Goal: Contribute content: Add original content to the website for others to see

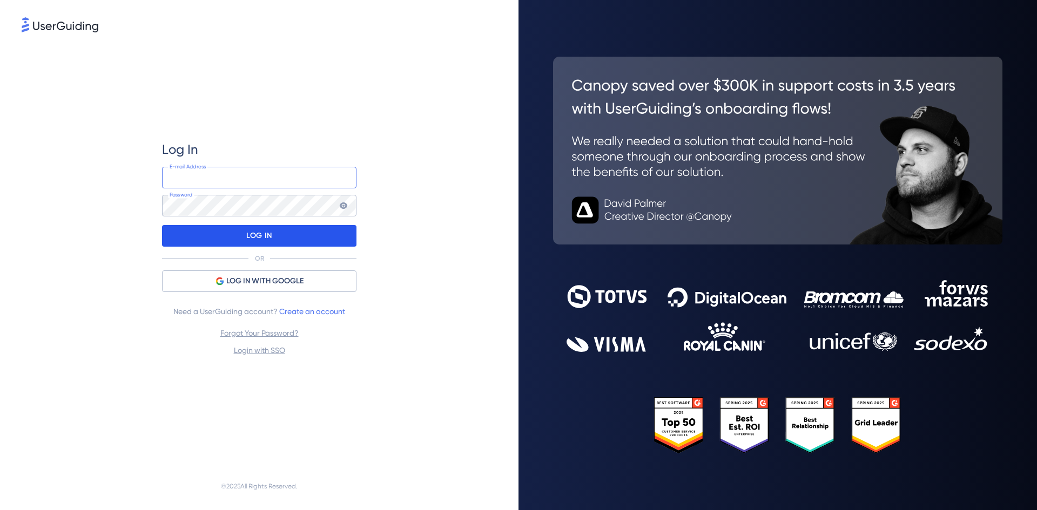
type input "amy.owens@stellasource.com"
click at [247, 227] on p "LOG IN" at bounding box center [258, 235] width 25 height 17
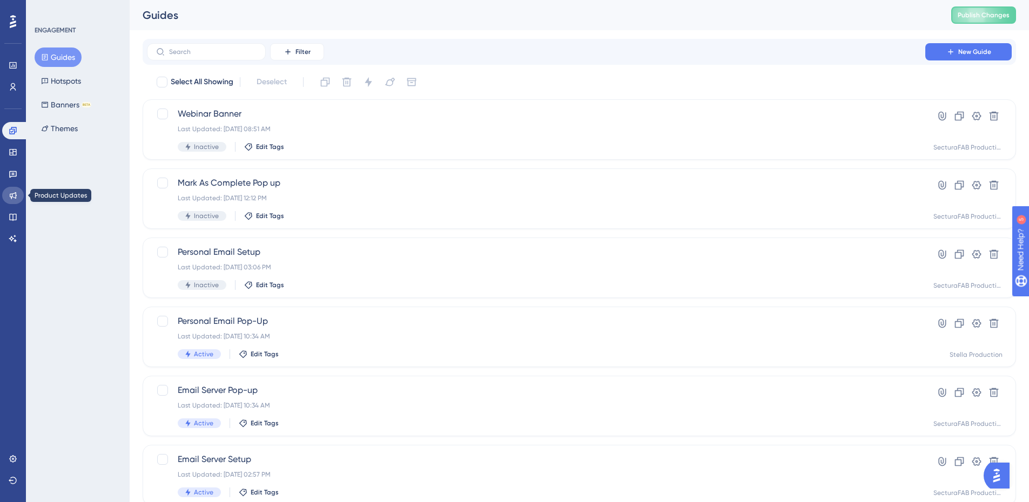
click at [12, 202] on link at bounding box center [13, 195] width 22 height 17
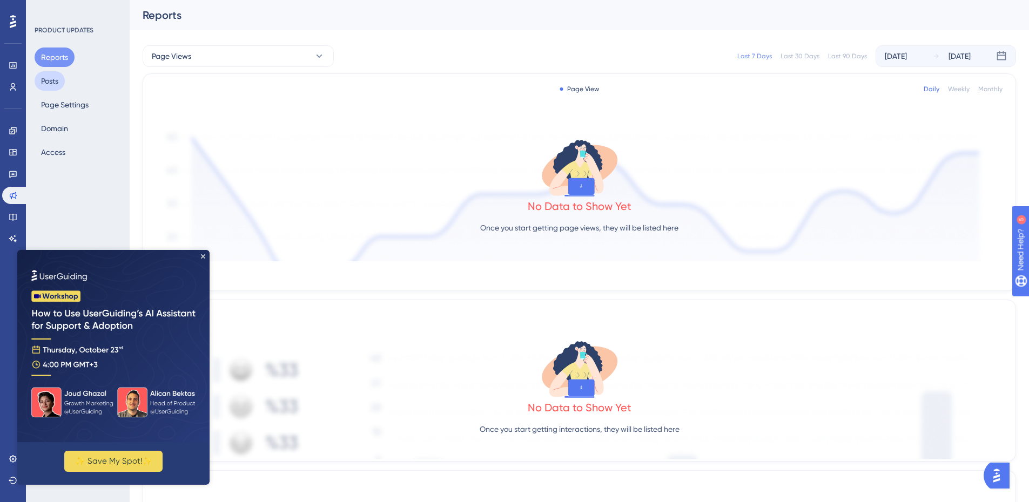
click at [55, 80] on button "Posts" at bounding box center [50, 80] width 30 height 19
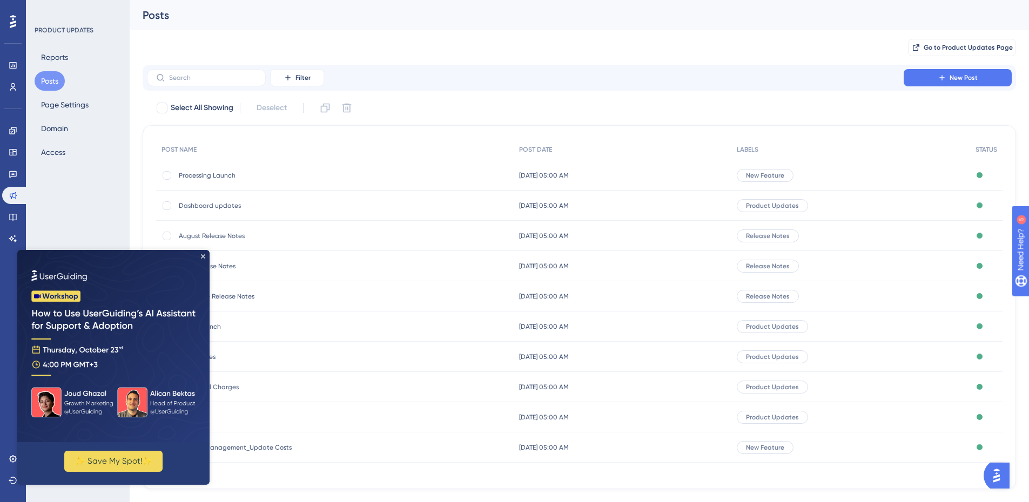
click at [201, 259] on img at bounding box center [113, 346] width 192 height 192
click at [202, 255] on icon "Close Preview" at bounding box center [203, 256] width 4 height 4
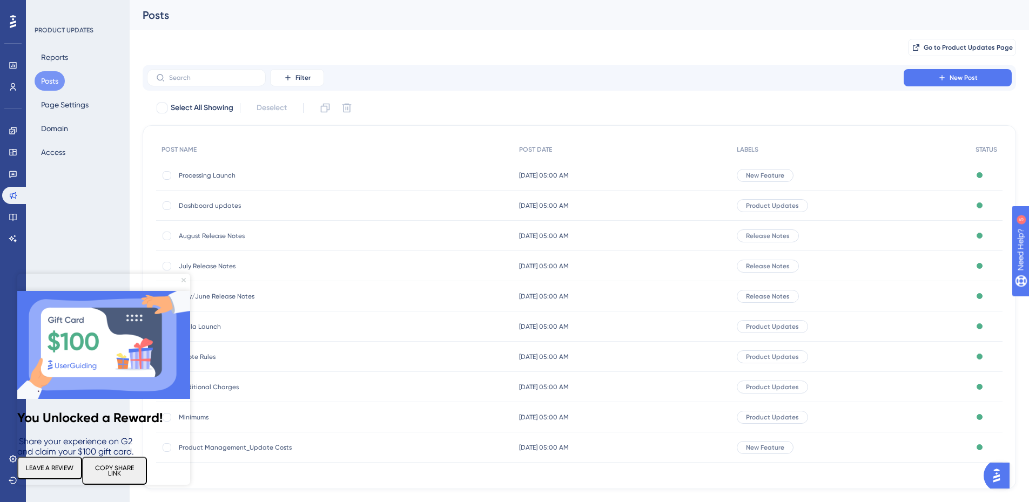
click at [183, 280] on icon "Close Preview" at bounding box center [183, 280] width 4 height 4
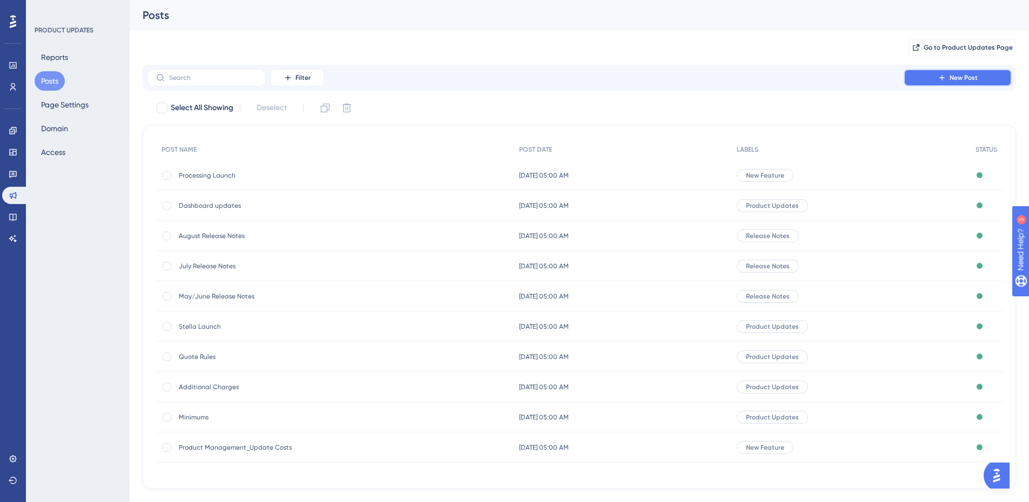
click at [929, 83] on button "New Post" at bounding box center [957, 77] width 108 height 17
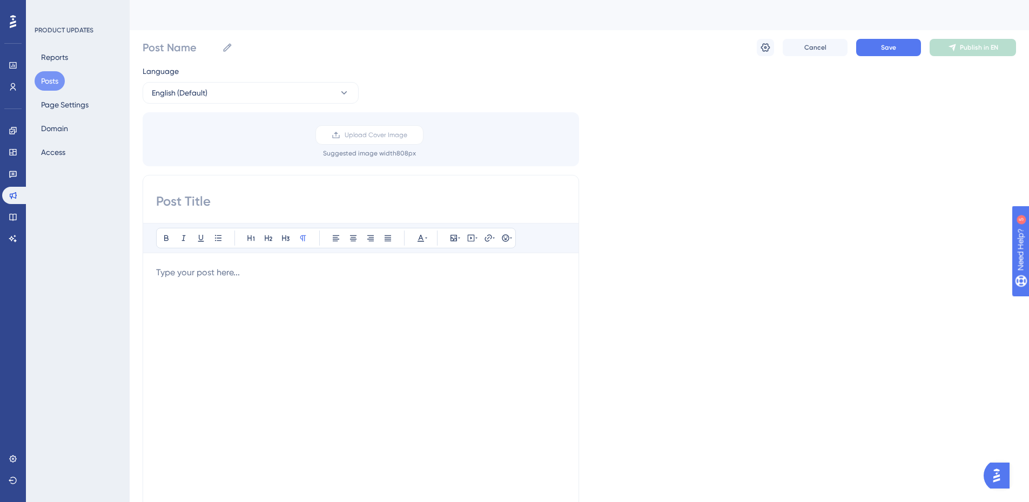
click at [264, 200] on input at bounding box center [360, 201] width 409 height 17
paste input "QuickPay Checkout from Stella Pay: Get Paid Faster with Less Friction"
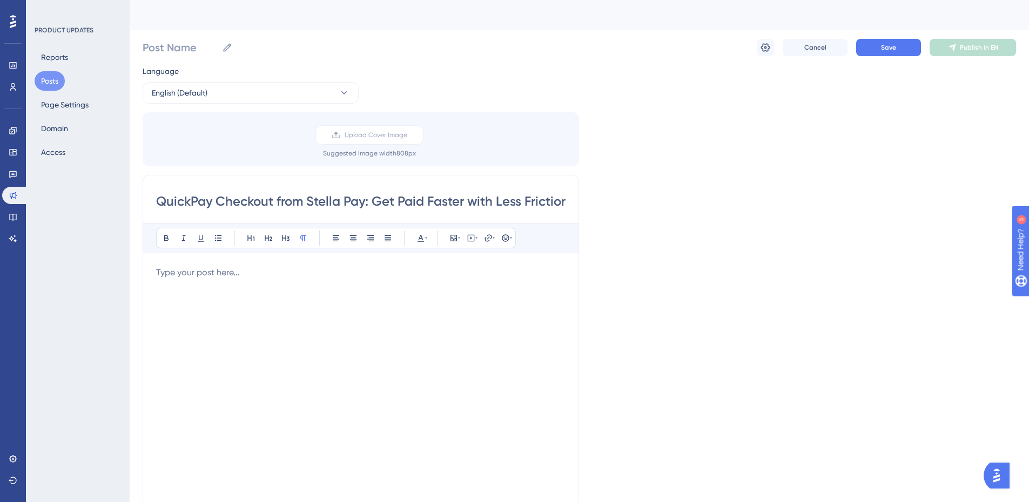
scroll to position [0, 4]
type input "QuickPay Checkout from Stella Pay: Get Paid Faster with Less Friction"
click at [338, 295] on div at bounding box center [360, 385] width 409 height 238
click at [292, 302] on div at bounding box center [360, 385] width 409 height 238
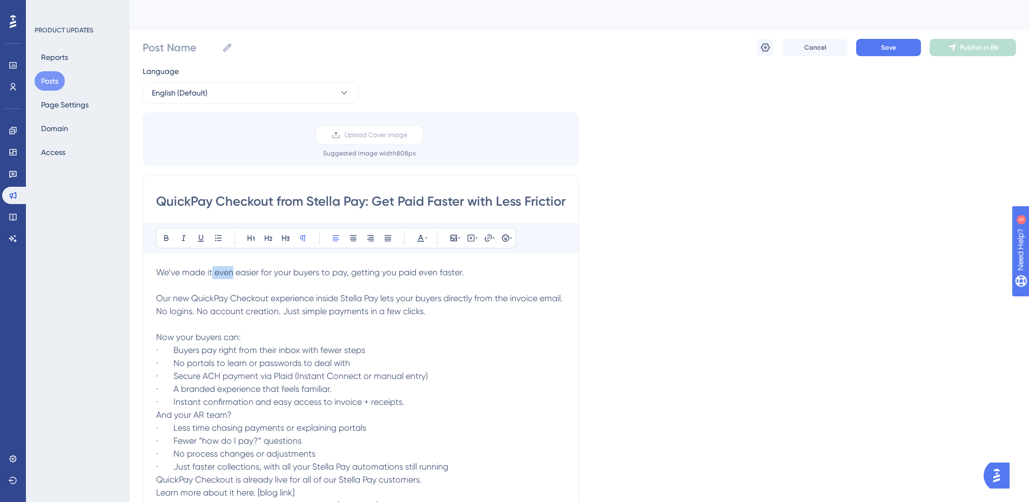
drag, startPoint x: 234, startPoint y: 273, endPoint x: 213, endPoint y: 275, distance: 21.1
click at [213, 275] on span "We’ve made it even easier for your buyers to pay, getting you paid even faster." at bounding box center [310, 272] width 308 height 10
click at [315, 275] on span "We’ve made it even easier for your buyers to pay, getting you paid even faster." at bounding box center [310, 272] width 308 height 10
click at [393, 277] on span "We’ve made it even easier for your buyers to pay, getting you paid even faster." at bounding box center [310, 272] width 308 height 10
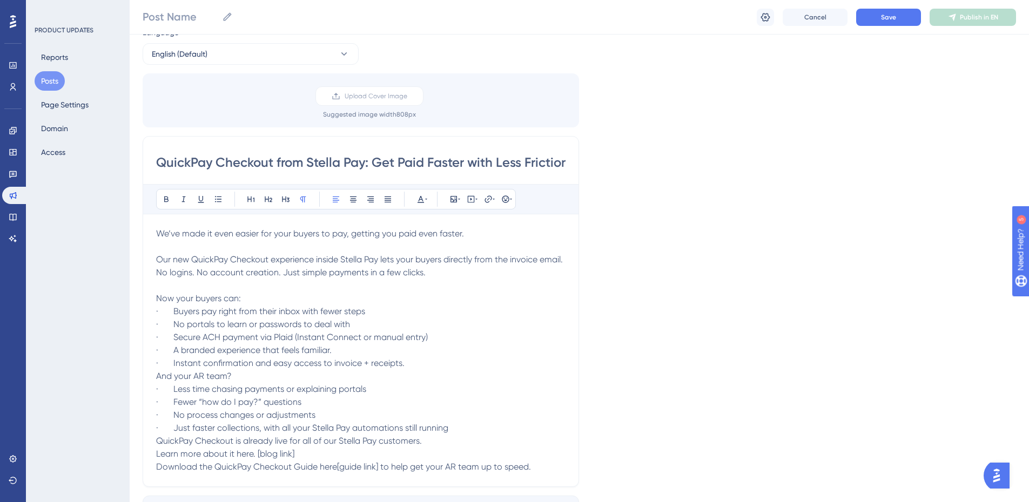
scroll to position [108, 0]
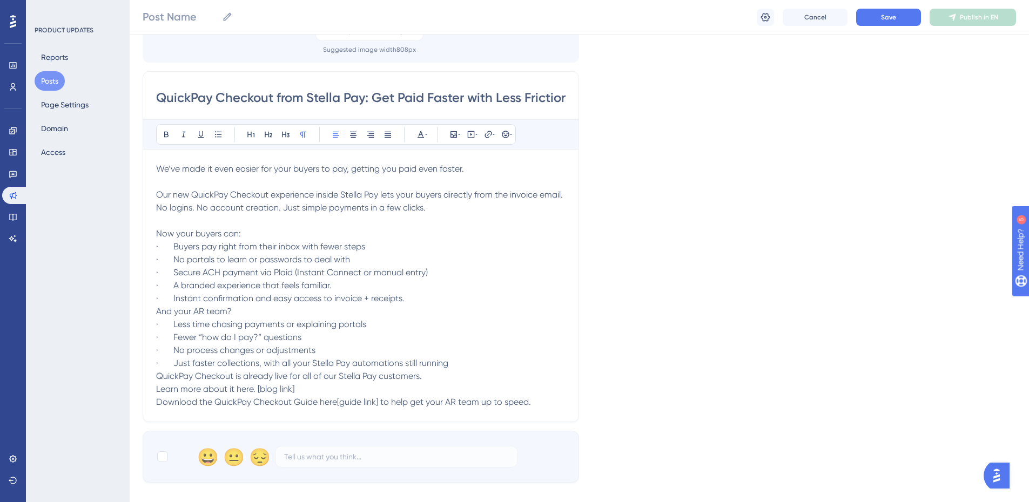
click at [438, 308] on p "And your AR team?" at bounding box center [360, 311] width 409 height 13
click at [439, 299] on p "· Instant confirmation and easy access to invoice + receipts." at bounding box center [360, 298] width 409 height 13
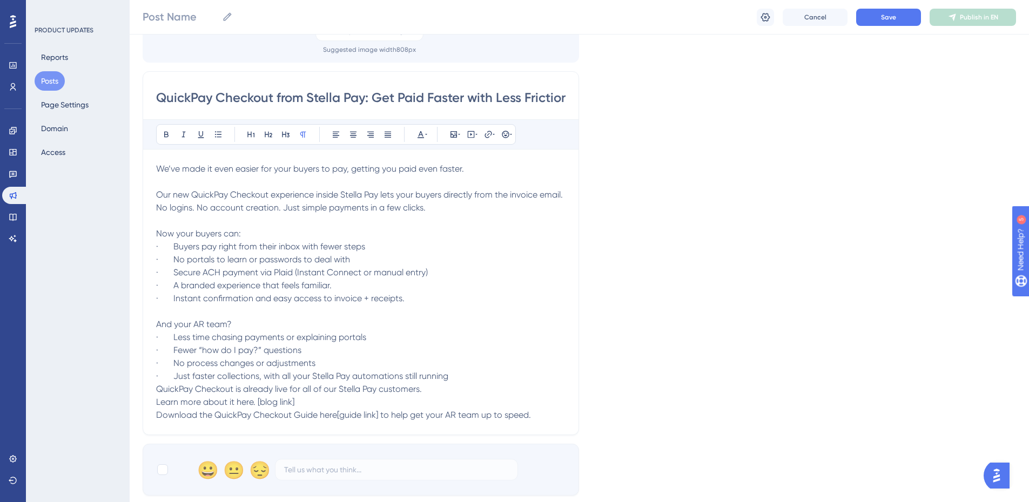
click at [160, 403] on span "Learn more about it here. [blog link]" at bounding box center [225, 402] width 138 height 10
click at [156, 400] on span "Learn more about it here. [blog link]" at bounding box center [225, 402] width 138 height 10
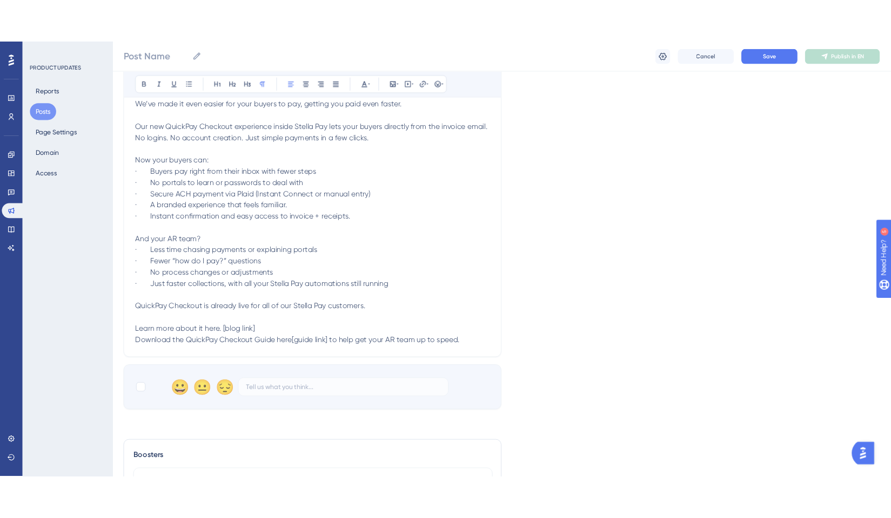
scroll to position [204, 0]
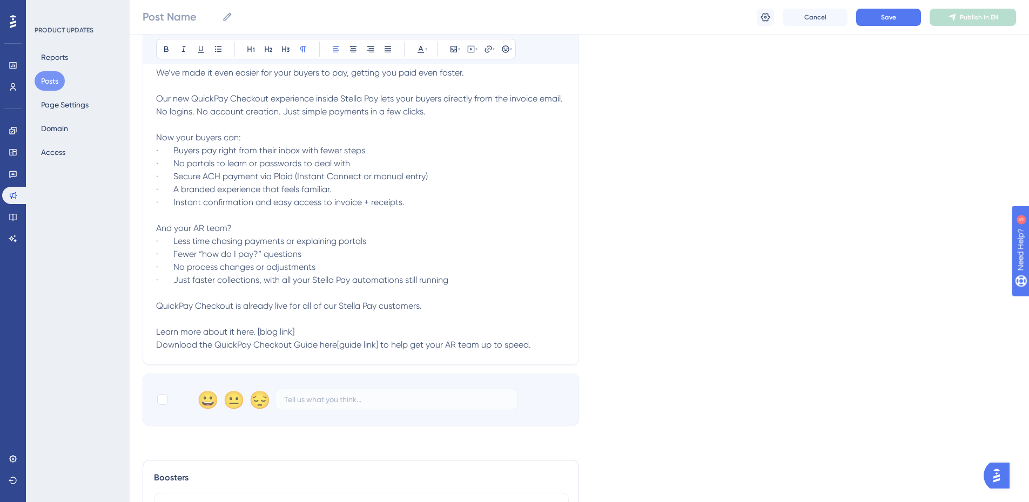
drag, startPoint x: 341, startPoint y: 334, endPoint x: 299, endPoint y: 330, distance: 41.8
click at [341, 334] on p "Learn more about it here. [blog link]" at bounding box center [360, 326] width 409 height 26
click at [299, 330] on p "Learn more about it here. [blog link]" at bounding box center [360, 326] width 409 height 26
drag, startPoint x: 298, startPoint y: 332, endPoint x: 256, endPoint y: 334, distance: 41.6
click at [256, 334] on p "Learn more about it here. [blog link]" at bounding box center [360, 326] width 409 height 26
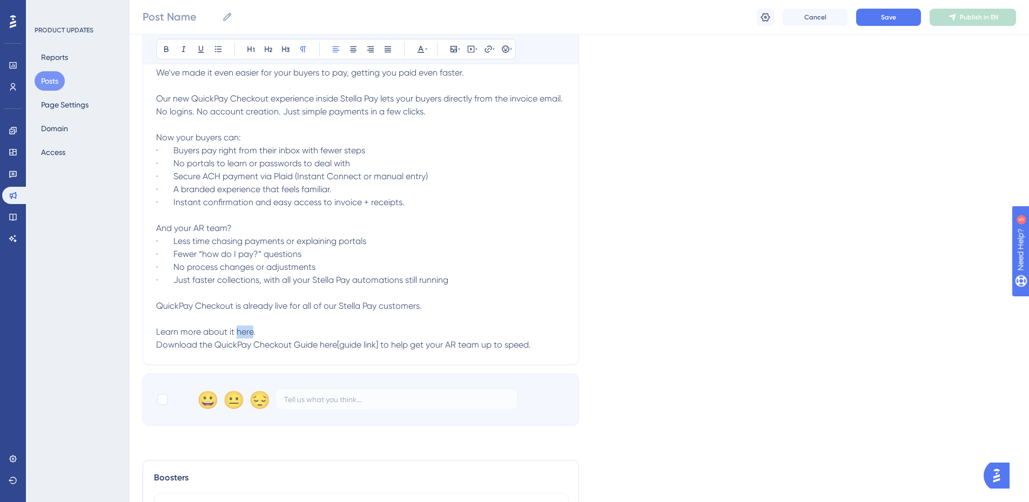
drag, startPoint x: 252, startPoint y: 333, endPoint x: 235, endPoint y: 334, distance: 16.7
click at [235, 334] on span "Learn more about it here." at bounding box center [205, 332] width 99 height 10
click at [262, 329] on p "Learn more about it here." at bounding box center [360, 326] width 409 height 26
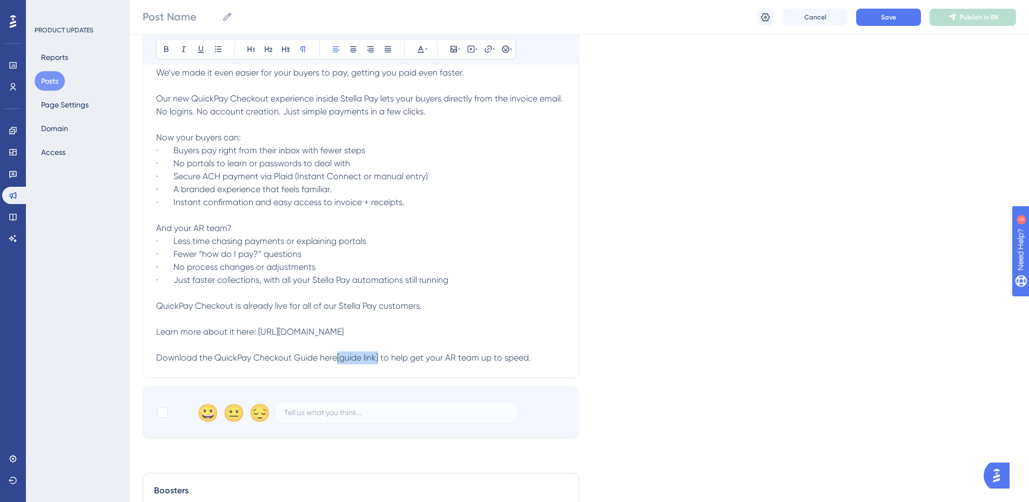
drag, startPoint x: 379, startPoint y: 358, endPoint x: 345, endPoint y: 363, distance: 35.1
click at [338, 361] on span "Download the QuickPay Checkout Guide here[guide link] to help get your AR team …" at bounding box center [343, 358] width 375 height 10
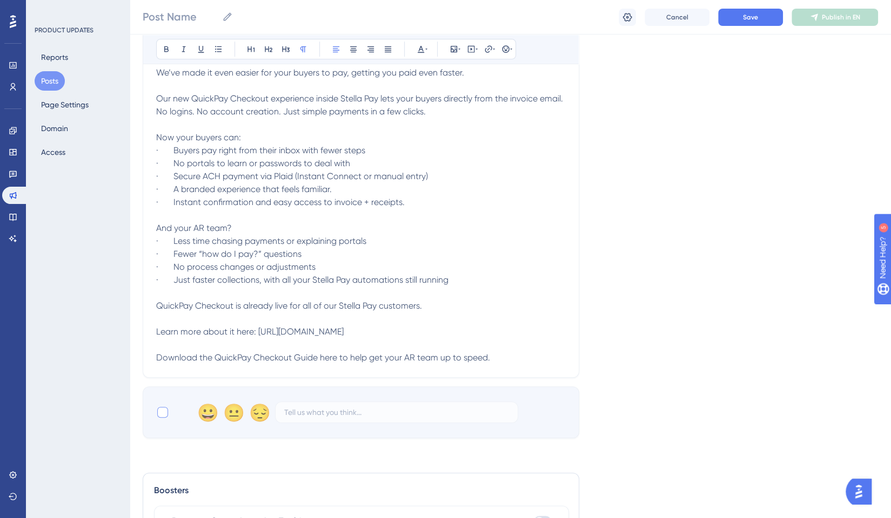
click at [158, 414] on div at bounding box center [162, 412] width 11 height 11
checkbox input "true"
click at [328, 354] on span "Download the QuickPay Checkout Guide here to help get your AR team up to speed." at bounding box center [323, 358] width 334 height 10
drag, startPoint x: 339, startPoint y: 355, endPoint x: 320, endPoint y: 358, distance: 19.1
click at [320, 358] on span "Download the QuickPay Checkout Guide here to help get your AR team up to speed." at bounding box center [323, 358] width 334 height 10
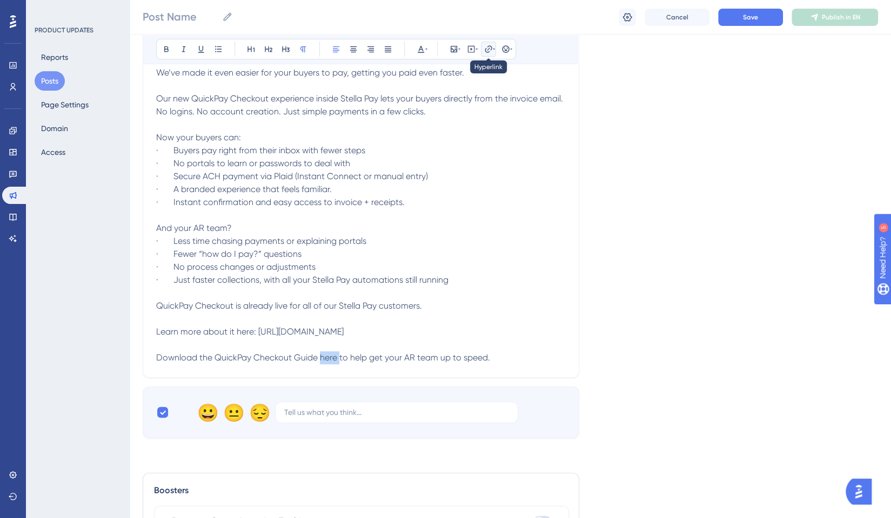
click at [489, 48] on icon at bounding box center [488, 49] width 9 height 9
click at [484, 122] on input "https://" at bounding box center [488, 119] width 100 height 12
click at [471, 122] on input "https://" at bounding box center [488, 119] width 100 height 12
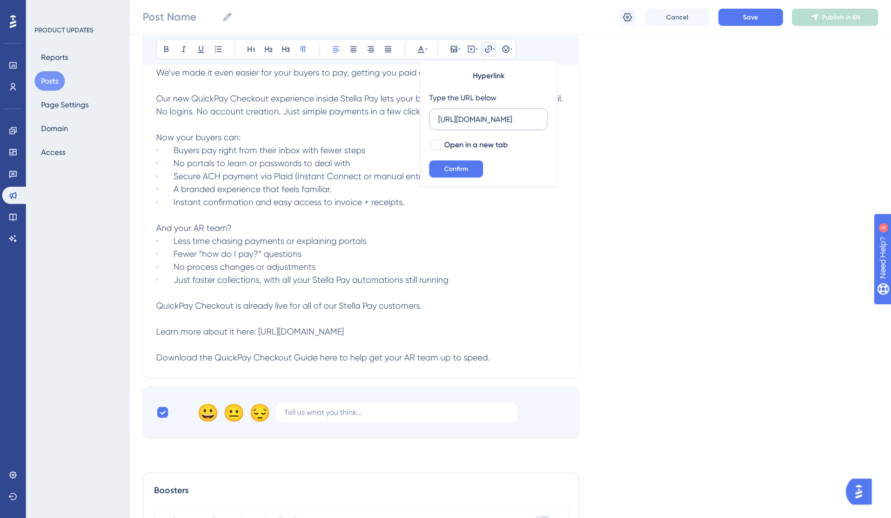
scroll to position [0, 295]
type input "https://stella.stellasource.com/hubfs/Ecommerce%20Files/Stella%20Pay%20QuickPay…"
click at [437, 142] on div at bounding box center [435, 145] width 11 height 11
checkbox input "true"
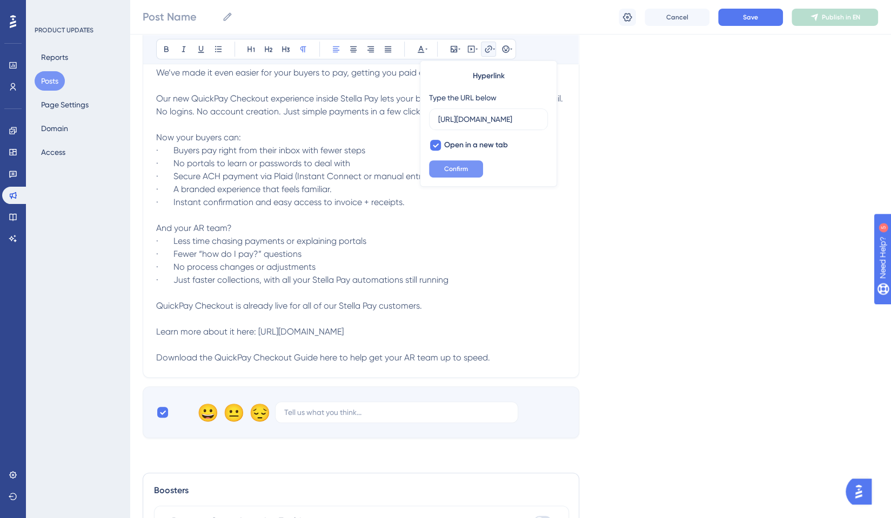
click at [455, 168] on span "Confirm" at bounding box center [456, 169] width 24 height 9
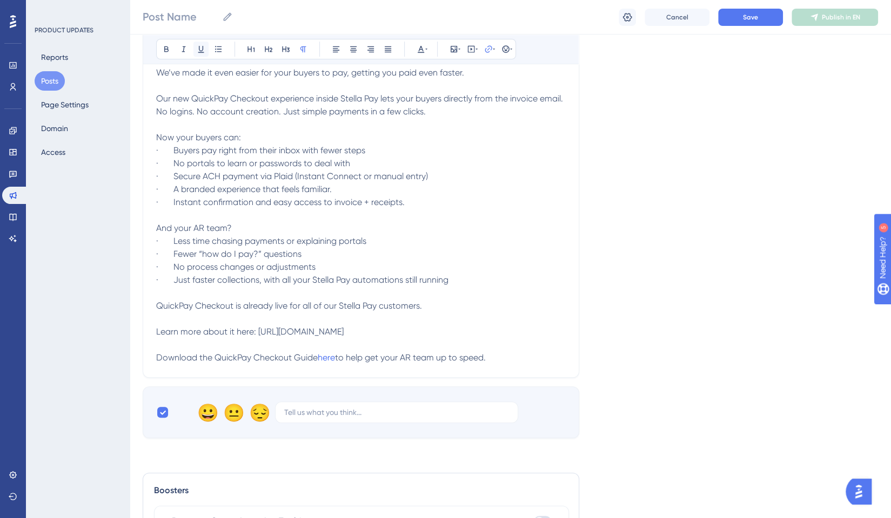
click at [201, 49] on icon at bounding box center [201, 49] width 9 height 9
click at [165, 48] on icon at bounding box center [166, 49] width 9 height 9
click at [453, 346] on p "Learn more about it here: [URL][DOMAIN_NAME]" at bounding box center [360, 332] width 409 height 39
click at [486, 353] on span "to help get your AR team up to speed." at bounding box center [410, 358] width 151 height 10
click at [340, 359] on span "to help get your AR team up to speed." at bounding box center [410, 358] width 151 height 10
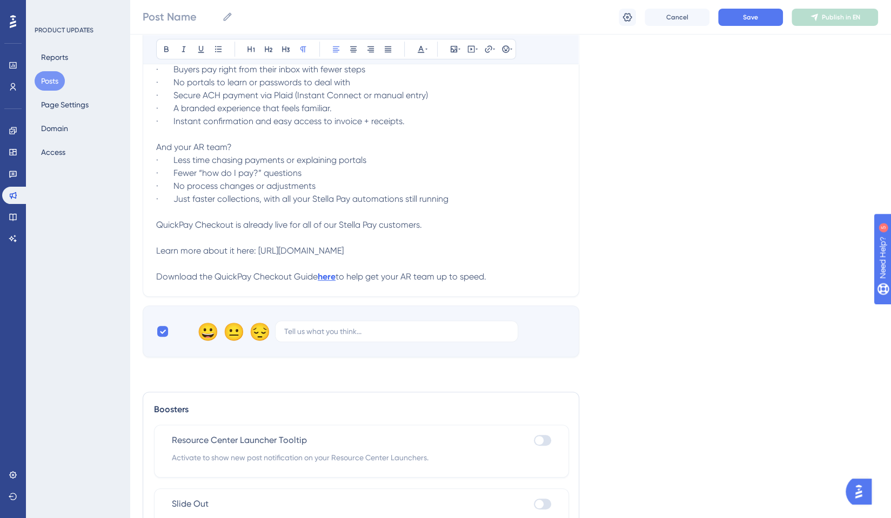
scroll to position [361, 0]
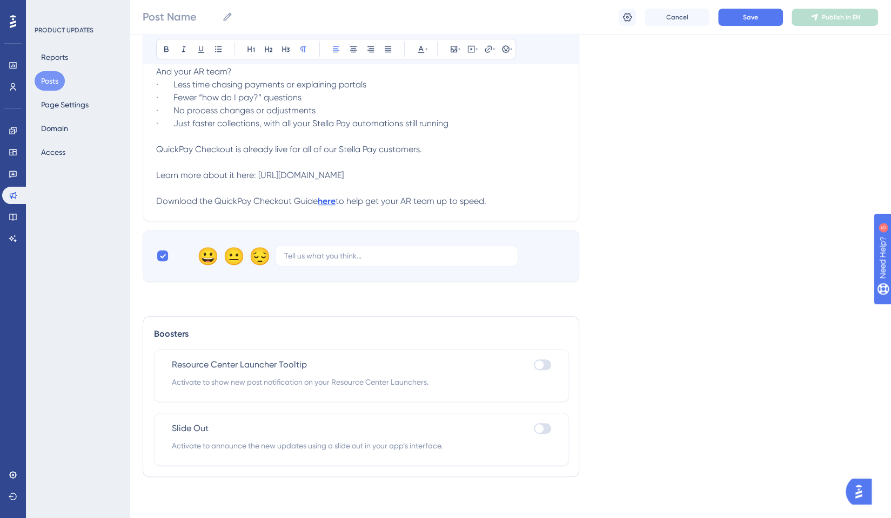
click at [542, 363] on div at bounding box center [539, 365] width 9 height 9
click at [534, 365] on input "checkbox" at bounding box center [533, 365] width 1 height 1
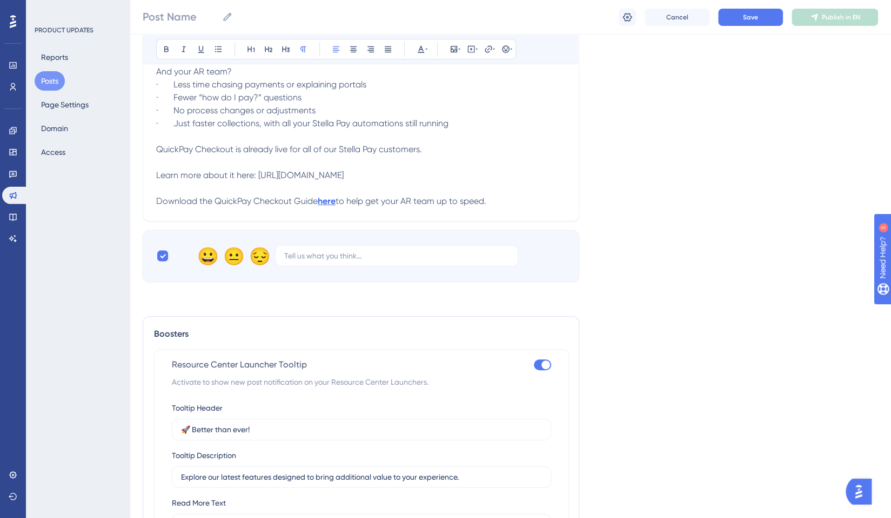
scroll to position [523, 0]
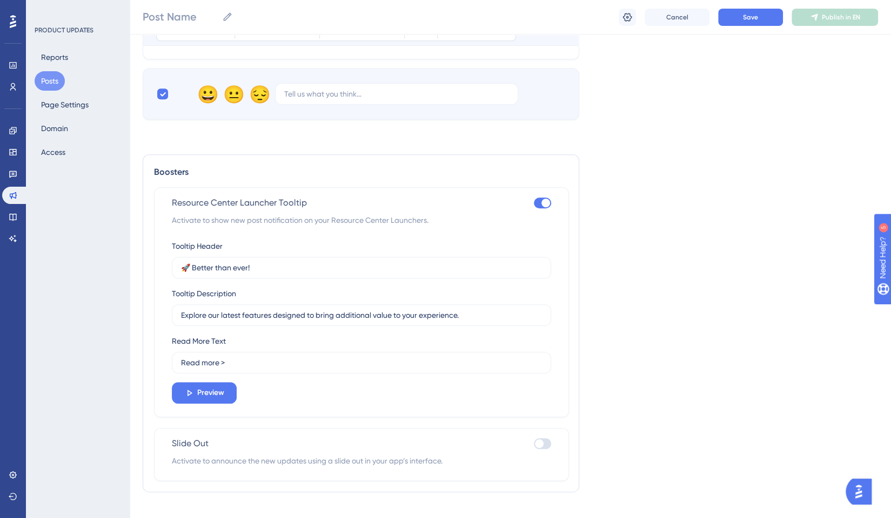
click at [549, 205] on div at bounding box center [542, 203] width 17 height 11
click at [534, 204] on input "checkbox" at bounding box center [533, 203] width 1 height 1
checkbox input "false"
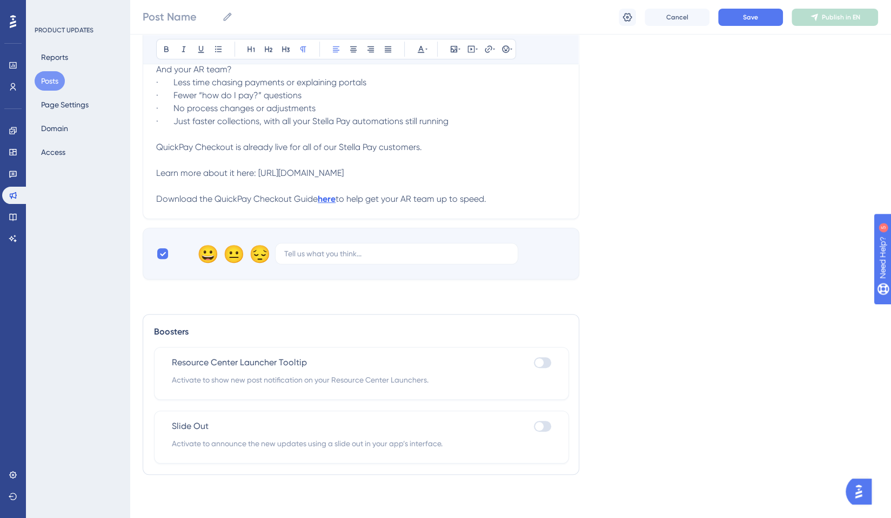
scroll to position [361, 0]
click at [536, 429] on div at bounding box center [539, 428] width 9 height 9
click at [534, 429] on input "checkbox" at bounding box center [533, 429] width 1 height 1
checkbox input "true"
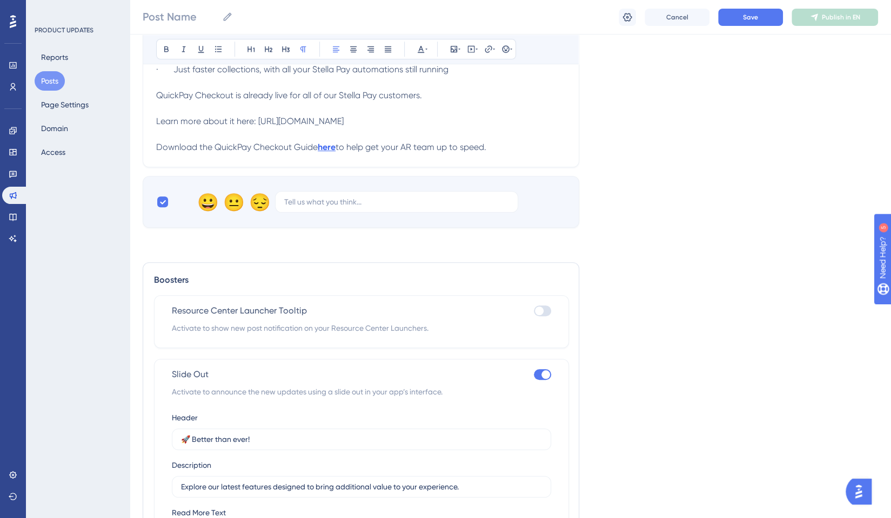
scroll to position [631, 0]
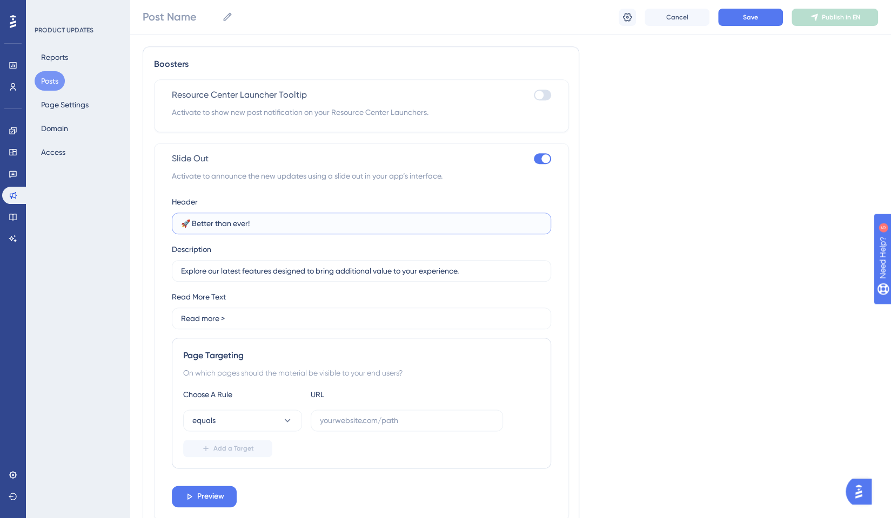
click at [256, 226] on input "🚀 Better than ever!" at bounding box center [361, 224] width 361 height 12
drag, startPoint x: 257, startPoint y: 221, endPoint x: 193, endPoint y: 227, distance: 64.0
click at [193, 227] on input "🚀 Better than ever!" at bounding box center [361, 224] width 361 height 12
paste input "A Simpler Way for Your Buyers to Pay"
drag, startPoint x: 192, startPoint y: 221, endPoint x: 165, endPoint y: 224, distance: 26.6
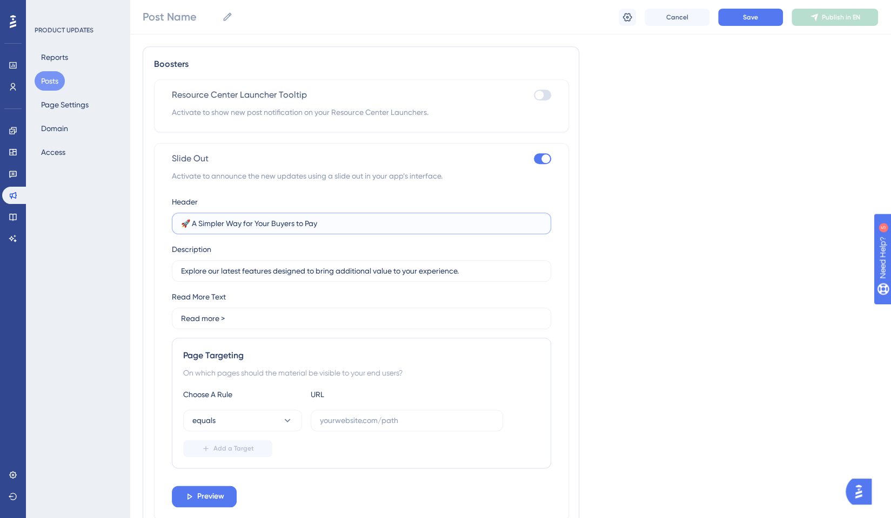
click at [165, 224] on div "Slide Out Activate to announce the new updates using a slide out in your app’s …" at bounding box center [361, 332] width 415 height 378
click at [181, 218] on input "A Simpler Way for Your Buyers to Pay" at bounding box center [361, 224] width 361 height 12
type input "A Simpler Way for Your Buyers to Pay"
click at [331, 274] on input "Explore our latest features designed to bring additional value to your experien…" at bounding box center [361, 271] width 361 height 12
click at [414, 273] on input "Explore our latest features designed to bring additional value to your experien…" at bounding box center [361, 271] width 361 height 12
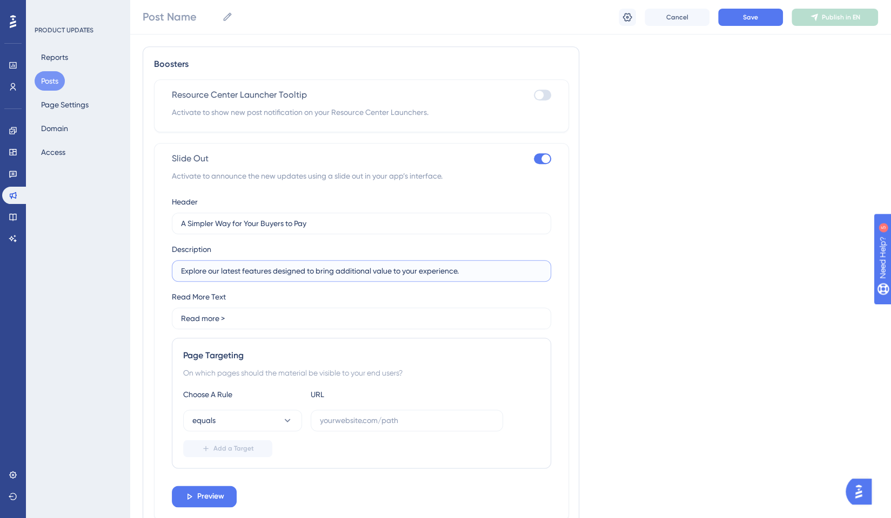
drag, startPoint x: 471, startPoint y: 271, endPoint x: 244, endPoint y: 272, distance: 227.9
click at [244, 272] on input "Explore our latest features designed to bring additional value to your experien…" at bounding box center [361, 271] width 361 height 12
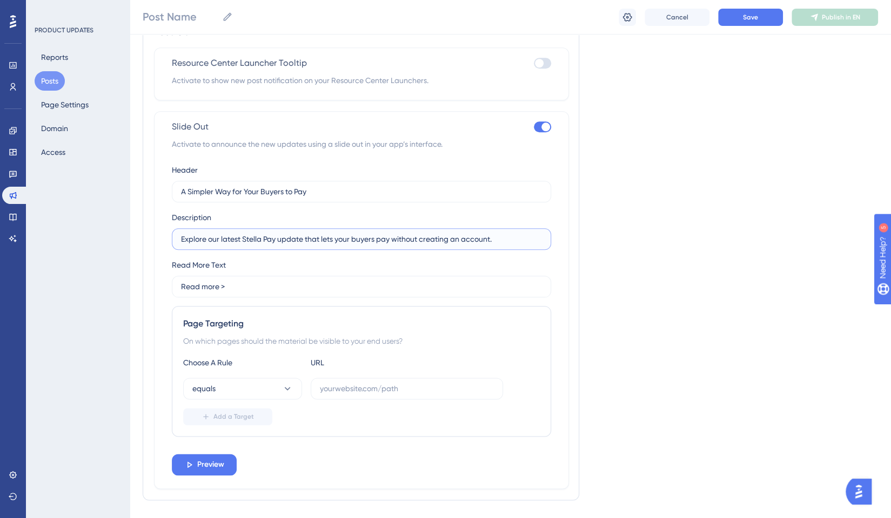
scroll to position [685, 0]
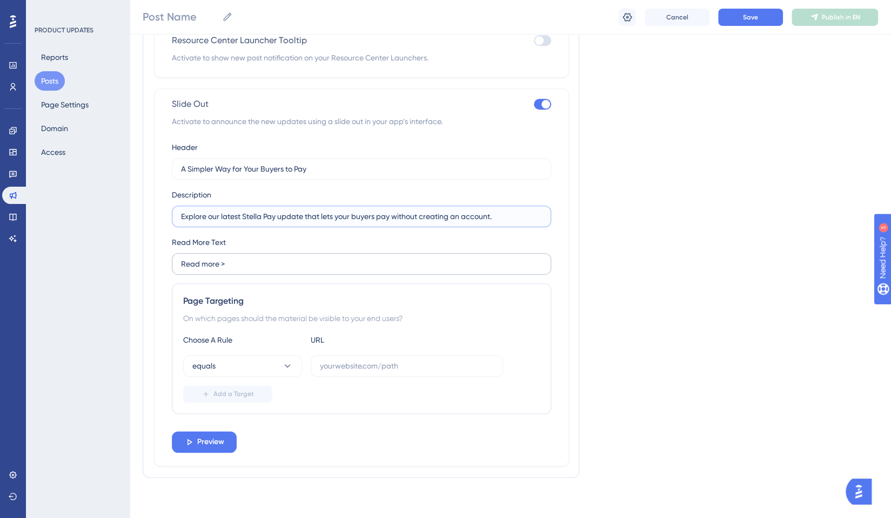
type input "Explore our latest Stella Pay update that lets your buyers pay without creating…"
drag, startPoint x: 198, startPoint y: 261, endPoint x: 167, endPoint y: 266, distance: 30.6
click at [167, 266] on div "Slide Out Activate to announce the new updates using a slide out in your app’s …" at bounding box center [361, 278] width 415 height 378
type input "Learn more >"
click at [228, 433] on button "Preview" at bounding box center [204, 442] width 65 height 22
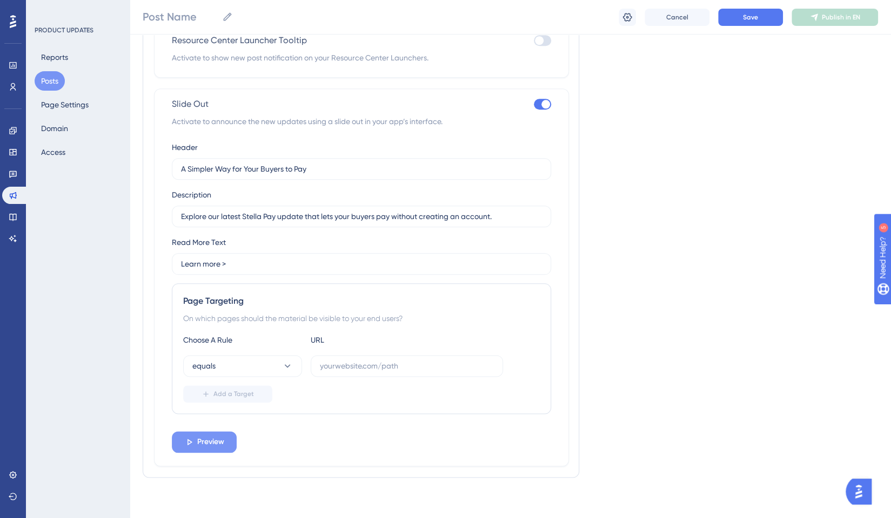
scroll to position [0, 0]
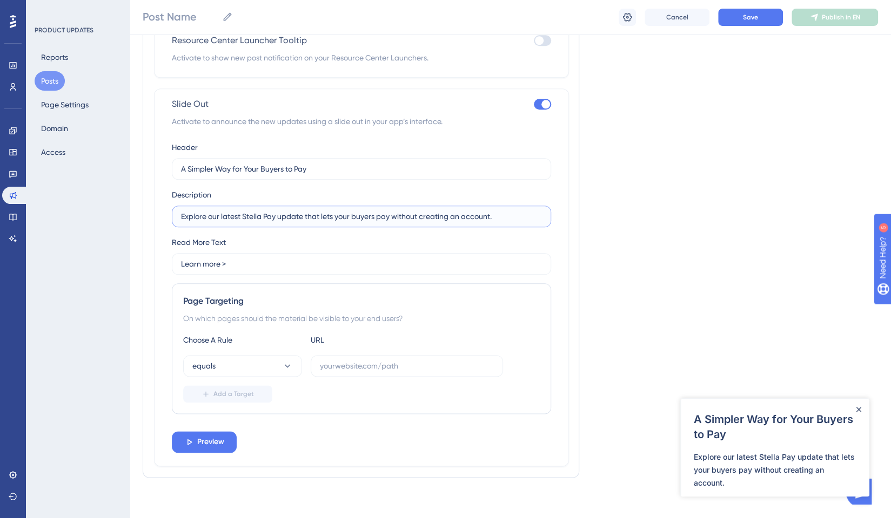
click at [181, 211] on input "Explore our latest Stella Pay update that lets your buyers pay without creating…" at bounding box center [361, 217] width 361 height 12
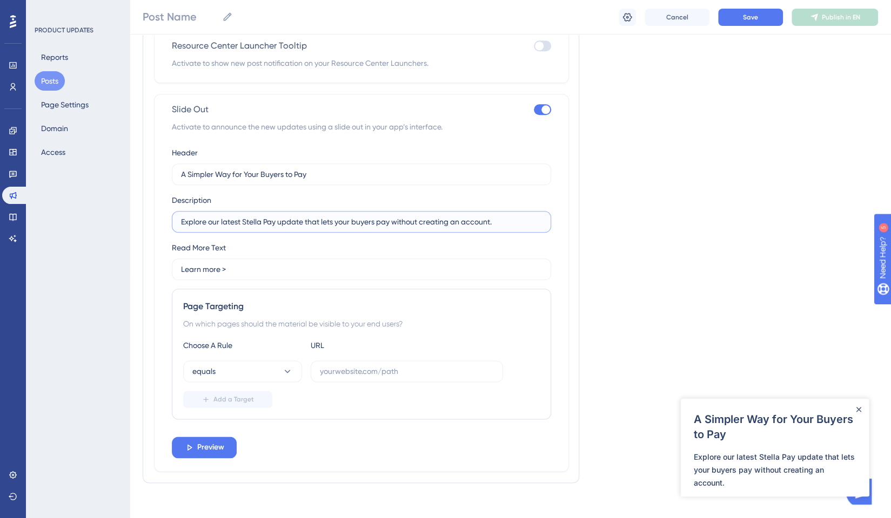
scroll to position [685, 0]
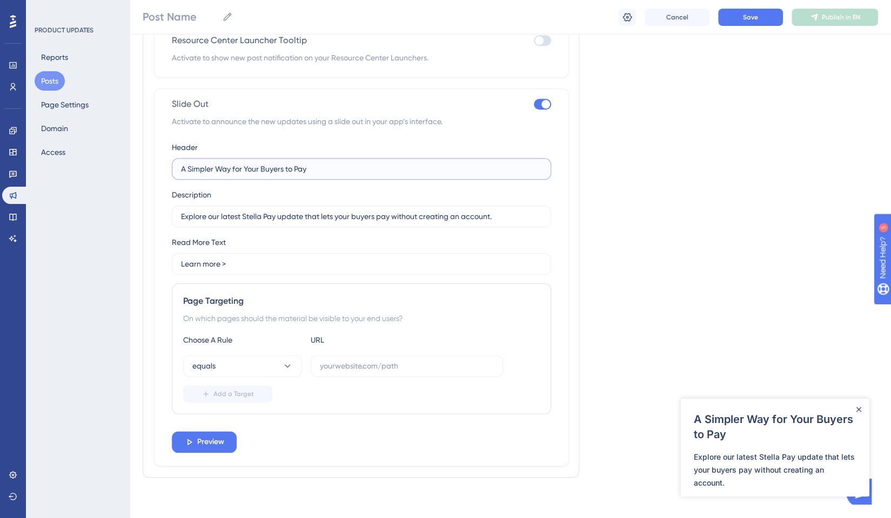
click at [181, 167] on input "A Simpler Way for Your Buyers to Pay" at bounding box center [361, 169] width 361 height 12
paste input "Money bag"
type input "A Simpler Way for Your Buyers to Pay"
click at [274, 217] on input "Explore our latest Stella Pay update that lets your buyers pay without creating…" at bounding box center [361, 217] width 361 height 12
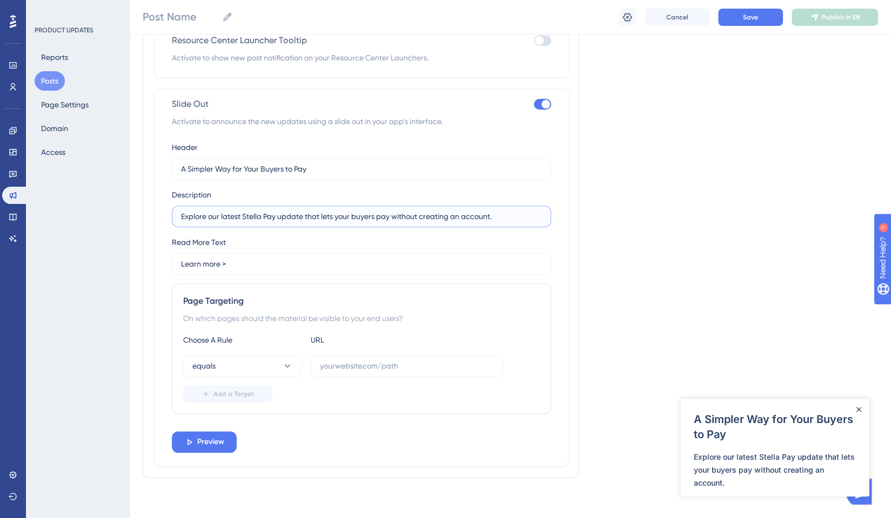
click at [274, 217] on input "Explore our latest Stella Pay update that lets your buyers pay without creating…" at bounding box center [361, 217] width 361 height 12
click at [545, 103] on div at bounding box center [545, 104] width 9 height 9
click at [534, 104] on input "checkbox" at bounding box center [533, 104] width 1 height 1
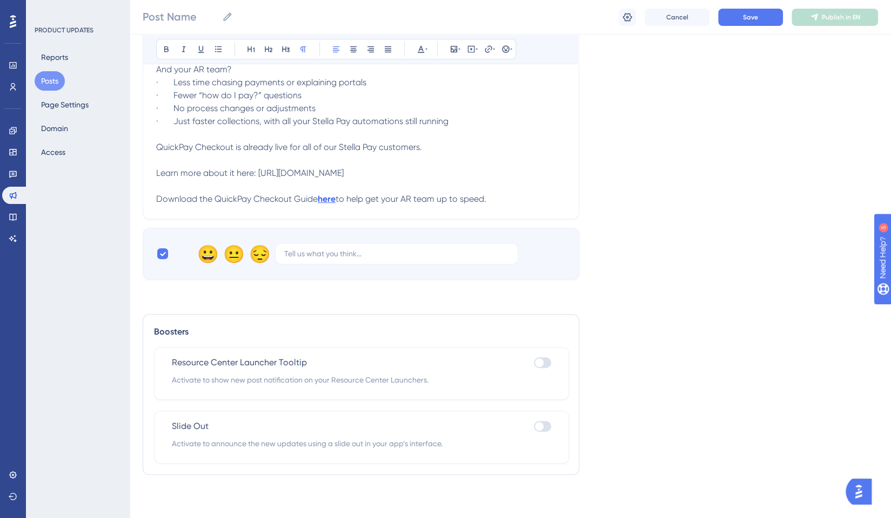
scroll to position [361, 0]
click at [549, 428] on div at bounding box center [542, 428] width 17 height 11
click at [534, 429] on input "checkbox" at bounding box center [533, 429] width 1 height 1
checkbox input "true"
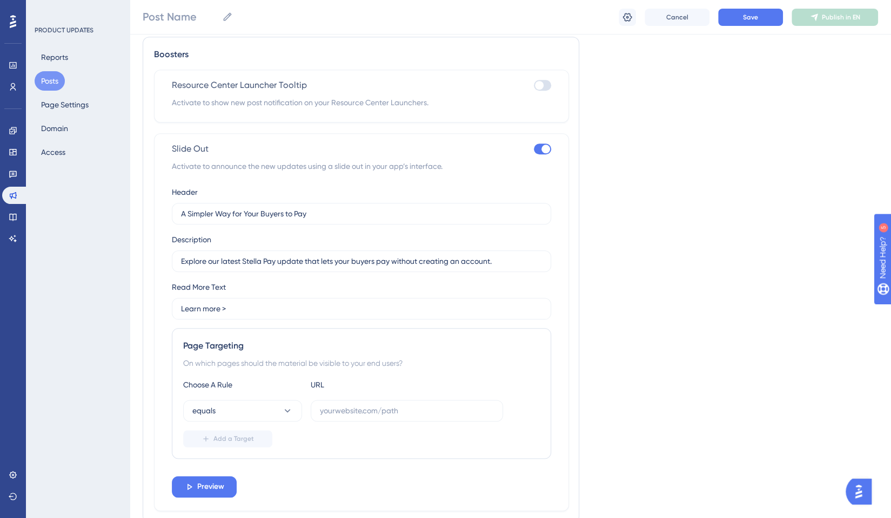
scroll to position [685, 0]
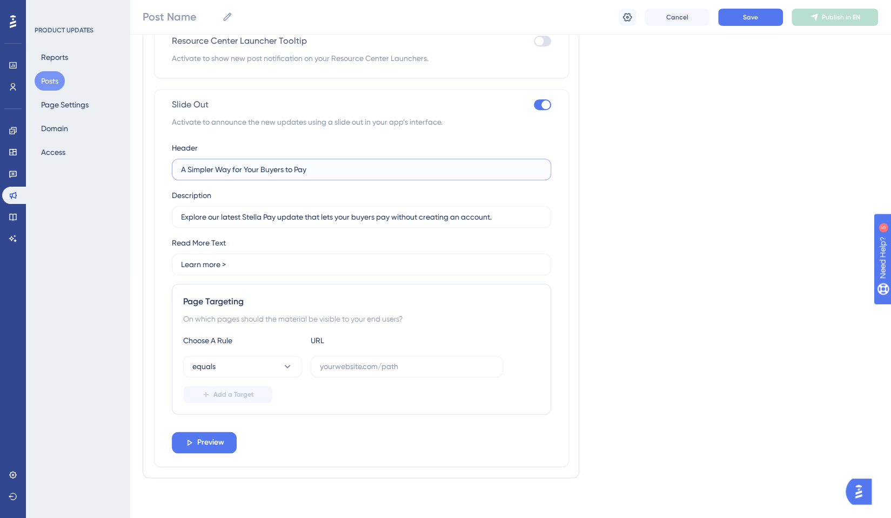
click at [387, 168] on input "A Simpler Way for Your Buyers to Pay" at bounding box center [361, 170] width 361 height 12
click at [365, 215] on input "Explore our latest Stella Pay update that lets your buyers pay without creating…" at bounding box center [361, 217] width 361 height 12
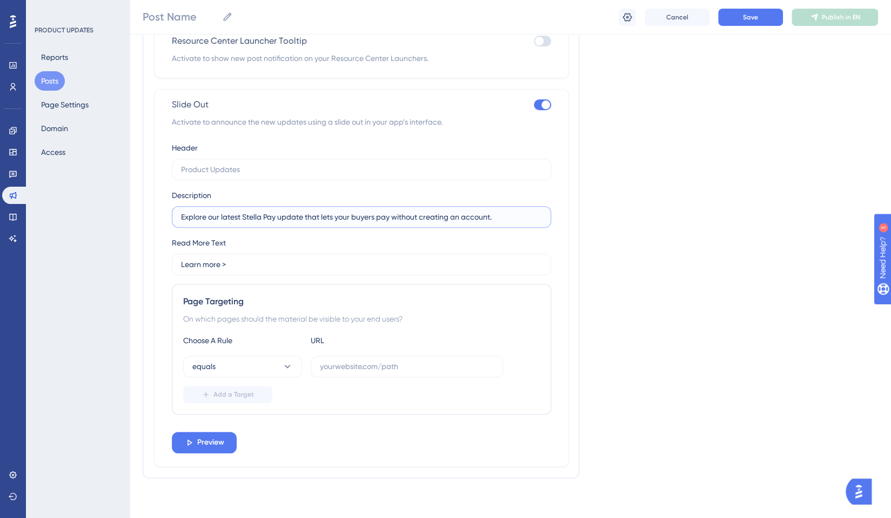
click at [365, 215] on input "Explore our latest Stella Pay update that lets your buyers pay without creating…" at bounding box center [361, 217] width 361 height 12
click at [549, 265] on label "Learn more >" at bounding box center [361, 265] width 379 height 22
click at [542, 265] on input "Learn more >" at bounding box center [361, 265] width 361 height 12
click at [545, 107] on div at bounding box center [545, 104] width 9 height 9
click at [534, 105] on input "checkbox" at bounding box center [533, 105] width 1 height 1
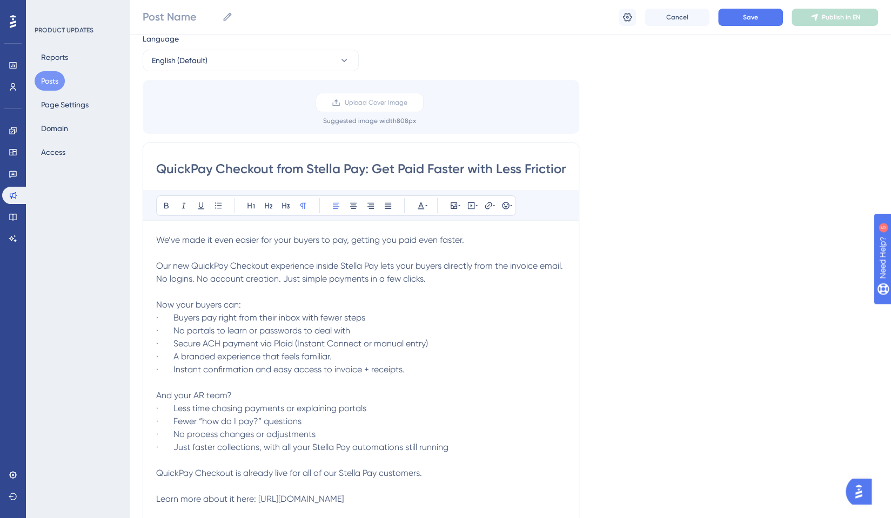
scroll to position [361, 0]
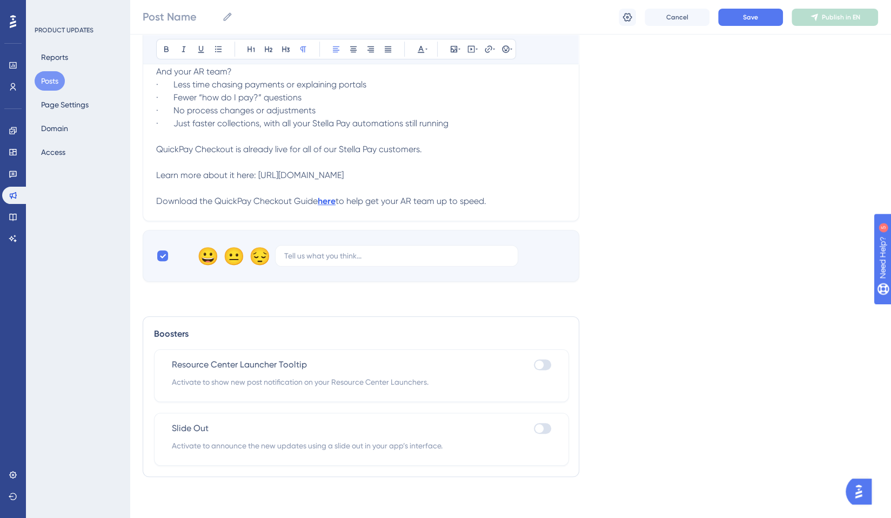
click at [547, 429] on div at bounding box center [542, 428] width 17 height 11
click at [534, 429] on input "checkbox" at bounding box center [533, 429] width 1 height 1
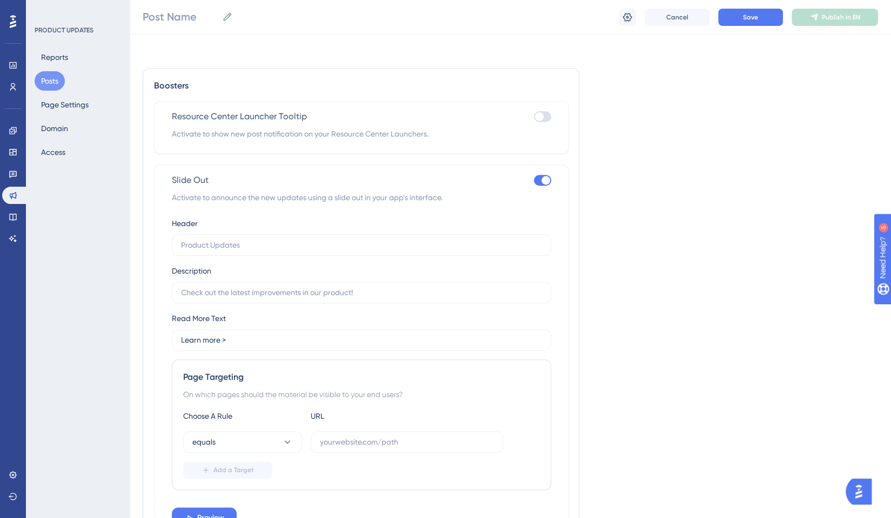
scroll to position [631, 0]
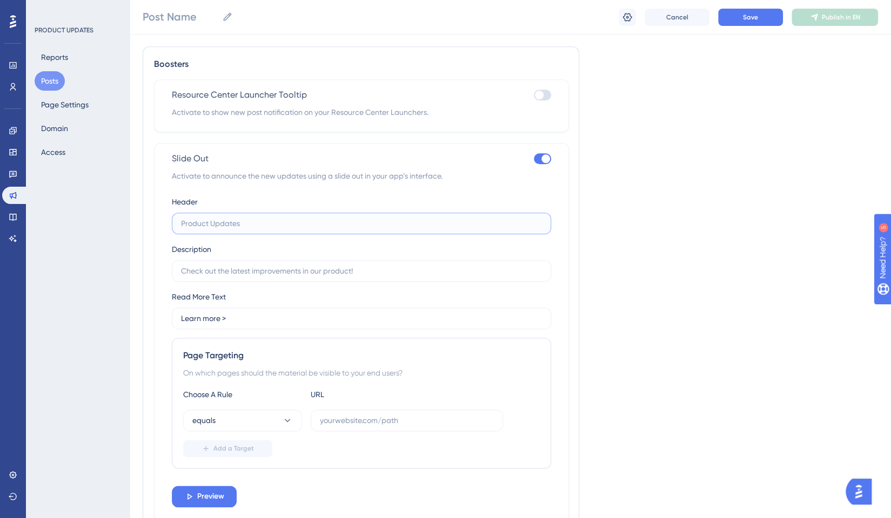
click at [329, 222] on input "text" at bounding box center [361, 224] width 361 height 12
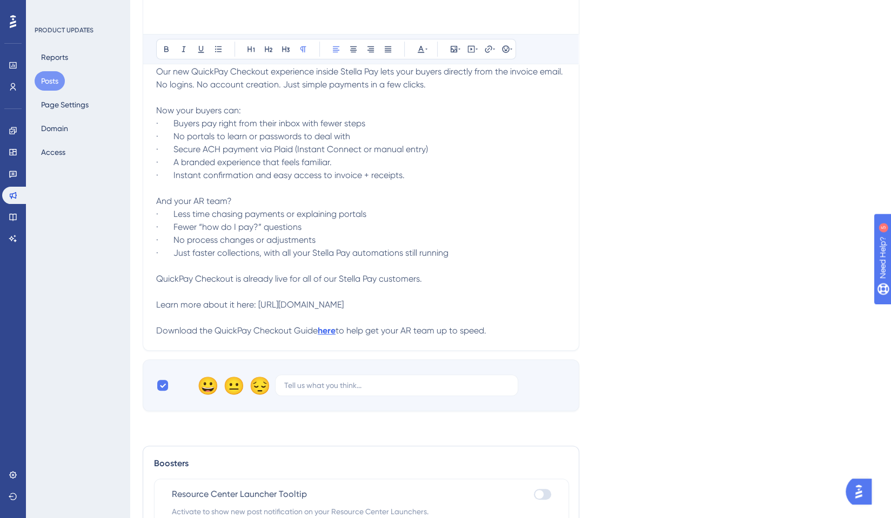
scroll to position [324, 0]
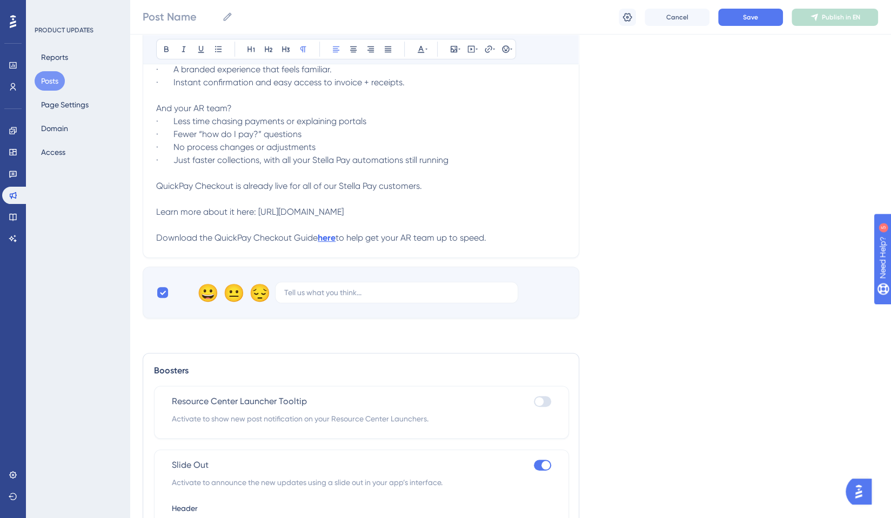
click at [540, 464] on div at bounding box center [542, 465] width 17 height 11
click at [534, 466] on input "checkbox" at bounding box center [533, 466] width 1 height 1
checkbox input "false"
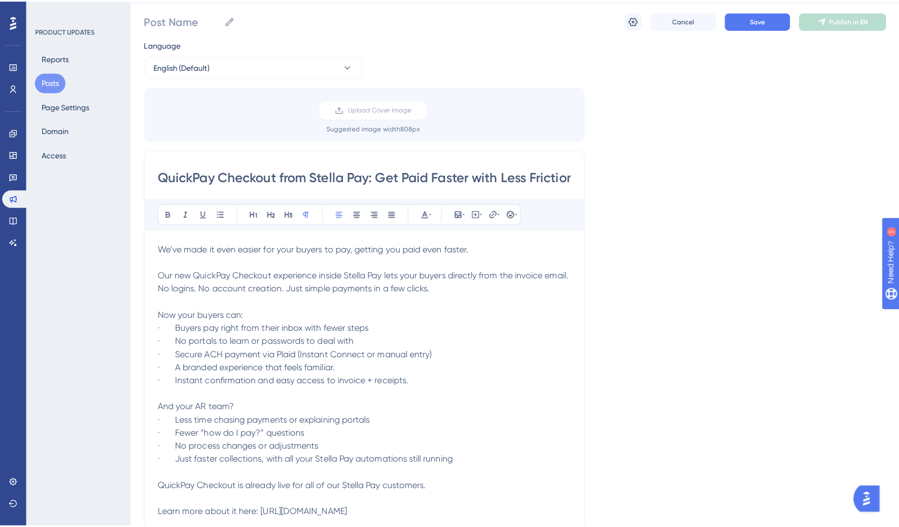
scroll to position [0, 0]
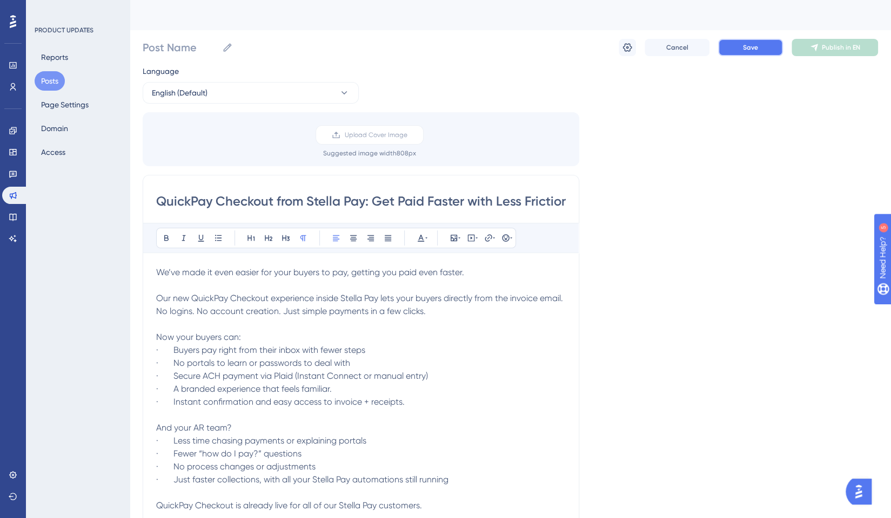
click at [764, 56] on button "Save" at bounding box center [750, 47] width 65 height 17
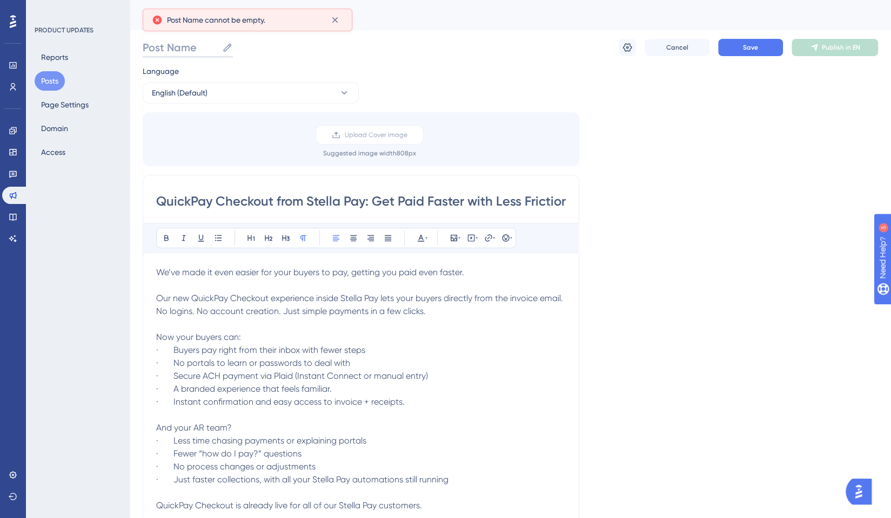
click at [188, 45] on input "Post Name" at bounding box center [180, 47] width 75 height 15
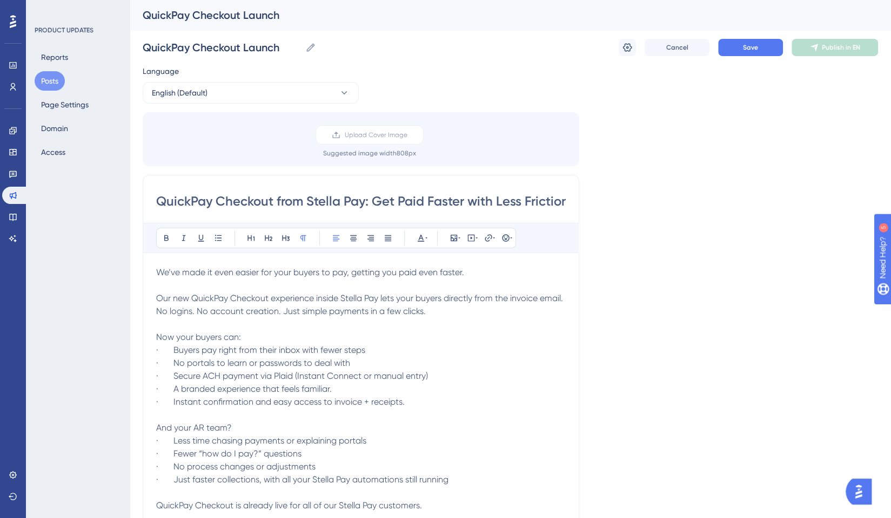
click at [716, 242] on div "Language English (Default) Upload Cover Image Suggested image width 808 px Quic…" at bounding box center [510, 352] width 735 height 574
drag, startPoint x: 281, startPoint y: 48, endPoint x: 242, endPoint y: 52, distance: 39.1
click at [242, 52] on input "QuickPay Checkout Launch" at bounding box center [222, 47] width 158 height 15
type input "QuickPay Checkout"
click at [662, 210] on div "Language English (Default) Upload Cover Image Suggested image width 808 px Quic…" at bounding box center [510, 352] width 735 height 574
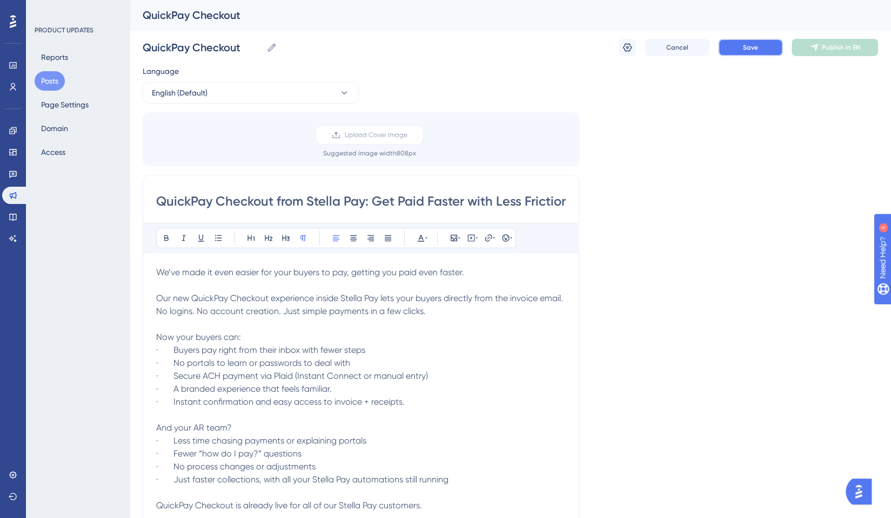
click at [773, 55] on button "Save" at bounding box center [750, 47] width 65 height 17
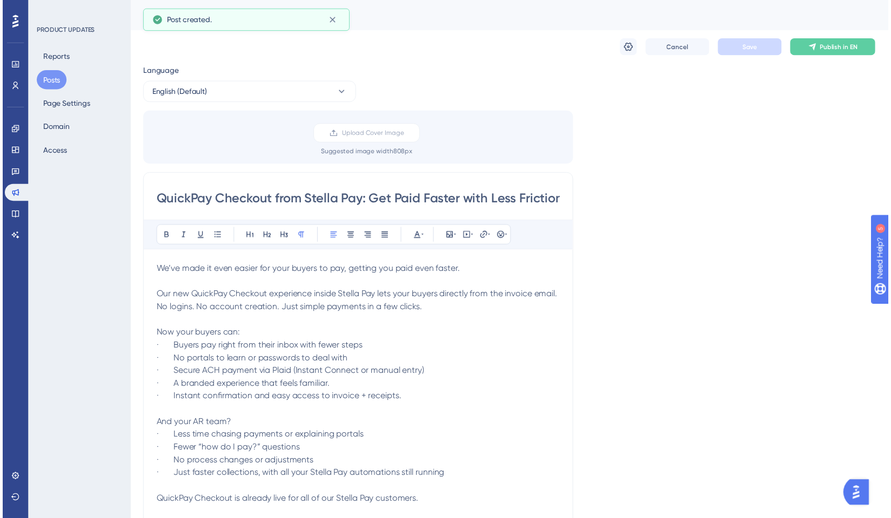
scroll to position [36, 0]
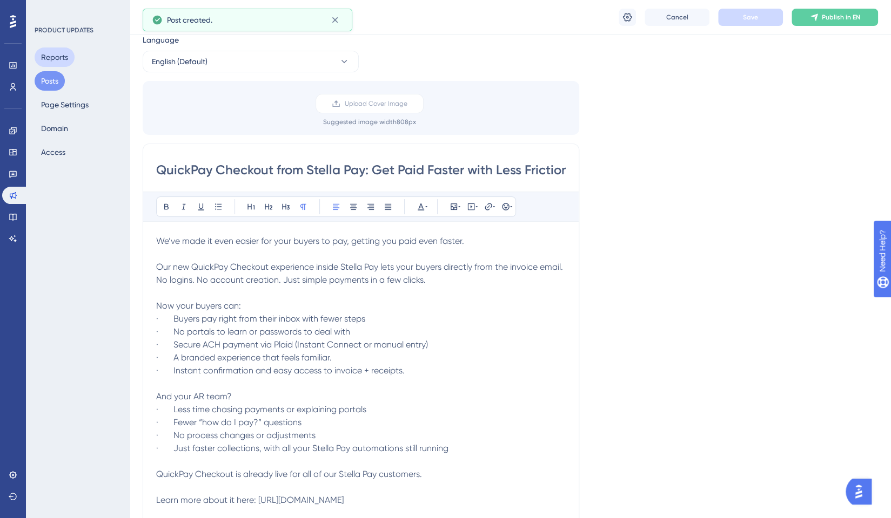
click at [44, 58] on button "Reports" at bounding box center [55, 57] width 40 height 19
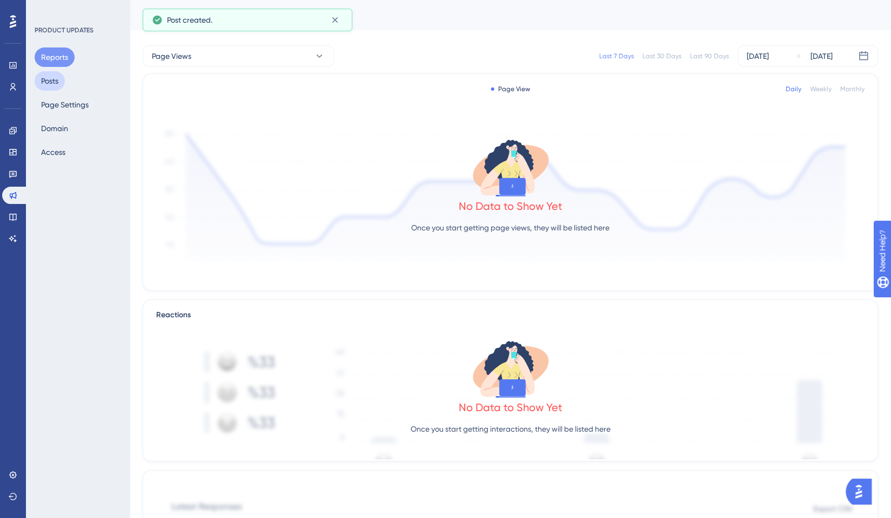
click at [49, 78] on button "Posts" at bounding box center [50, 80] width 30 height 19
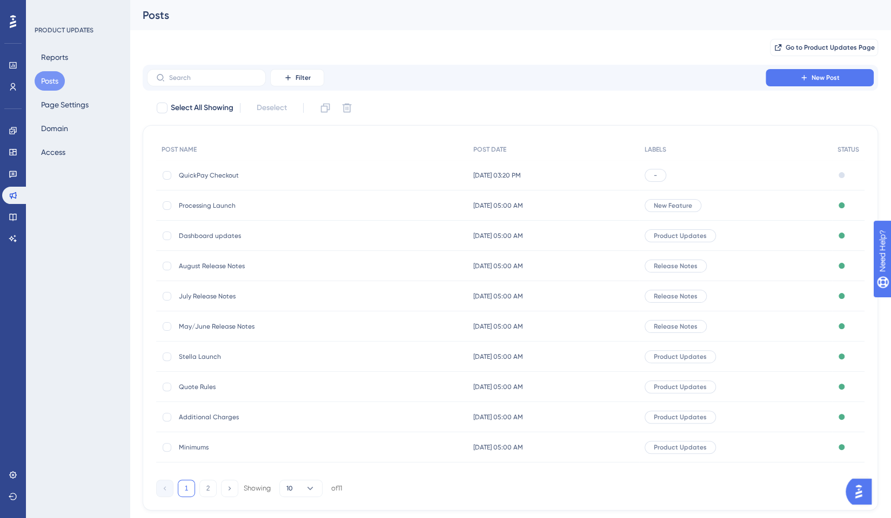
click at [210, 172] on span "QuickPay Checkout" at bounding box center [265, 175] width 173 height 9
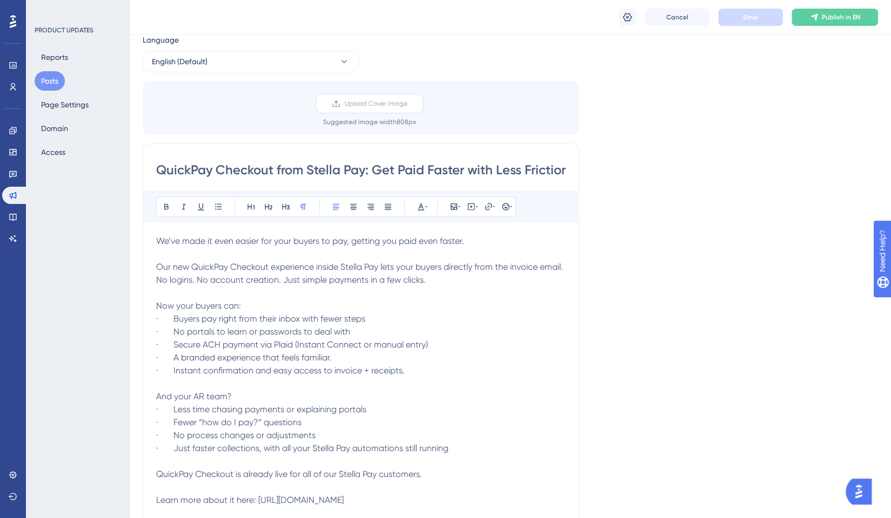
click at [366, 108] on label "Upload Cover Image" at bounding box center [369, 103] width 108 height 19
click at [407, 104] on input "Upload Cover Image" at bounding box center [407, 104] width 0 height 0
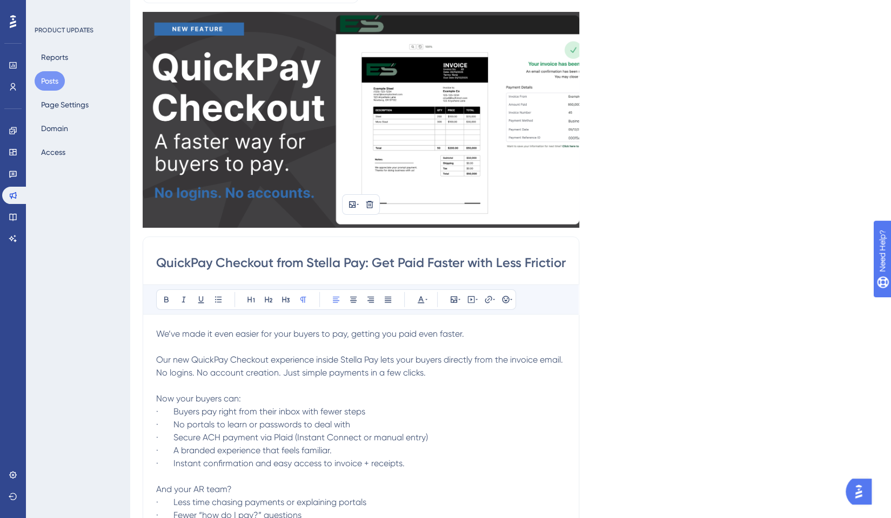
scroll to position [0, 0]
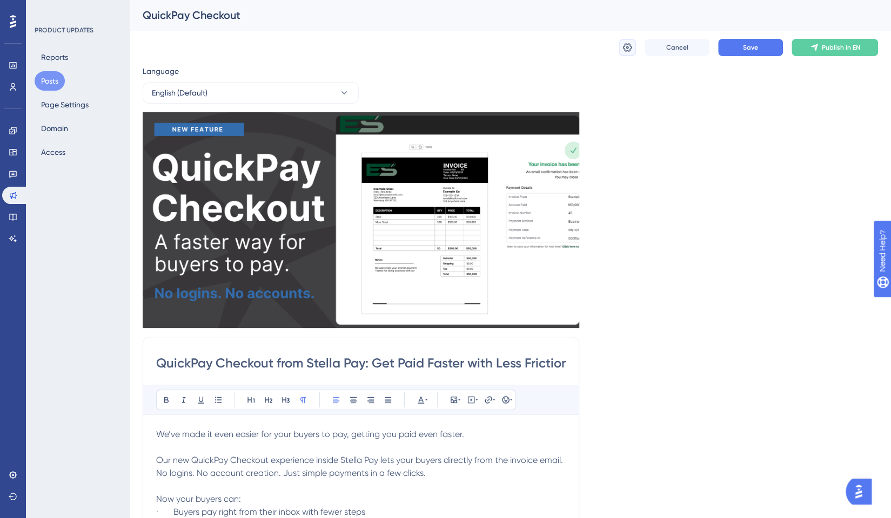
click at [628, 45] on icon at bounding box center [627, 47] width 11 height 11
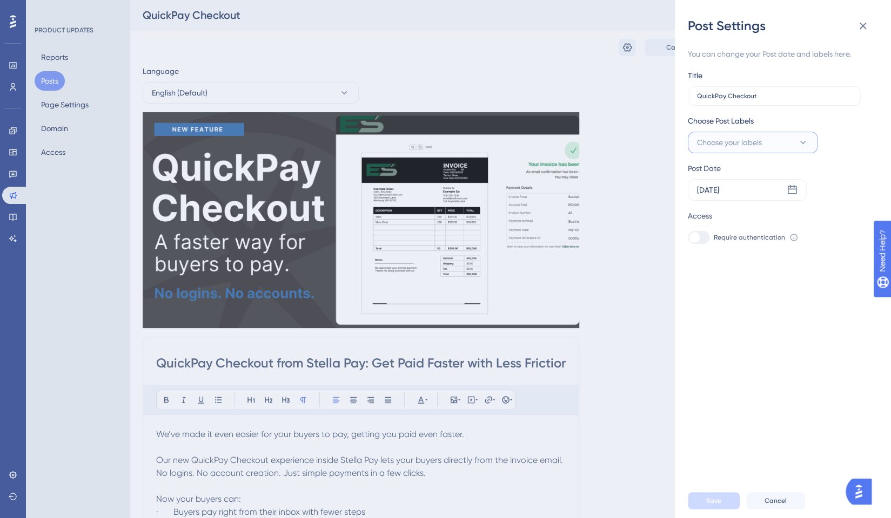
click at [769, 141] on button "Choose your labels" at bounding box center [752, 143] width 130 height 22
click at [752, 225] on input "New Feature" at bounding box center [748, 231] width 46 height 14
click at [690, 230] on div "Release Notes Release Notes New Feature New Feature Product Updates Product Upd…" at bounding box center [752, 225] width 130 height 134
click at [703, 231] on div at bounding box center [700, 230] width 9 height 9
checkbox input "true"
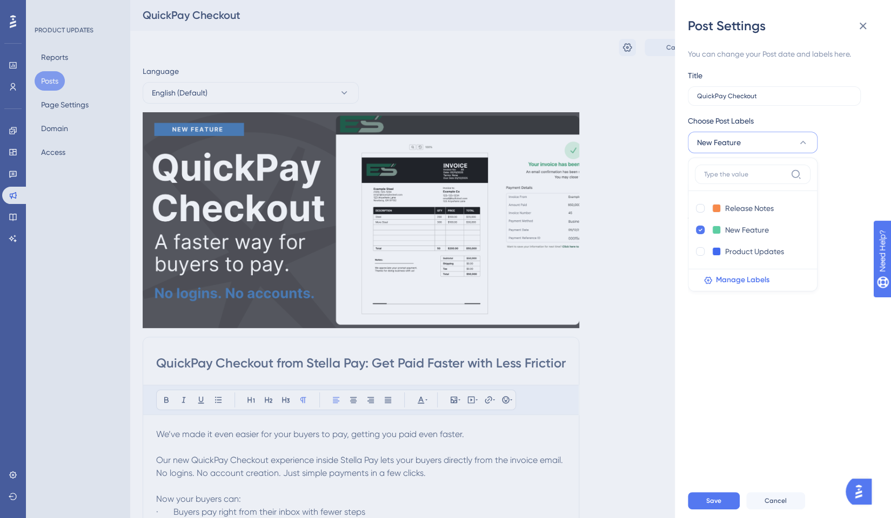
click at [859, 173] on div "Post Date" at bounding box center [775, 168] width 176 height 13
click at [704, 510] on button "Save" at bounding box center [713, 501] width 52 height 17
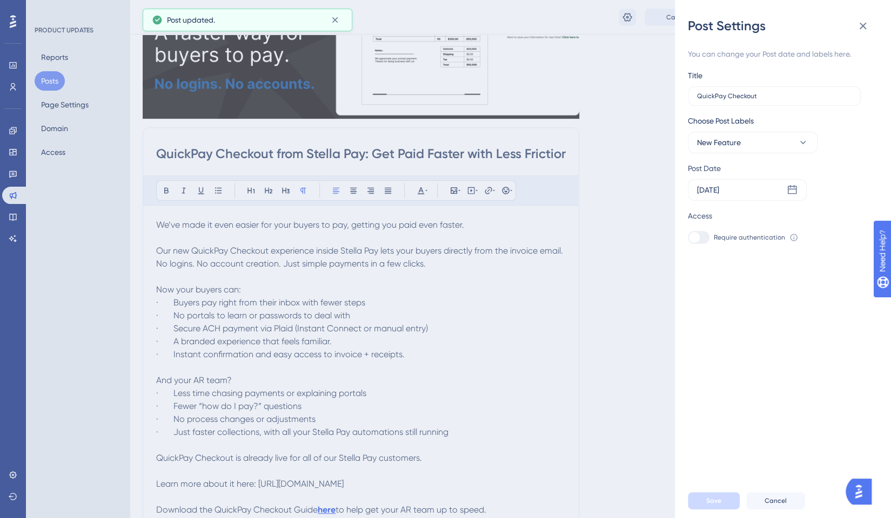
scroll to position [216, 0]
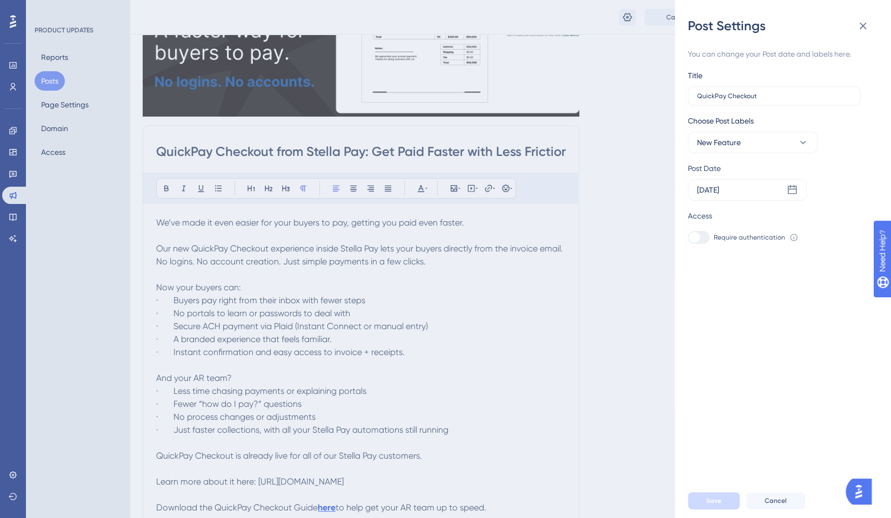
click at [153, 219] on div "Post Settings You can change your Post date and labels here. Title QuickPay Che…" at bounding box center [445, 259] width 891 height 518
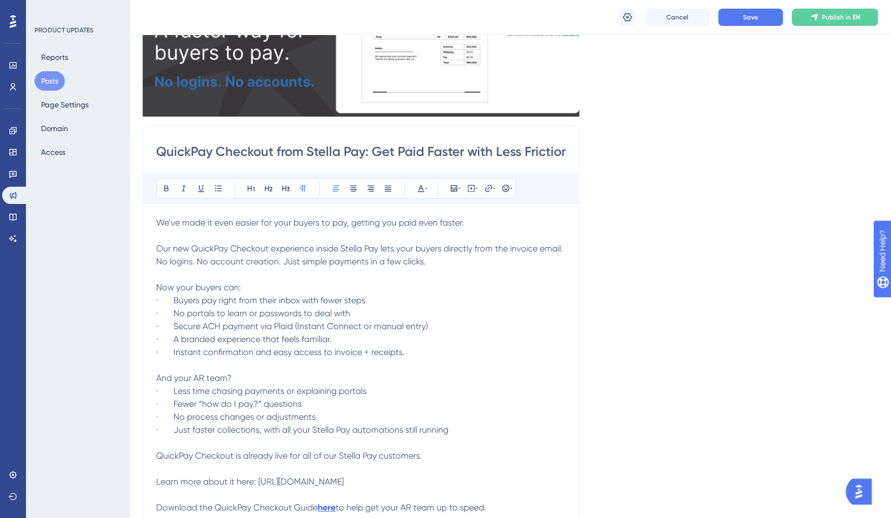
click at [161, 218] on span "We’ve made it even easier for your buyers to pay, getting you paid even faster." at bounding box center [310, 223] width 308 height 10
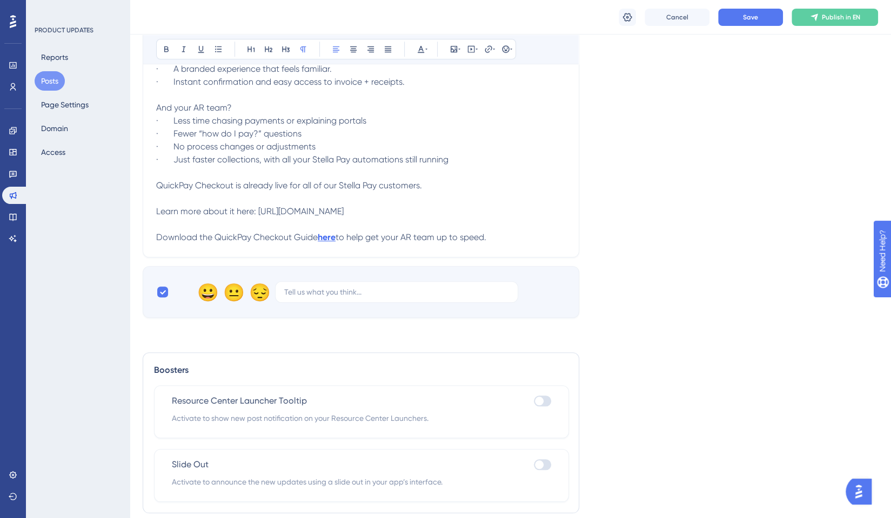
scroll to position [523, 0]
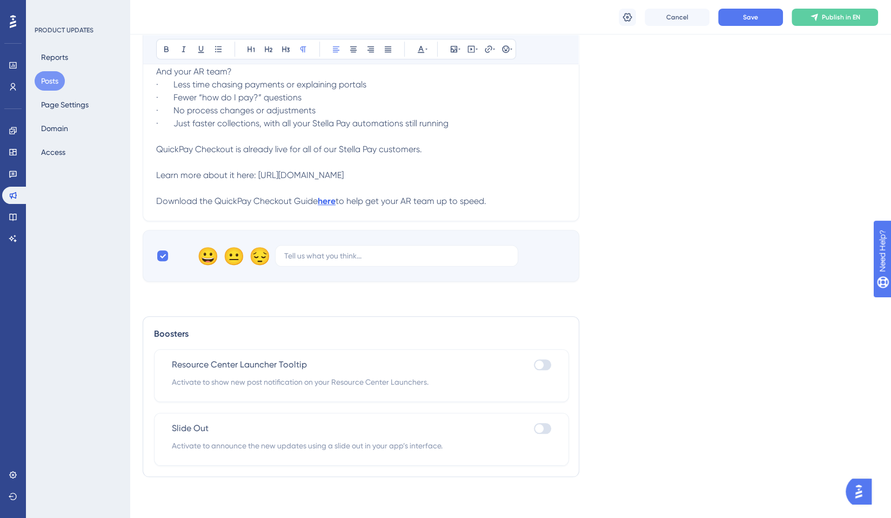
click at [546, 428] on div at bounding box center [542, 428] width 17 height 11
click at [534, 429] on input "checkbox" at bounding box center [533, 429] width 1 height 1
checkbox input "true"
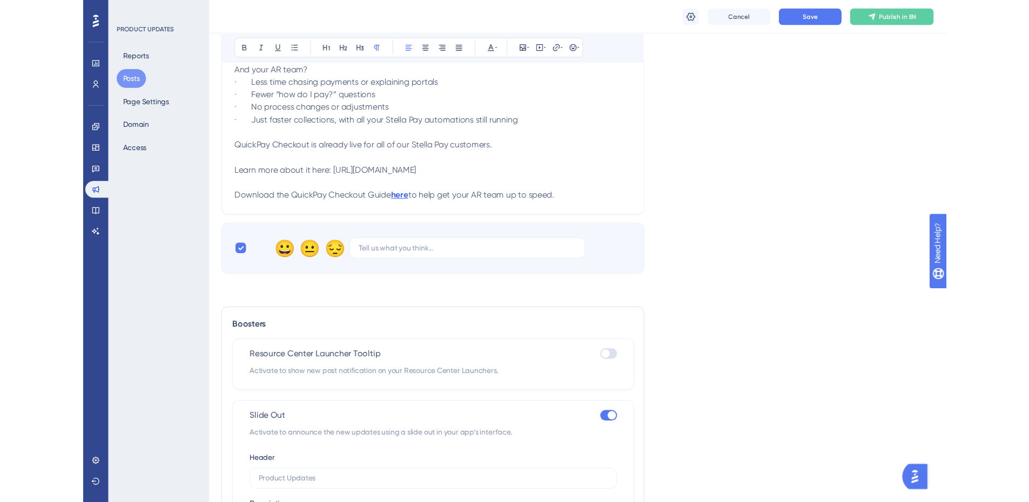
scroll to position [793, 0]
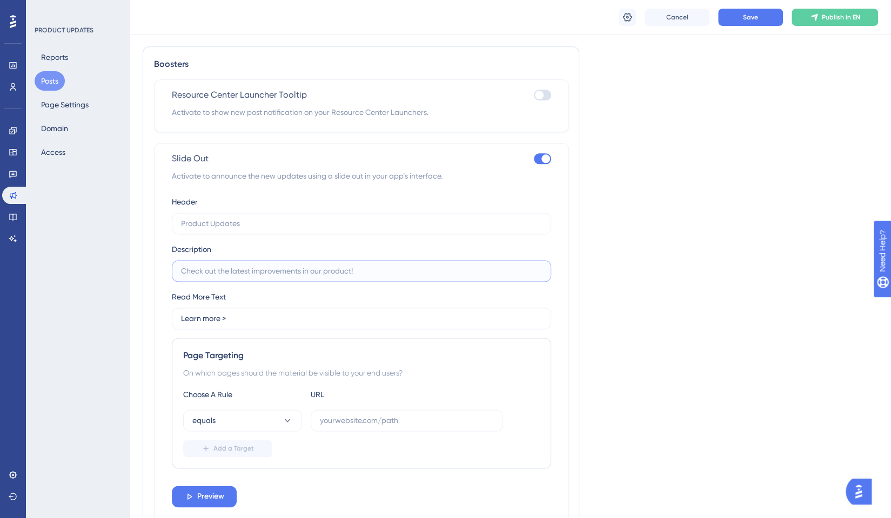
click at [262, 268] on input "text" at bounding box center [361, 271] width 361 height 12
click at [288, 268] on input "text" at bounding box center [361, 271] width 361 height 12
paste input "Let your buyers pay invoices instantly—no login or account needed."
click at [314, 271] on input "Let your buyers pay invoices instantly—no login or account needed." at bounding box center [361, 271] width 361 height 12
click at [180, 266] on label "Let your buyers pay invoices instantly no login or account needed." at bounding box center [361, 271] width 379 height 22
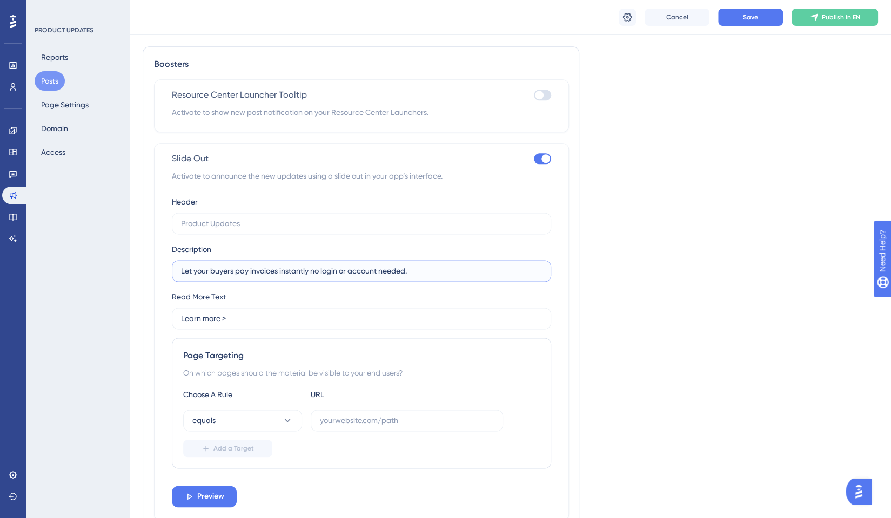
click at [181, 266] on input "Let your buyers pay invoices instantly no login or account needed." at bounding box center [361, 271] width 361 height 12
click at [186, 266] on input "Let your buyers pay invoices instantly no login or account needed." at bounding box center [361, 271] width 361 height 12
click at [306, 269] on input "Let your buyers pay invoices instantly no login or account needed." at bounding box center [361, 271] width 361 height 12
type input "Let your buyers pay invoices instantly. No login or account needed."
click at [177, 268] on label "Let your buyers pay invoices instantly. No login or account needed." at bounding box center [361, 271] width 379 height 22
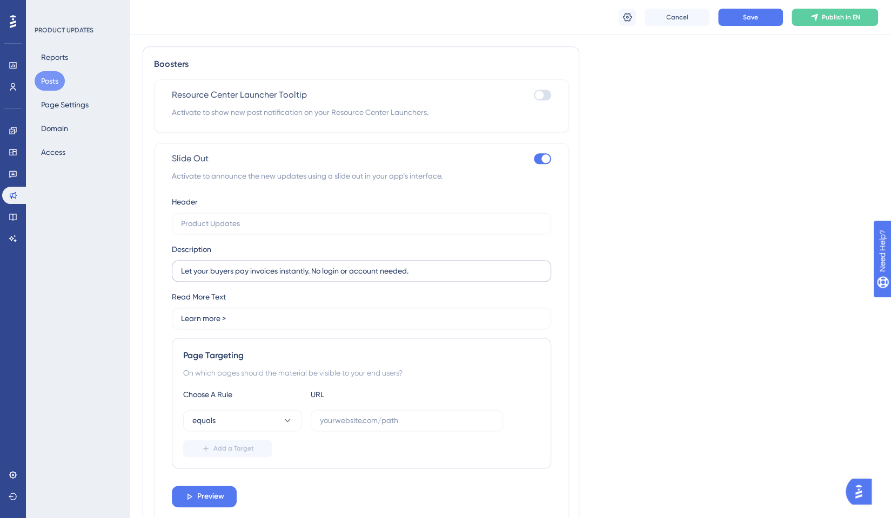
click at [181, 268] on input "Let your buyers pay invoices instantly. No login or account needed." at bounding box center [361, 271] width 361 height 12
click at [437, 269] on input "Let your buyers pay invoices instantly. No login or account needed." at bounding box center [361, 271] width 361 height 12
click at [259, 219] on input "text" at bounding box center [361, 224] width 361 height 12
click at [279, 223] on input "A Simpler Way For Buyers To Pay" at bounding box center [361, 224] width 361 height 12
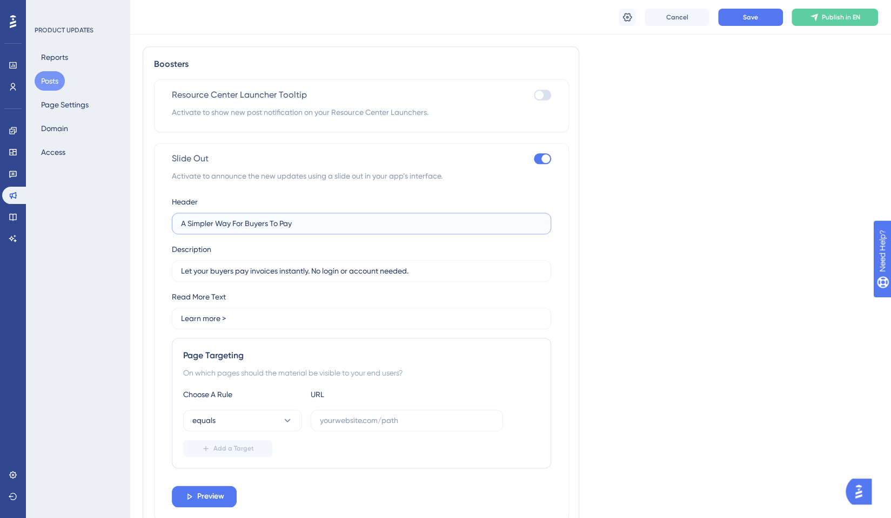
click at [279, 223] on input "A Simpler Way For Buyers To Pay" at bounding box center [361, 224] width 361 height 12
paste input "for Your Buyers t"
type input "A Simpler Way for Your Buyers to Pay"
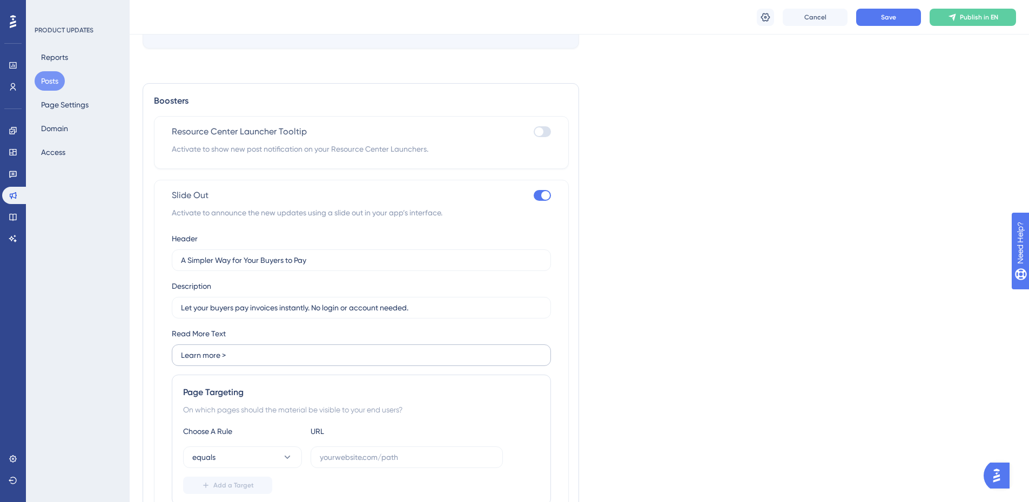
scroll to position [866, 0]
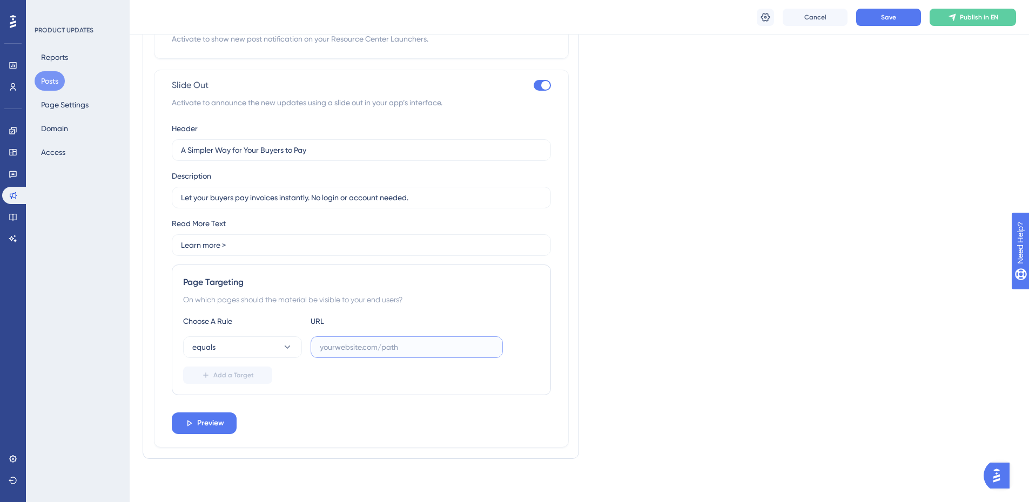
click at [364, 349] on input "text" at bounding box center [407, 347] width 174 height 12
click at [362, 350] on input "text" at bounding box center [407, 347] width 174 height 12
click at [390, 350] on input "text" at bounding box center [407, 347] width 174 height 12
paste input "https://app.stellasource.com/purchasing-dashboard"
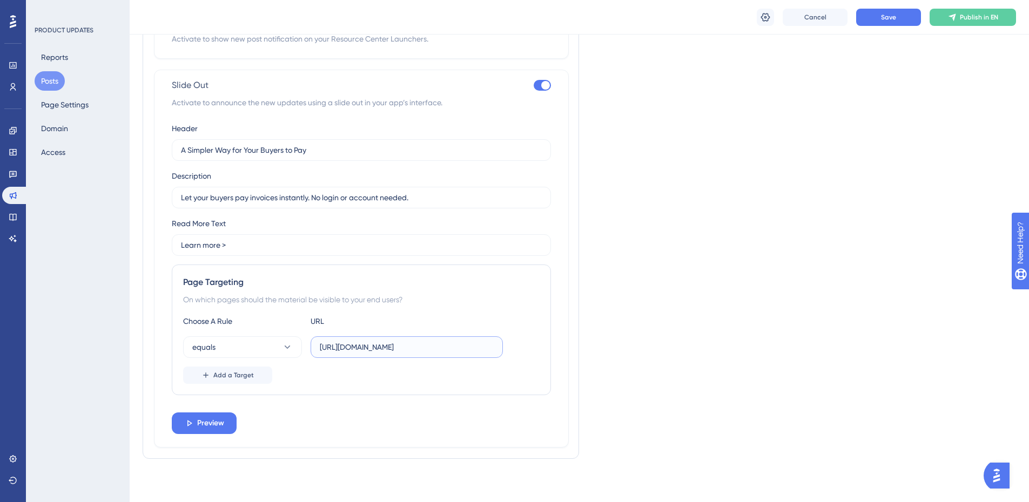
type input "https://app.stellasource.com/purchasing-dashboard"
click at [298, 424] on div "Header A Simpler Way for Your Buyers to Pay Description Let your buyers pay inv…" at bounding box center [361, 278] width 379 height 312
click at [226, 423] on button "Preview" at bounding box center [204, 424] width 65 height 22
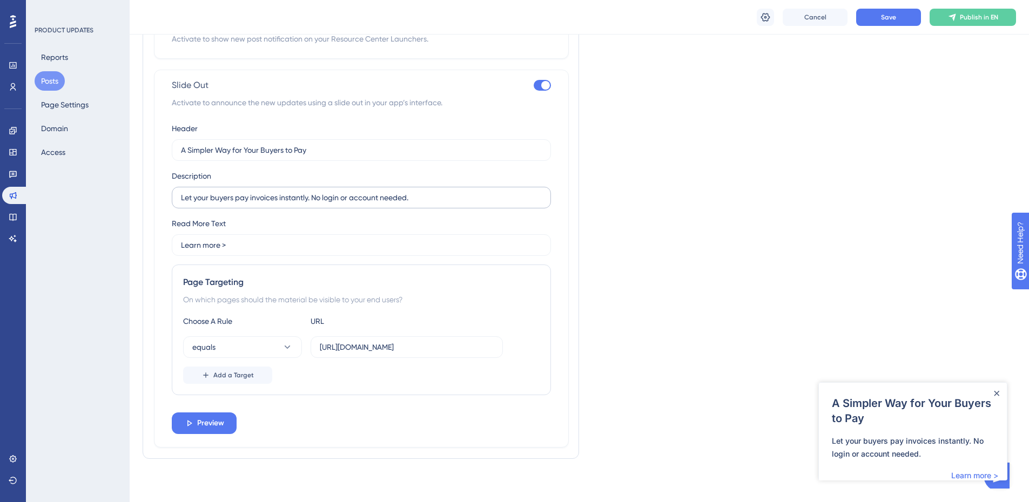
click at [252, 187] on label "Let your buyers pay invoices instantly. No login or account needed." at bounding box center [361, 198] width 379 height 22
click at [252, 192] on input "Let your buyers pay invoices instantly. No login or account needed." at bounding box center [361, 198] width 361 height 12
click at [193, 151] on input "A Simpler Way for Your Buyers to Pay" at bounding box center [361, 150] width 361 height 12
click at [180, 149] on label "A Simpler Way for Your Buyers to Pay" at bounding box center [361, 150] width 379 height 22
click at [181, 149] on input "A Simpler Way for Your Buyers to Pay" at bounding box center [361, 150] width 361 height 12
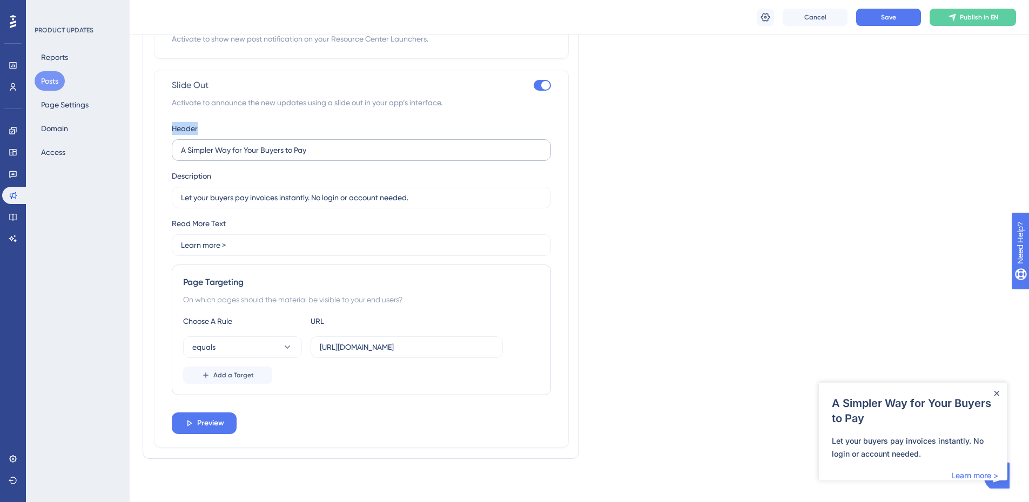
click at [180, 149] on label "A Simpler Way for Your Buyers to Pay" at bounding box center [361, 150] width 379 height 22
click at [181, 149] on input "A Simpler Way for Your Buyers to Pay" at bounding box center [361, 150] width 361 height 12
click at [180, 149] on label "A Simpler Way for Your Buyers to Pay" at bounding box center [361, 150] width 379 height 22
click at [181, 149] on input "A Simpler Way for Your Buyers to Pay" at bounding box center [361, 150] width 361 height 12
click at [180, 149] on label "A Simpler Way for Your Buyers to Pay" at bounding box center [361, 150] width 379 height 22
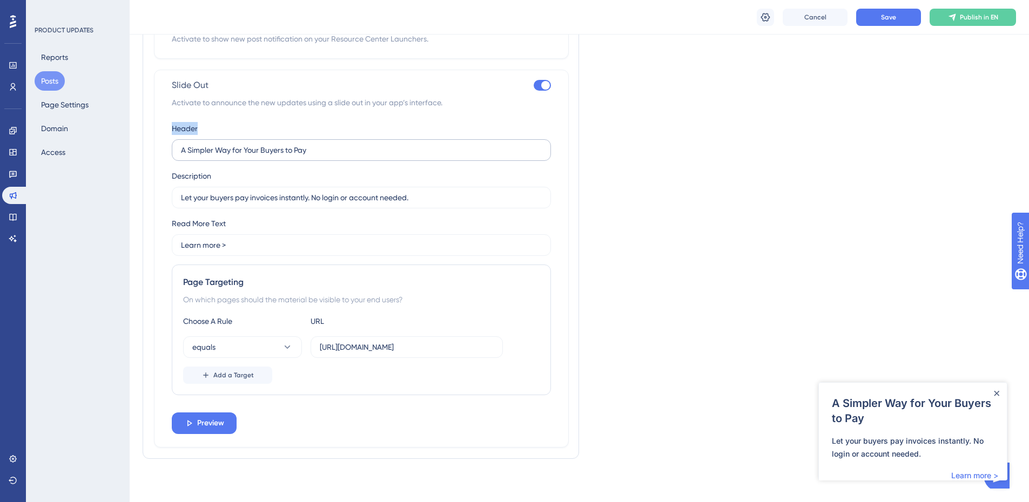
click at [181, 149] on input "A Simpler Way for Your Buyers to Pay" at bounding box center [361, 150] width 361 height 12
click at [191, 145] on input "A Simpler Way for Your Buyers to Pay" at bounding box center [361, 150] width 361 height 12
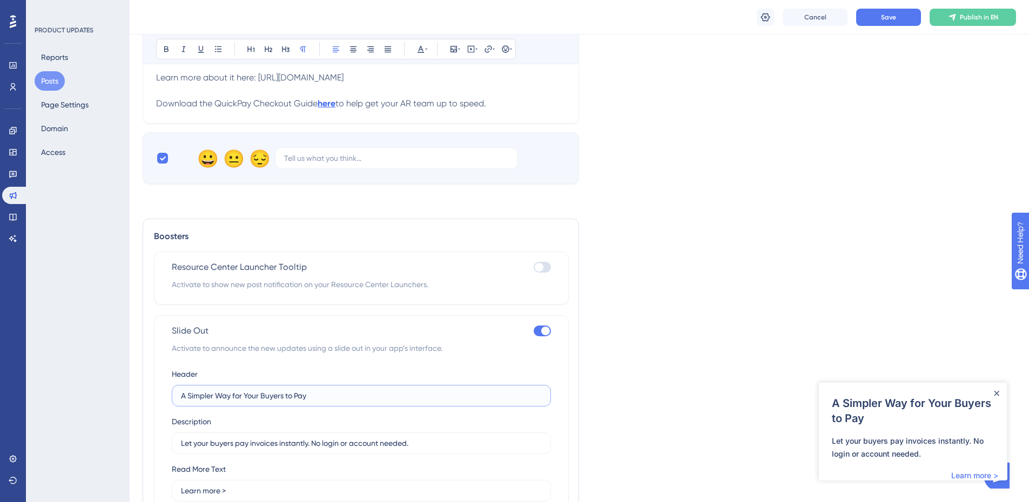
scroll to position [596, 0]
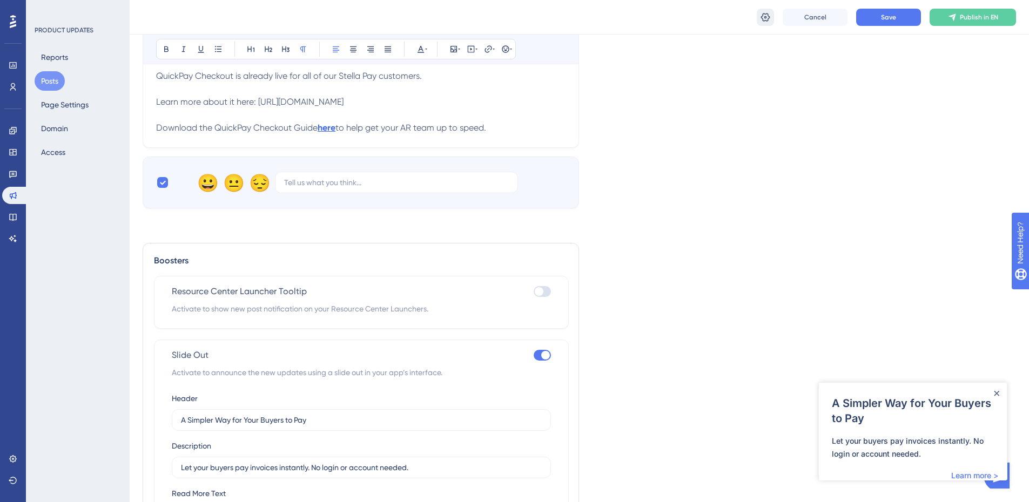
click at [764, 13] on icon at bounding box center [765, 16] width 9 height 9
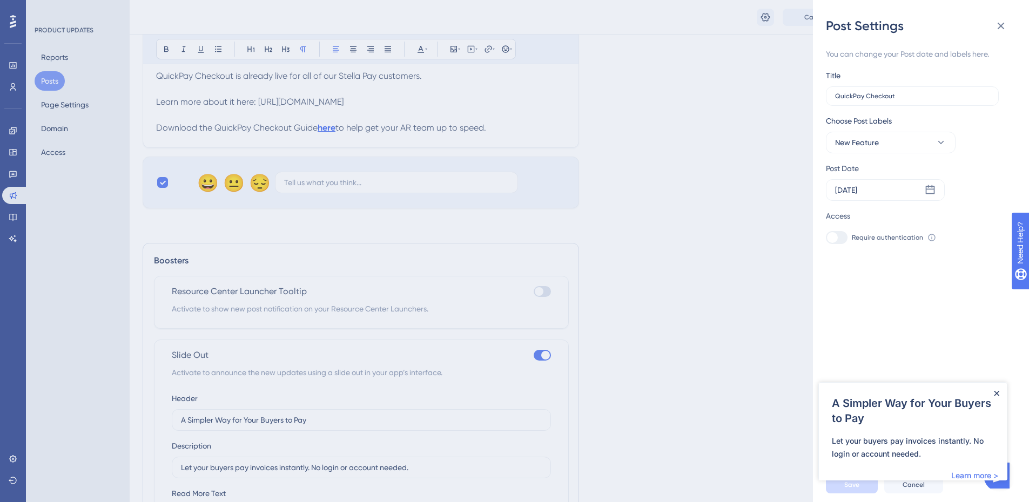
click at [994, 392] on icon "Close Announcement" at bounding box center [996, 393] width 5 height 5
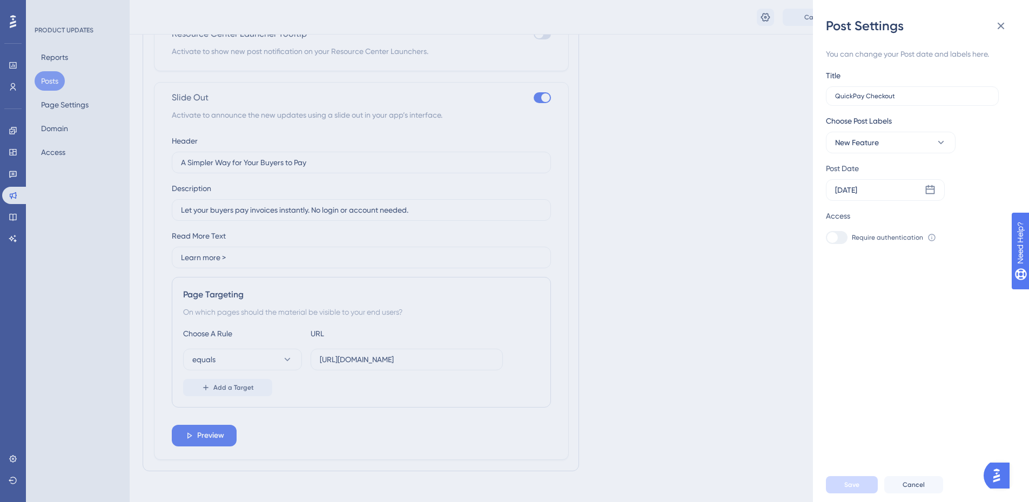
scroll to position [866, 0]
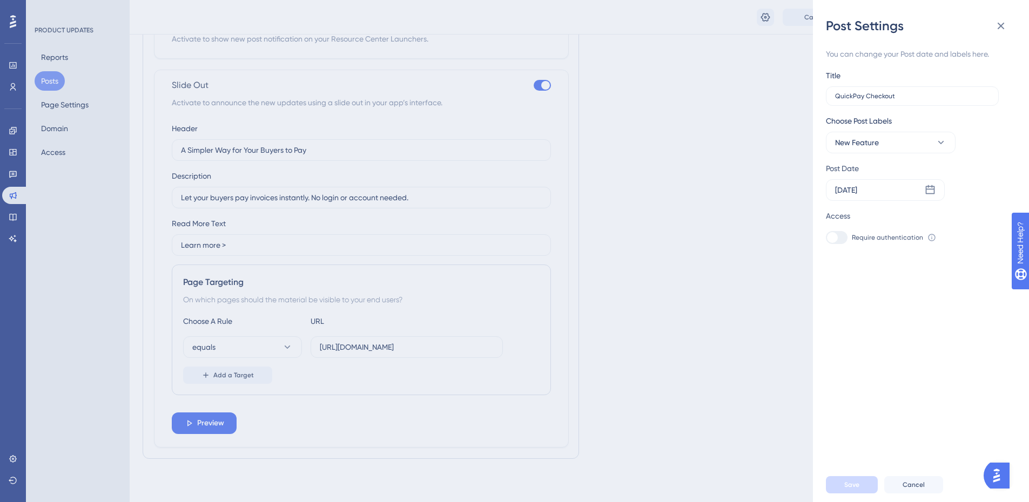
click at [201, 195] on div "Post Settings You can change your Post date and labels here. Title QuickPay Che…" at bounding box center [514, 251] width 1029 height 502
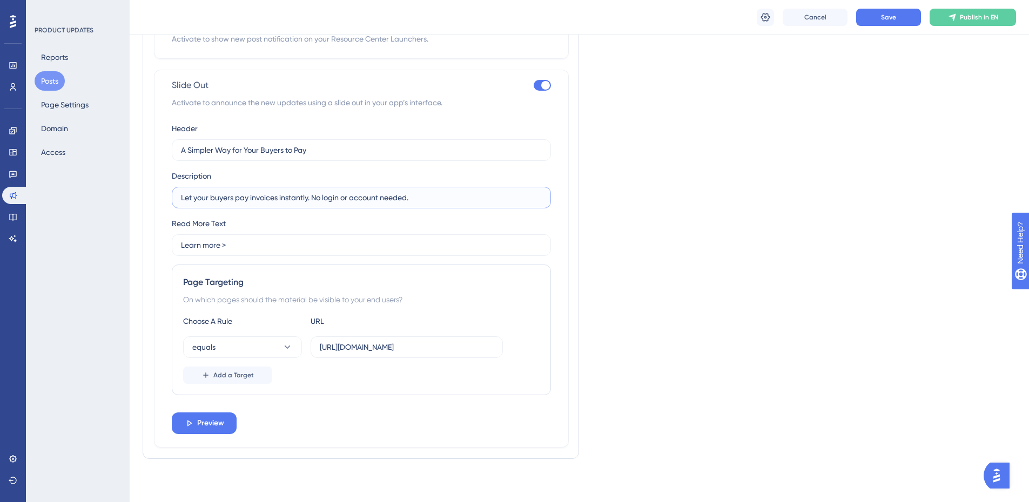
click at [198, 199] on input "Let your buyers pay invoices instantly. No login or account needed." at bounding box center [361, 198] width 361 height 12
click at [176, 194] on label "Let your buyers pay invoices instantly. No login or account needed." at bounding box center [361, 198] width 379 height 22
click at [181, 194] on input "Let your buyers pay invoices instantly. No login or account needed." at bounding box center [361, 198] width 361 height 12
click at [181, 196] on input "Let your buyers pay invoices instantly. No login or account needed." at bounding box center [361, 198] width 361 height 12
type input "Check out our latest update that lets your buyers pay invoices instantly. No lo…"
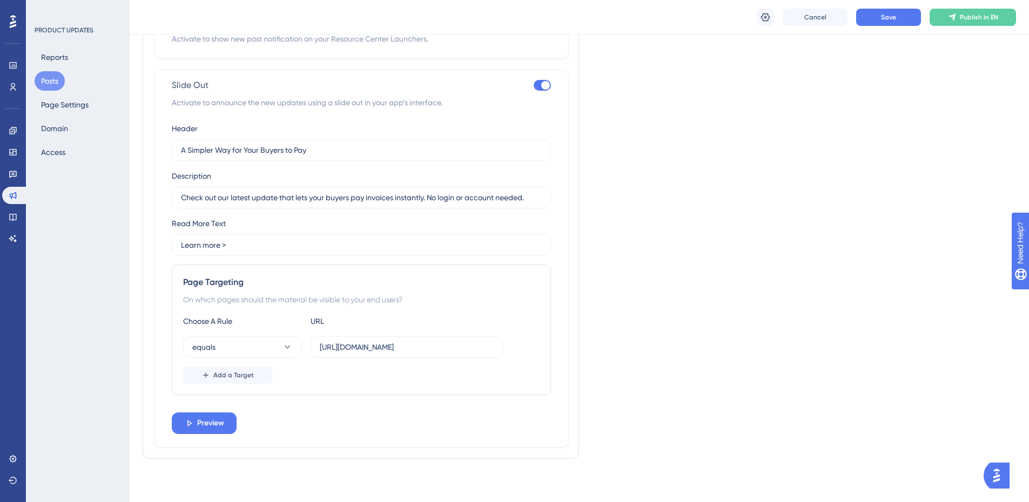
click at [204, 434] on div "Slide Out Activate to announce the new updates using a slide out in your app’s …" at bounding box center [361, 259] width 415 height 378
click at [206, 425] on span "Preview" at bounding box center [210, 423] width 27 height 13
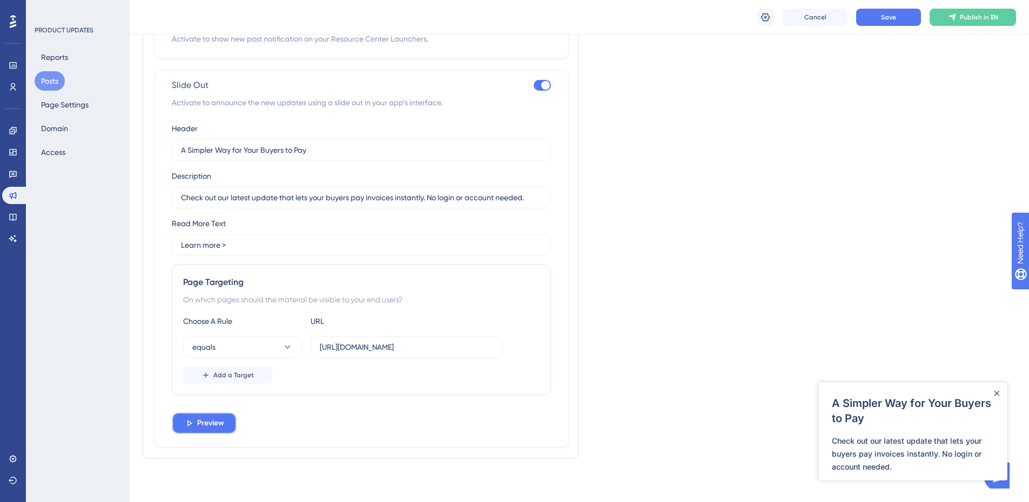
click at [206, 425] on span "Preview" at bounding box center [210, 423] width 27 height 13
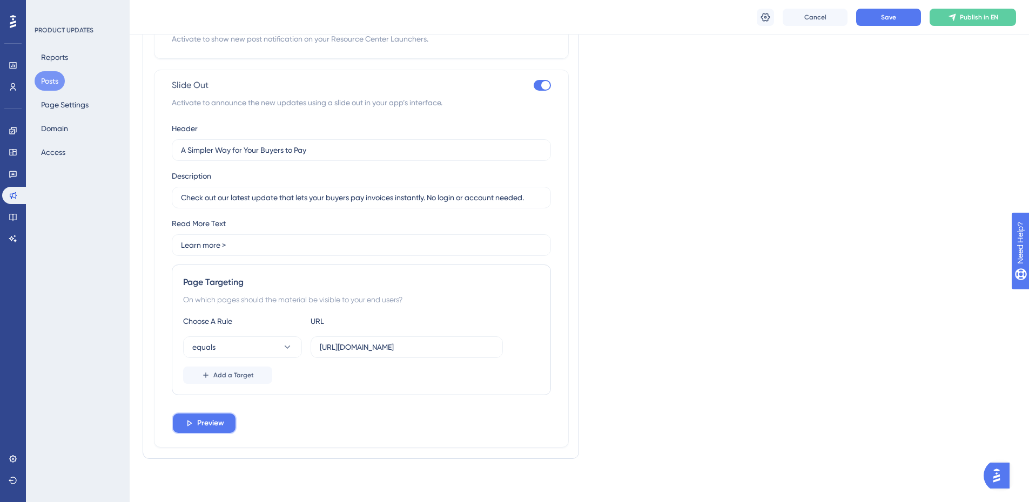
click at [206, 425] on span "Preview" at bounding box center [210, 423] width 27 height 13
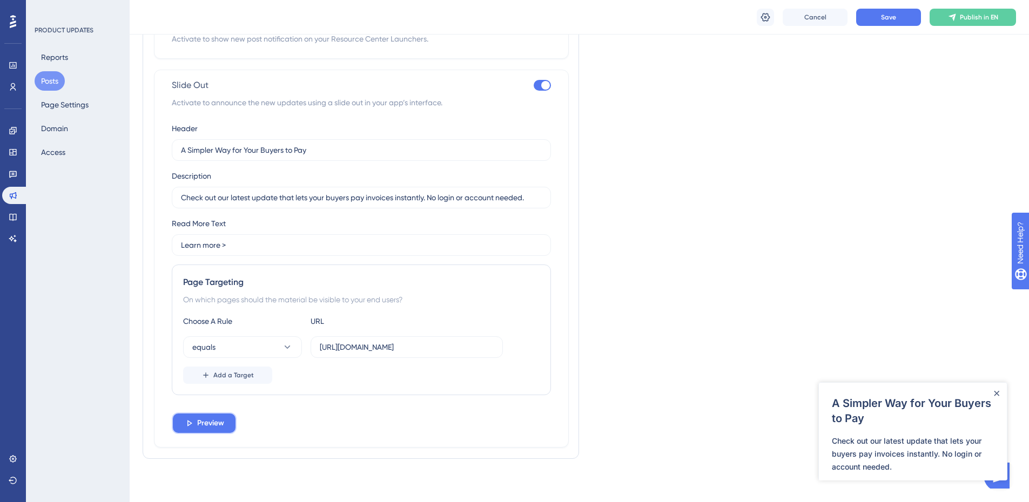
click at [206, 425] on span "Preview" at bounding box center [210, 423] width 27 height 13
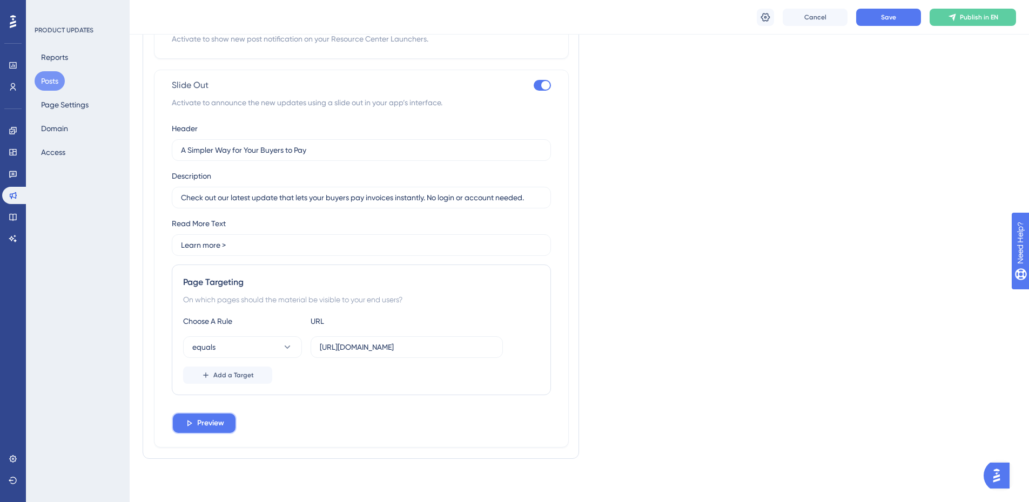
click at [206, 425] on span "Preview" at bounding box center [210, 423] width 27 height 13
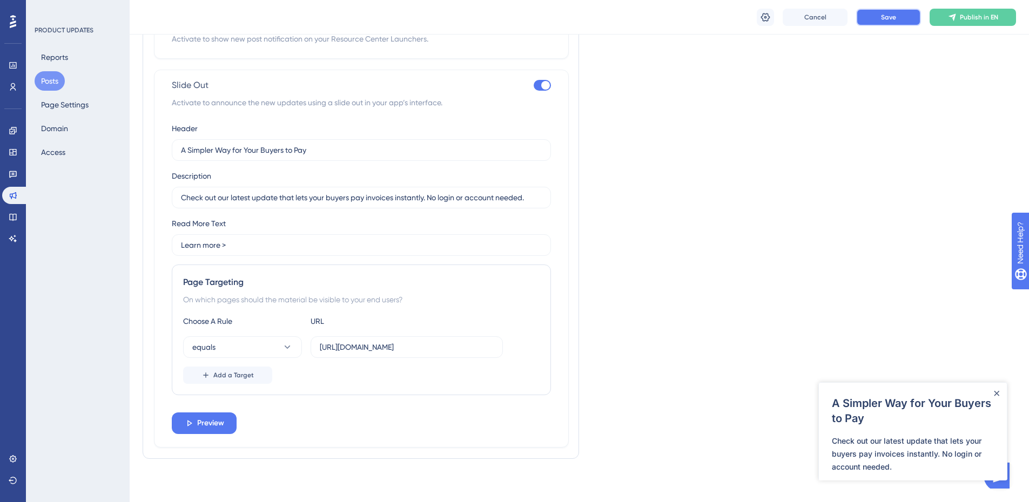
click at [885, 16] on span "Save" at bounding box center [888, 17] width 15 height 9
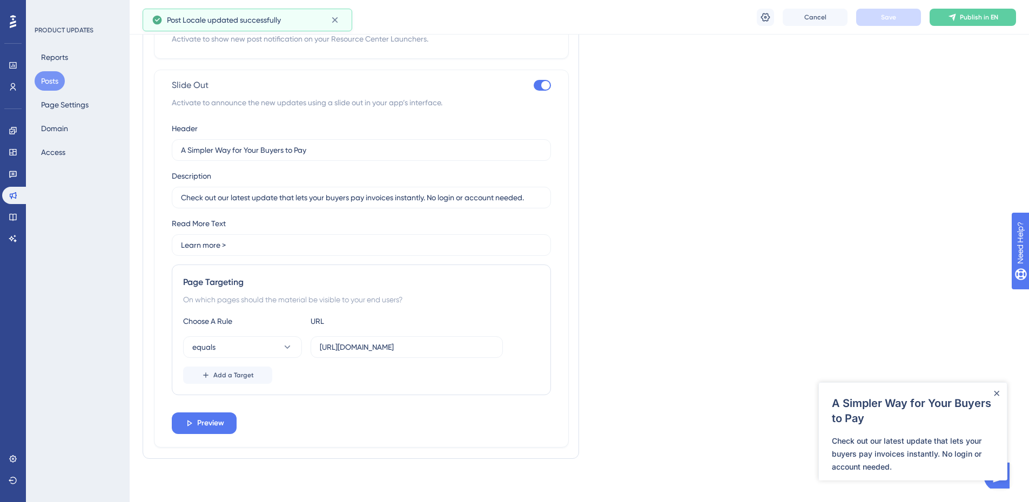
click at [56, 78] on button "Posts" at bounding box center [50, 80] width 30 height 19
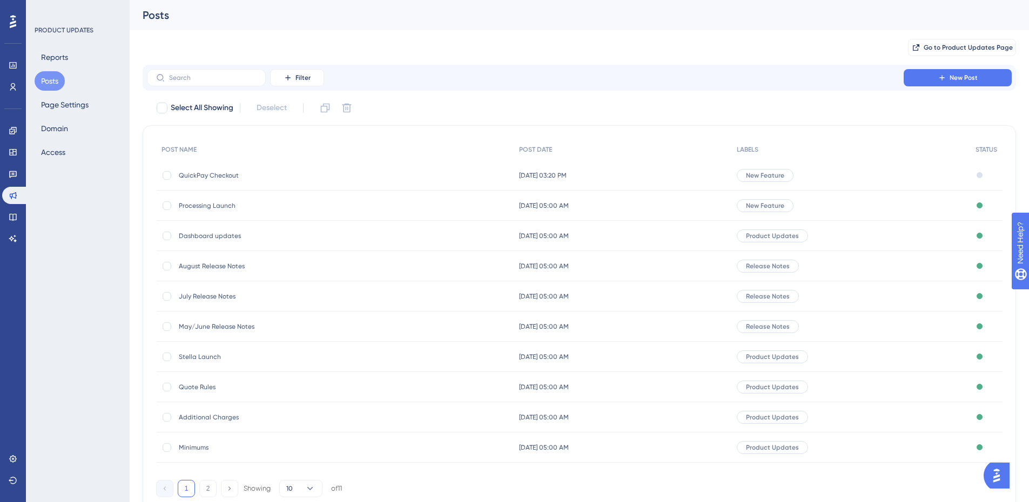
click at [213, 233] on span "Dashboard updates" at bounding box center [265, 236] width 173 height 9
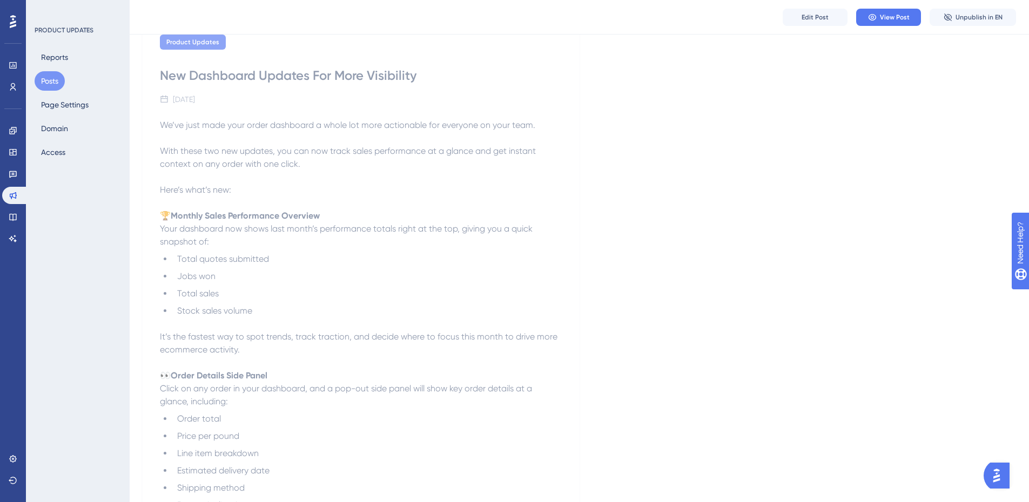
scroll to position [509, 0]
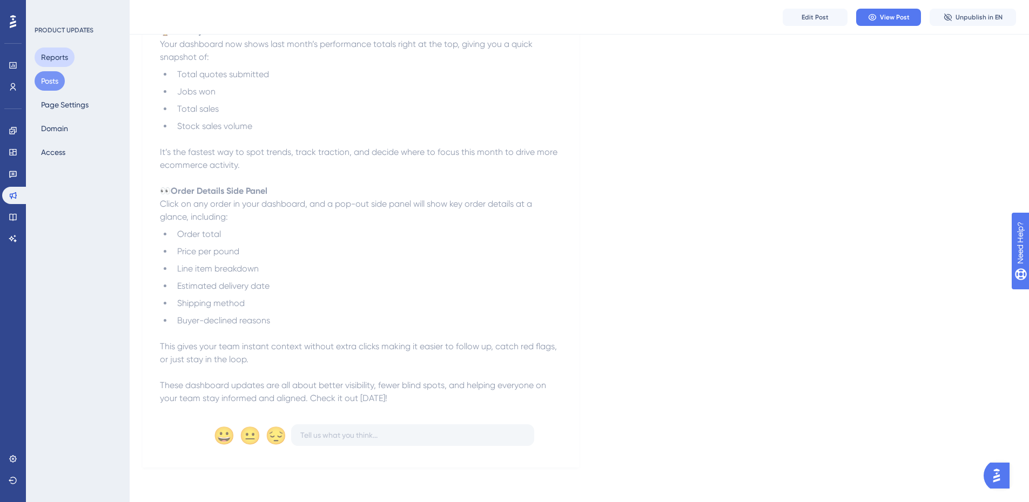
click at [60, 52] on button "Reports" at bounding box center [55, 57] width 40 height 19
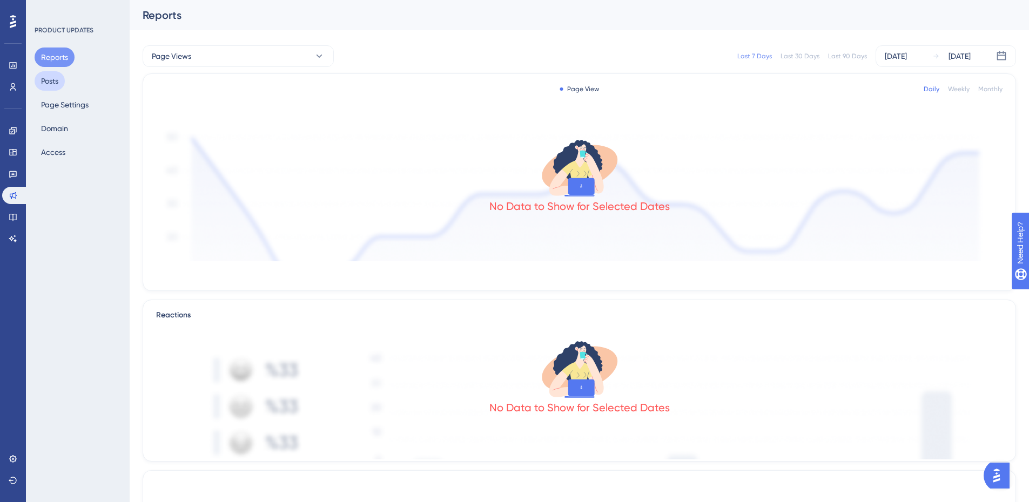
click at [58, 80] on button "Posts" at bounding box center [50, 80] width 30 height 19
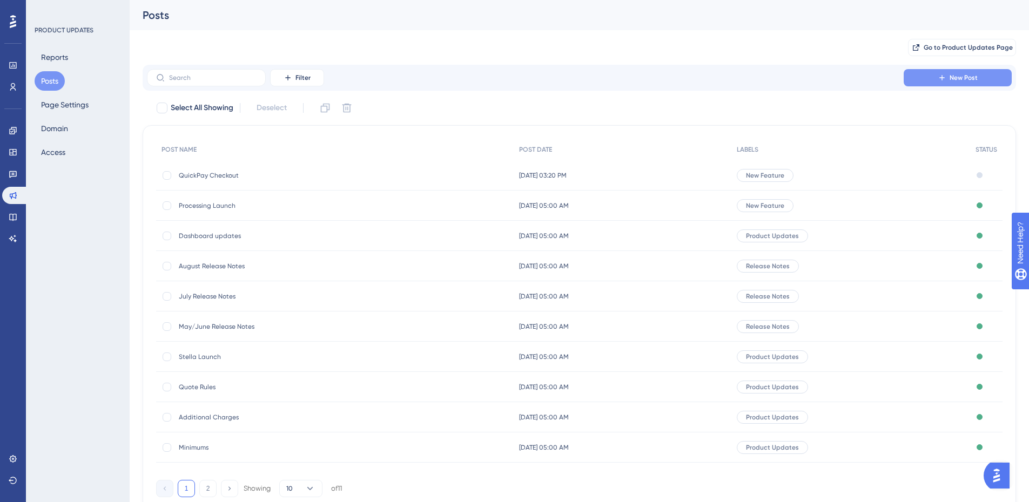
click at [950, 78] on span "New Post" at bounding box center [963, 77] width 28 height 9
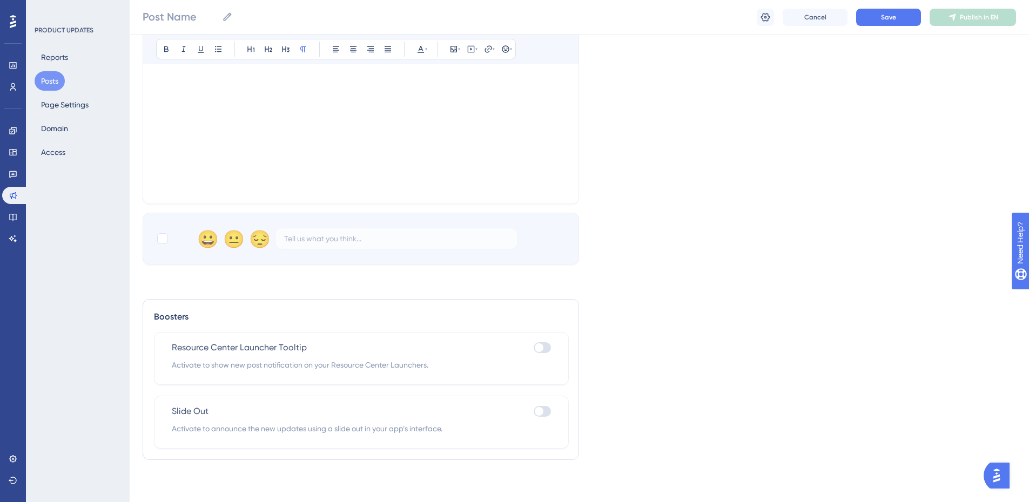
scroll to position [319, 0]
click at [546, 404] on label at bounding box center [542, 410] width 17 height 13
click at [534, 410] on input "checkbox" at bounding box center [533, 410] width 1 height 1
checkbox input "true"
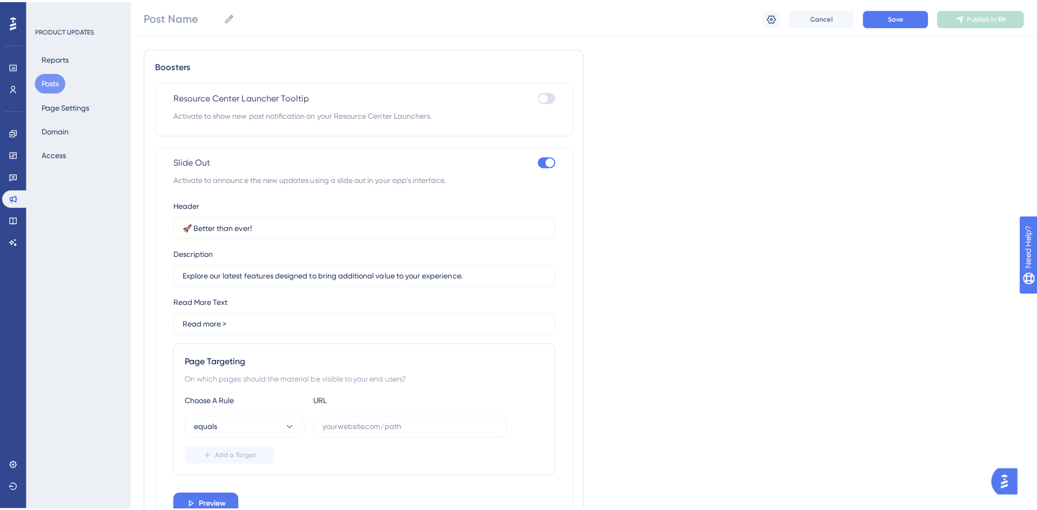
scroll to position [589, 0]
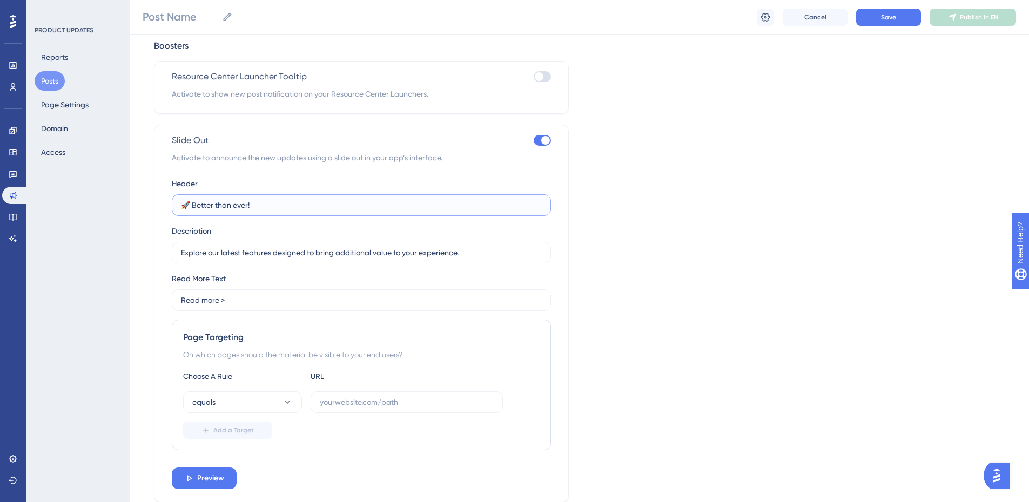
drag, startPoint x: 193, startPoint y: 206, endPoint x: 177, endPoint y: 208, distance: 16.3
click at [177, 208] on label "🚀 Better than ever!" at bounding box center [361, 205] width 379 height 22
click at [47, 83] on button "Posts" at bounding box center [50, 80] width 30 height 19
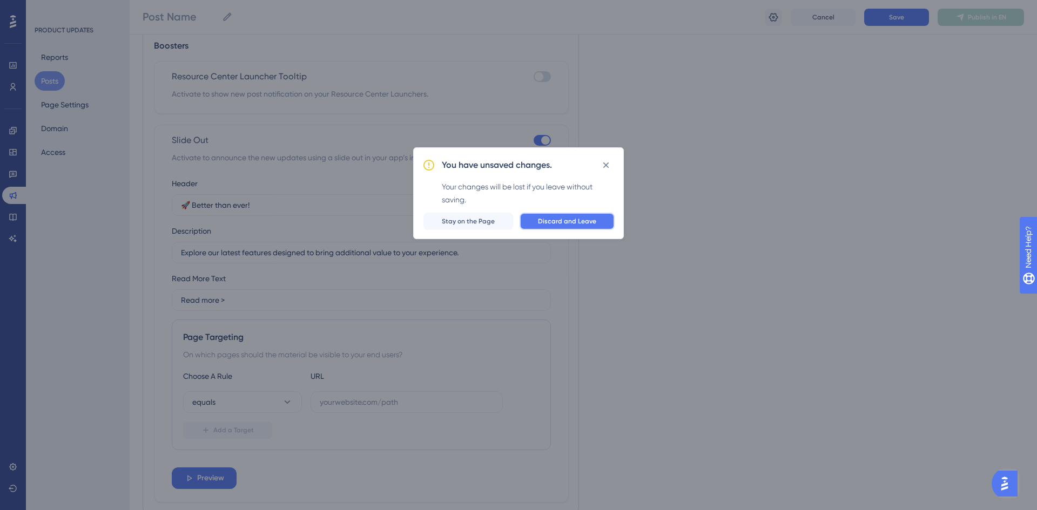
click at [581, 221] on span "Discard and Leave" at bounding box center [567, 221] width 58 height 9
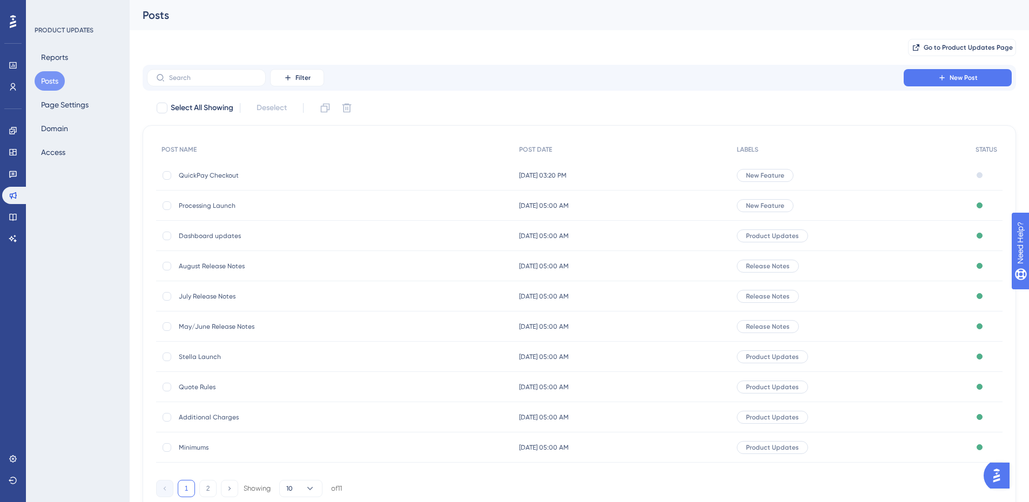
click at [227, 170] on div "QuickPay Checkout QuickPay Checkout" at bounding box center [265, 175] width 173 height 30
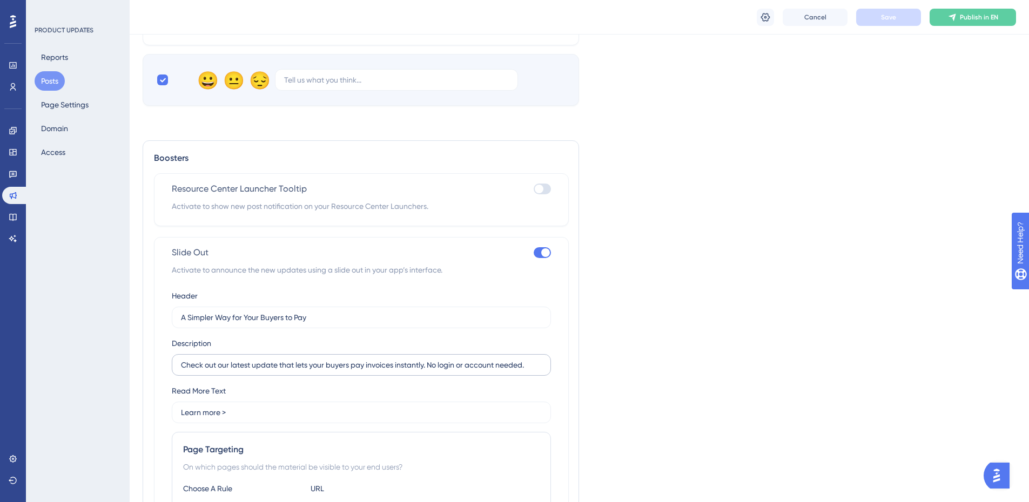
scroll to position [808, 0]
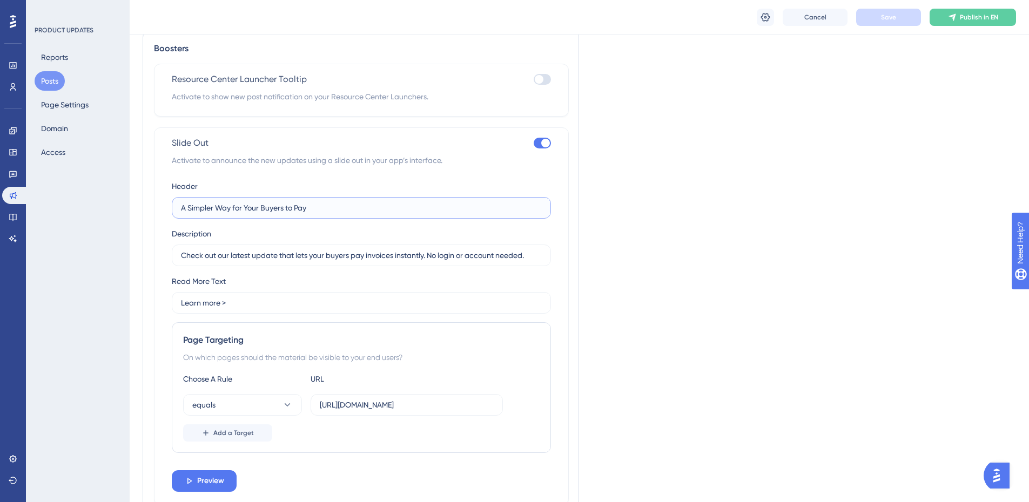
click at [181, 206] on input "A Simpler Way for Your Buyers to Pay" at bounding box center [361, 208] width 361 height 12
paste input "🚀"
type input "🚀 A Simpler Way for Your Buyers to Pay"
click at [210, 481] on span "Preview" at bounding box center [210, 481] width 27 height 13
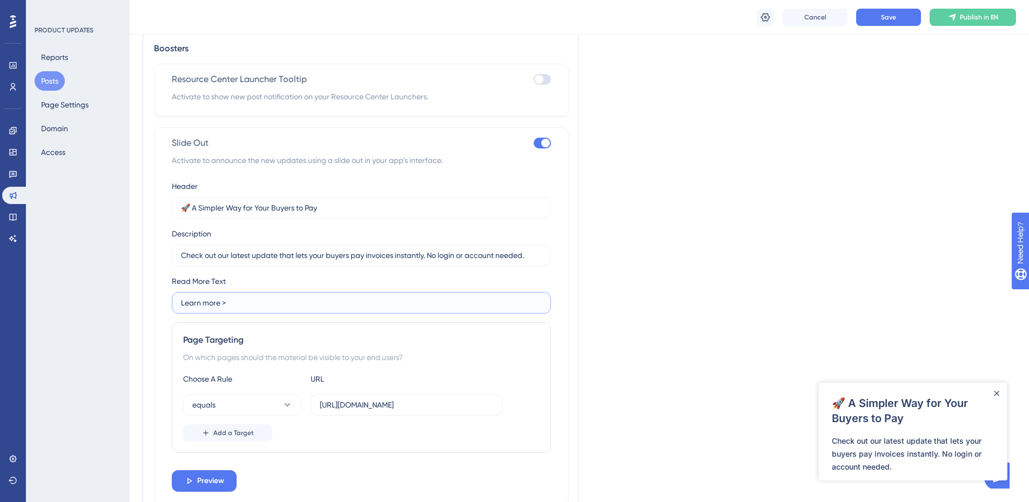
click at [265, 300] on input "Learn more >" at bounding box center [361, 303] width 361 height 12
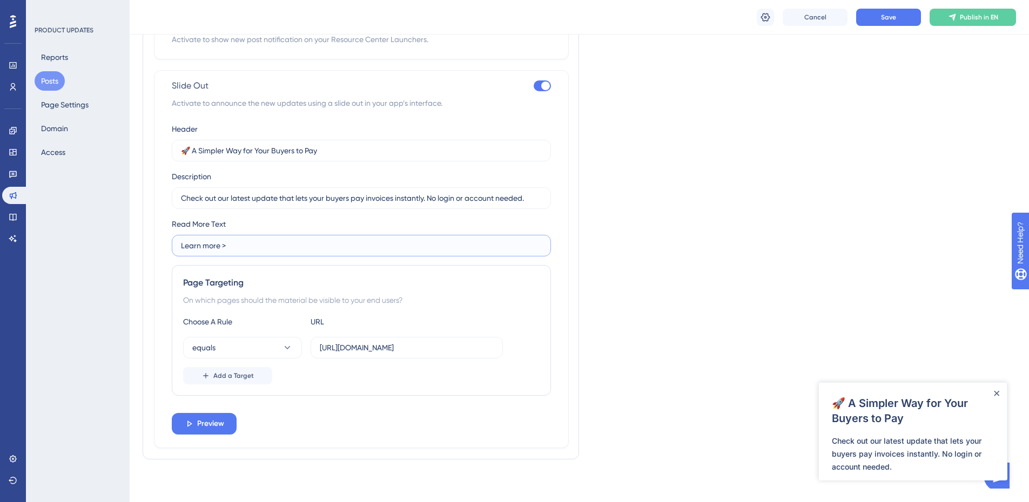
scroll to position [866, 0]
click at [929, 439] on div "Check out our latest update that lets your buyers pay invoices instantly. No lo…" at bounding box center [913, 454] width 162 height 39
click at [905, 430] on div "🚀 A Simpler Way for Your Buyers to Pay" at bounding box center [913, 415] width 162 height 39
click at [909, 395] on div "🚀 A Simpler Way for Your Buyers to Pay Check out our latest update that lets yo…" at bounding box center [913, 432] width 188 height 99
click at [900, 414] on div "🚀 A Simpler Way for Your Buyers to Pay" at bounding box center [913, 415] width 162 height 39
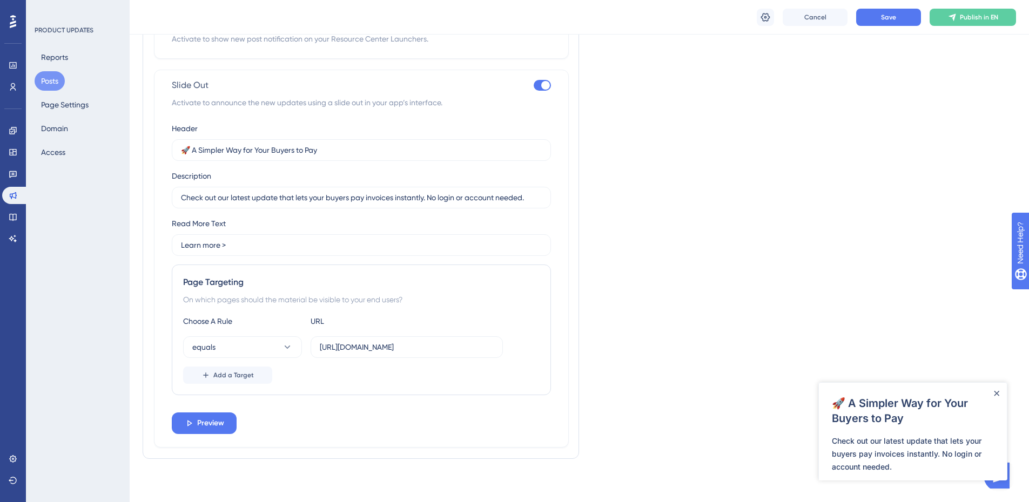
click at [876, 410] on div "🚀 A Simpler Way for Your Buyers to Pay" at bounding box center [913, 415] width 162 height 39
click at [899, 453] on div "Check out our latest update that lets your buyers pay invoices instantly. No lo…" at bounding box center [913, 454] width 162 height 39
click at [925, 460] on div "Check out our latest update that lets your buyers pay invoices instantly. No lo…" at bounding box center [913, 454] width 162 height 39
click at [259, 234] on label "Learn more >" at bounding box center [361, 245] width 379 height 22
click at [259, 239] on input "Learn more >" at bounding box center [361, 245] width 361 height 12
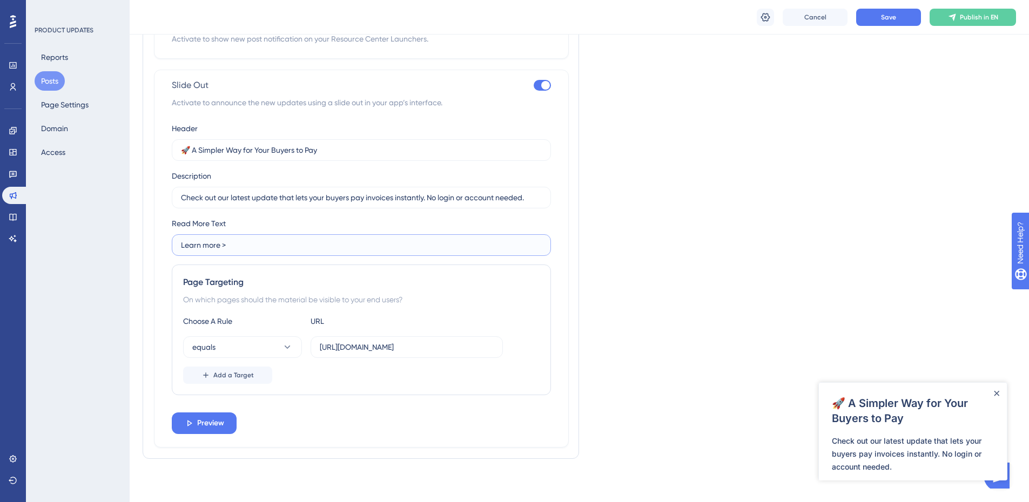
drag, startPoint x: 247, startPoint y: 244, endPoint x: 164, endPoint y: 243, distance: 83.2
click at [164, 243] on div "Slide Out Activate to announce the new updates using a slide out in your app’s …" at bounding box center [361, 259] width 415 height 378
click at [314, 245] on input "Learn more >" at bounding box center [361, 245] width 361 height 12
click at [1000, 389] on div at bounding box center [996, 393] width 9 height 9
click at [997, 394] on icon "Close Announcement" at bounding box center [996, 393] width 5 height 5
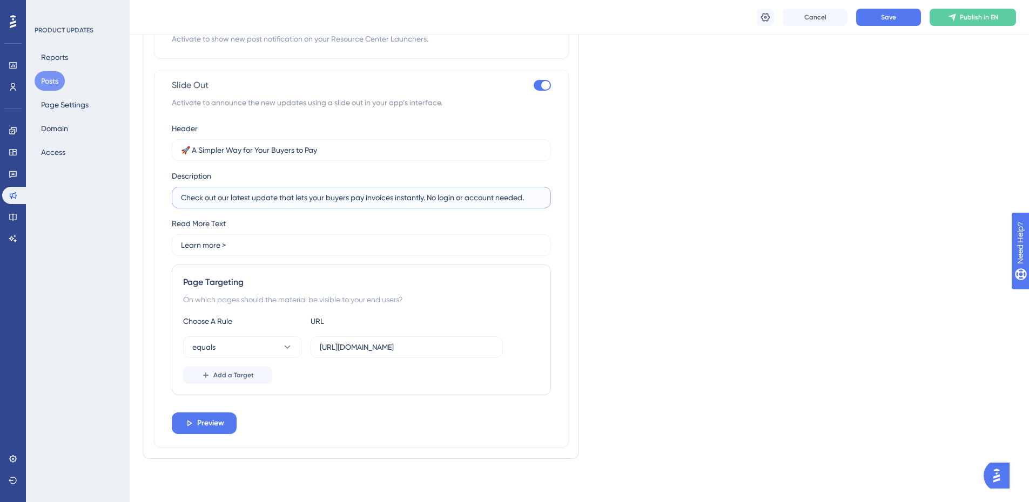
click at [459, 197] on input "Check out our latest update that lets your buyers pay invoices instantly. No lo…" at bounding box center [361, 198] width 361 height 12
drag, startPoint x: 504, startPoint y: 198, endPoint x: 465, endPoint y: 199, distance: 39.4
click at [465, 199] on input "Check out our latest update that lets your buyers pay invoices instantly. No lo…" at bounding box center [361, 198] width 361 height 12
type input "Check out our latest update that lets your buyers pay invoices instantly. No lo…"
click at [227, 421] on button "Preview" at bounding box center [204, 424] width 65 height 22
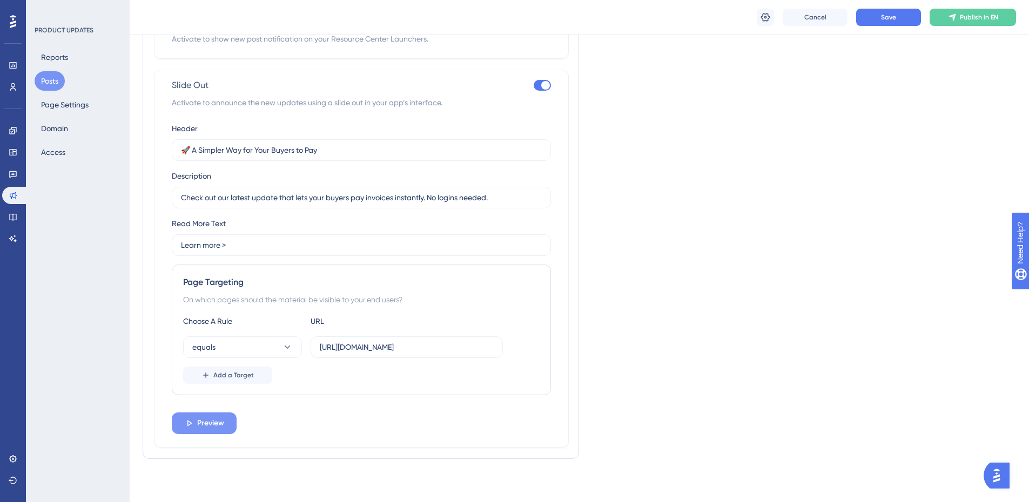
scroll to position [0, 0]
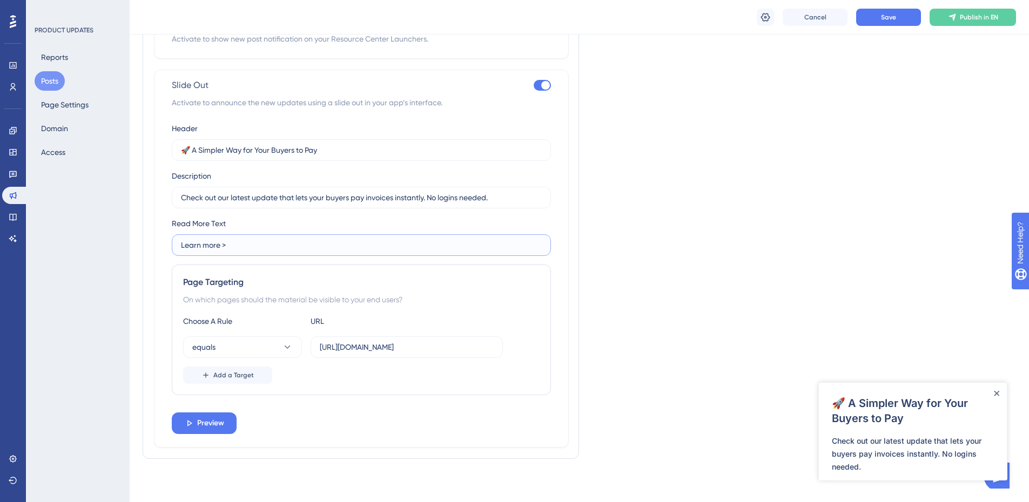
click at [244, 247] on input "Learn more >" at bounding box center [361, 245] width 361 height 12
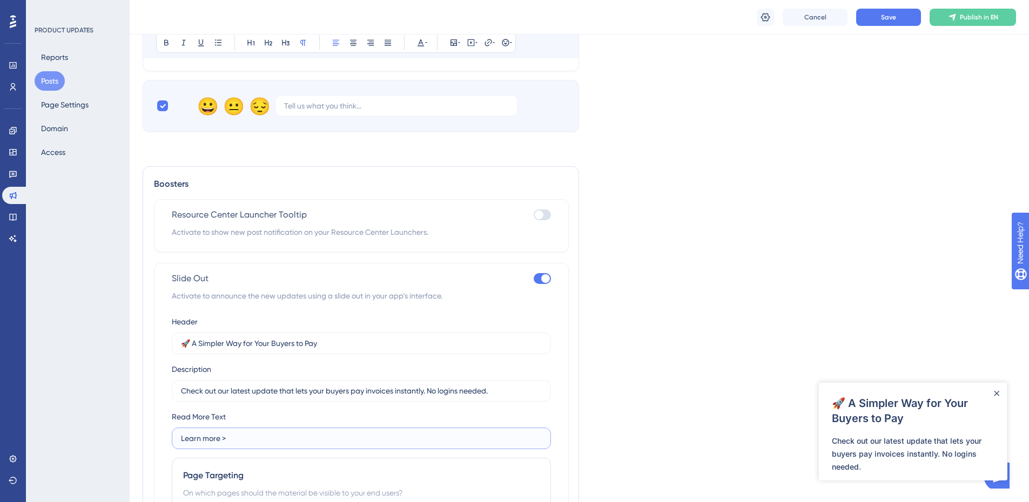
scroll to position [650, 0]
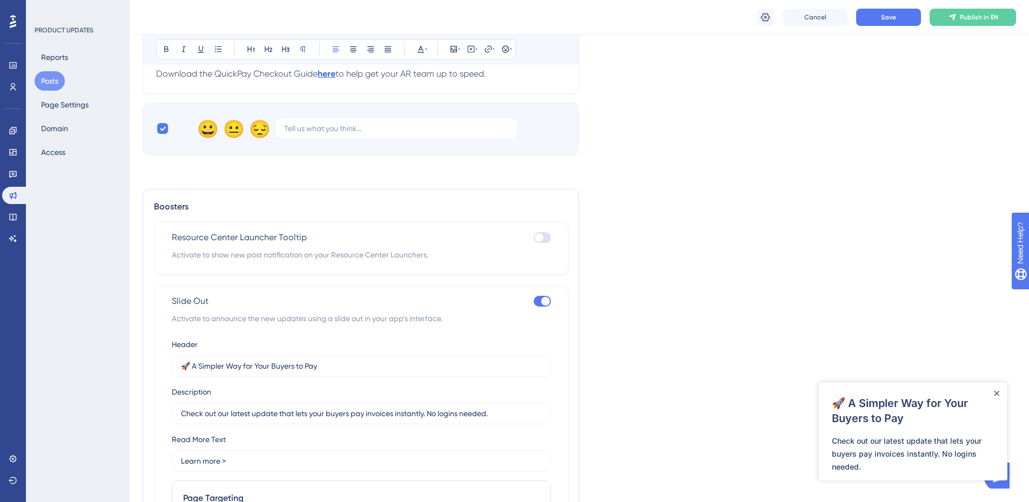
click at [548, 239] on div at bounding box center [542, 237] width 17 height 11
click at [534, 238] on input "checkbox" at bounding box center [533, 238] width 1 height 1
checkbox input "true"
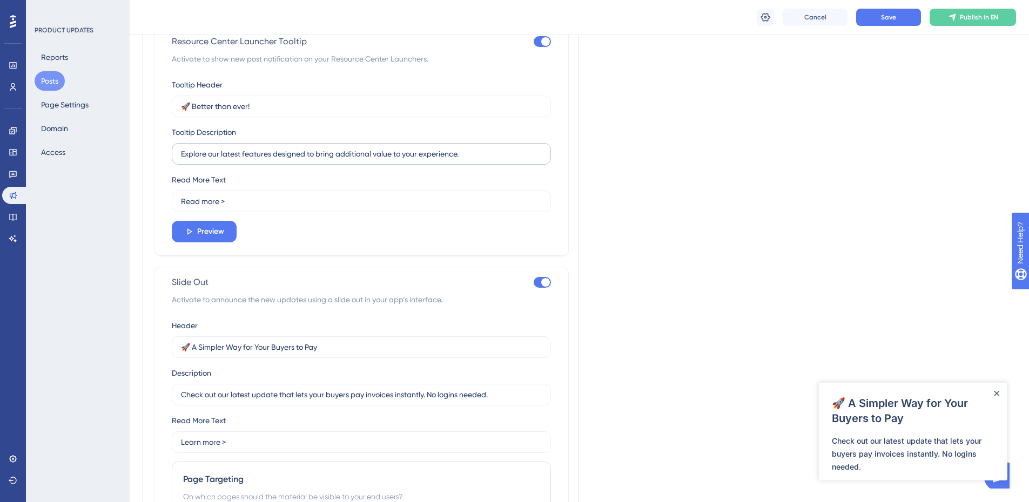
scroll to position [920, 0]
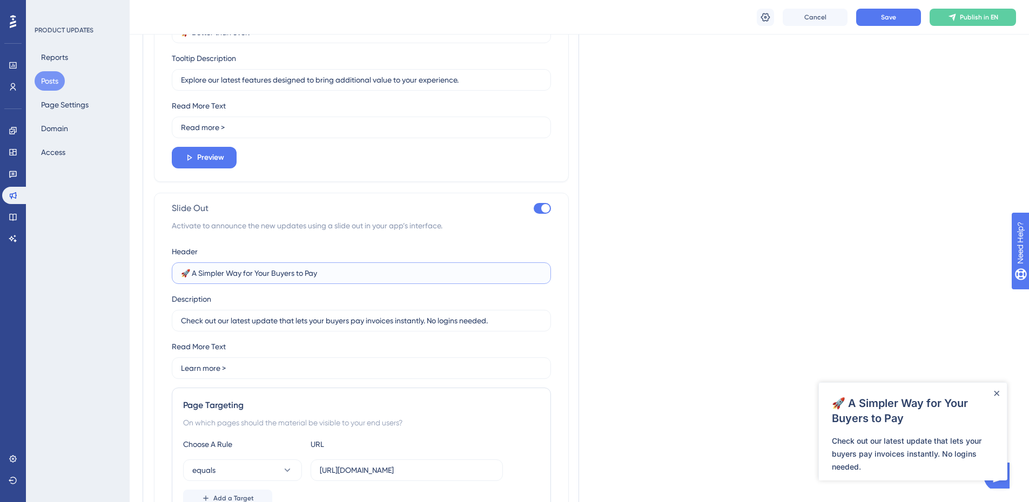
click at [274, 273] on input "🚀 A Simpler Way for Your Buyers to Pay" at bounding box center [361, 273] width 361 height 12
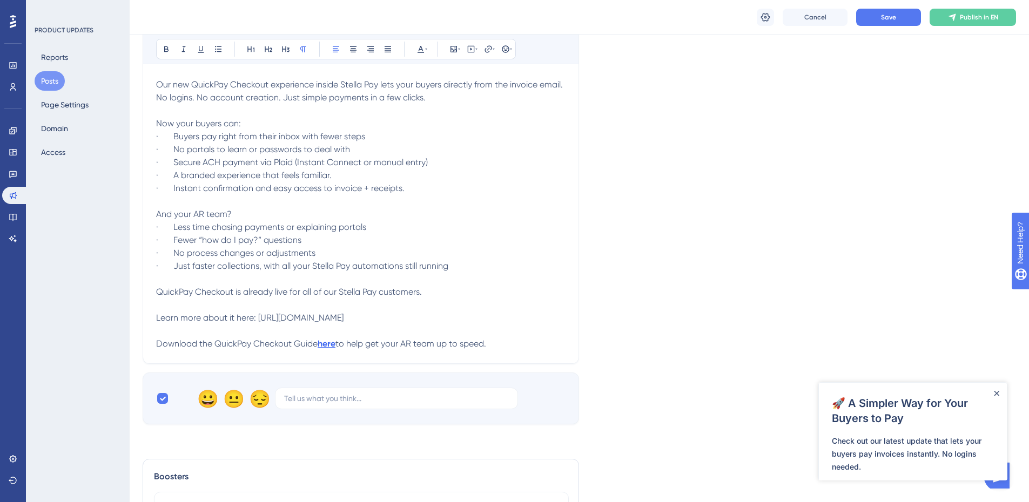
scroll to position [650, 0]
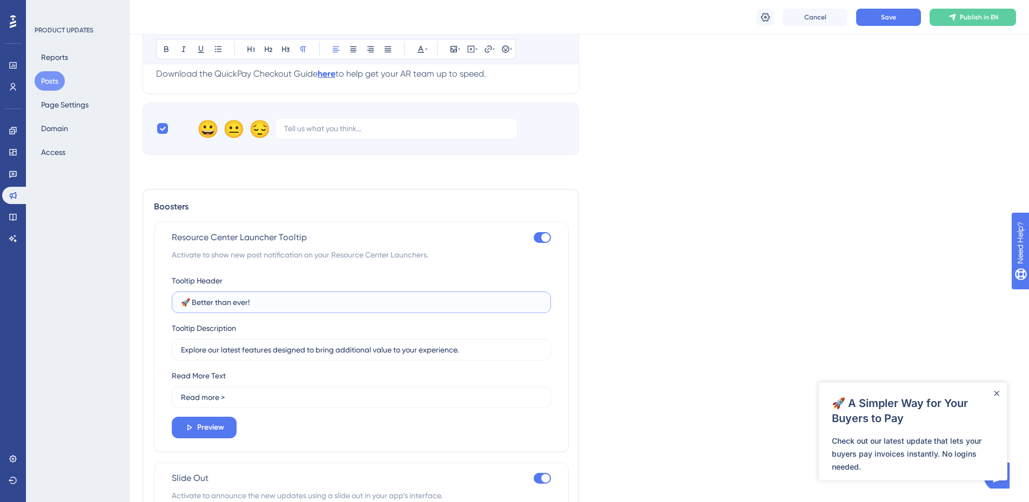
click at [268, 302] on input "🚀 Better than ever!" at bounding box center [361, 302] width 361 height 12
click at [269, 302] on input "🚀 Better than ever!" at bounding box center [361, 302] width 361 height 12
click at [261, 302] on input "🚀 Better than ever!" at bounding box center [361, 302] width 361 height 12
drag, startPoint x: 266, startPoint y: 302, endPoint x: 194, endPoint y: 308, distance: 72.6
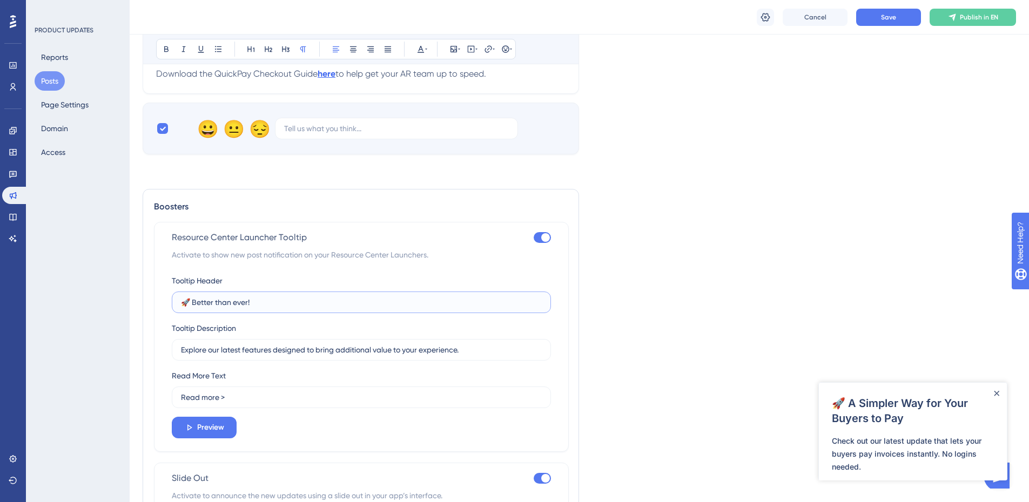
click at [194, 308] on input "🚀 Better than ever!" at bounding box center [361, 302] width 361 height 12
type input "🚀 New QuickPay Checkout is Live!"
click at [185, 426] on icon at bounding box center [189, 428] width 10 height 10
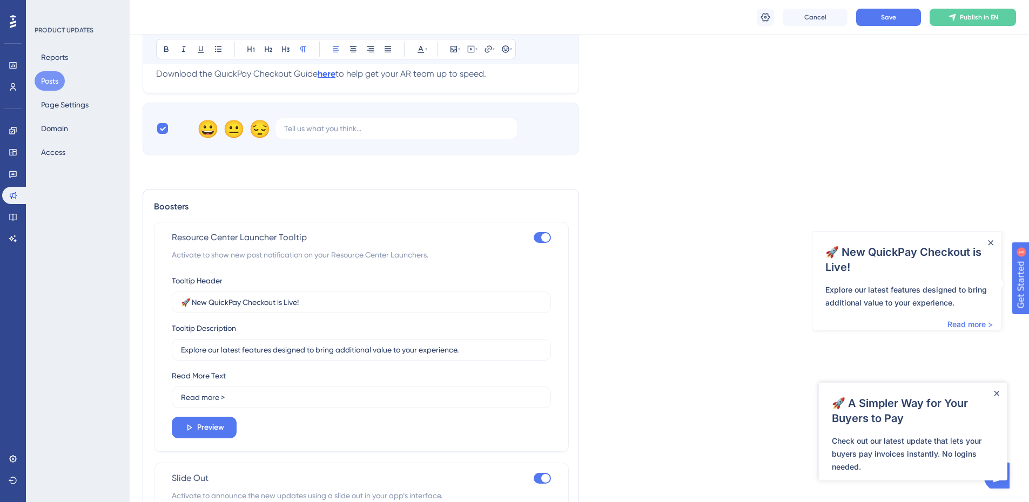
click at [997, 396] on div "Close Announcement" at bounding box center [996, 393] width 5 height 11
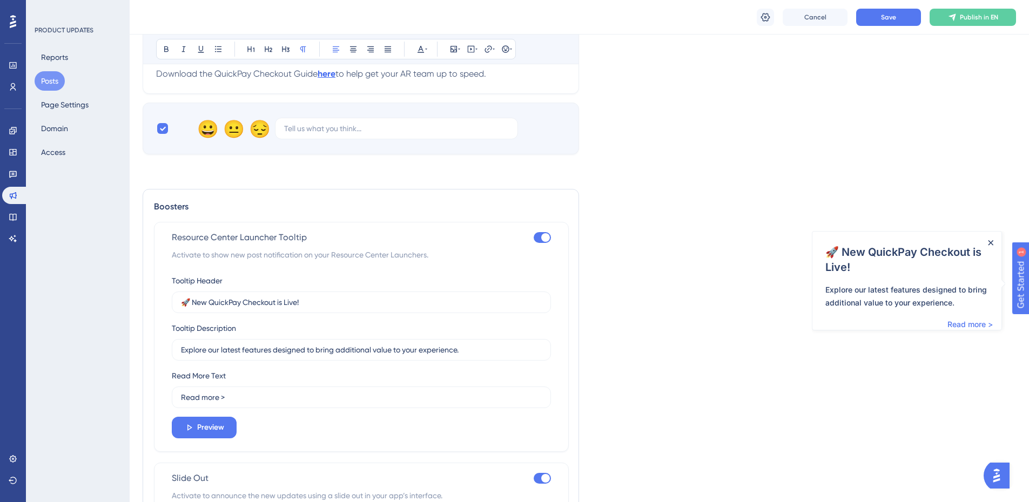
click at [989, 243] on icon "Close Announcement" at bounding box center [990, 242] width 5 height 5
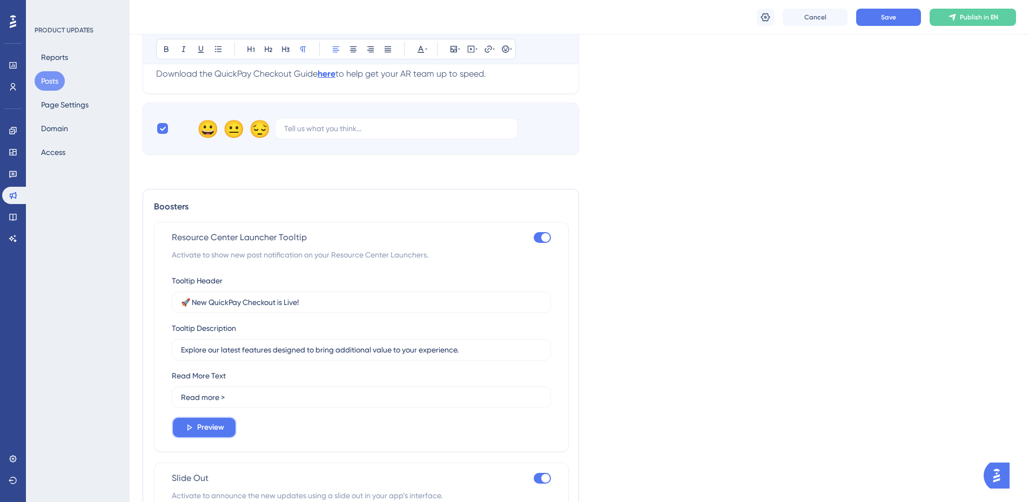
click at [178, 430] on button "Preview" at bounding box center [204, 428] width 65 height 22
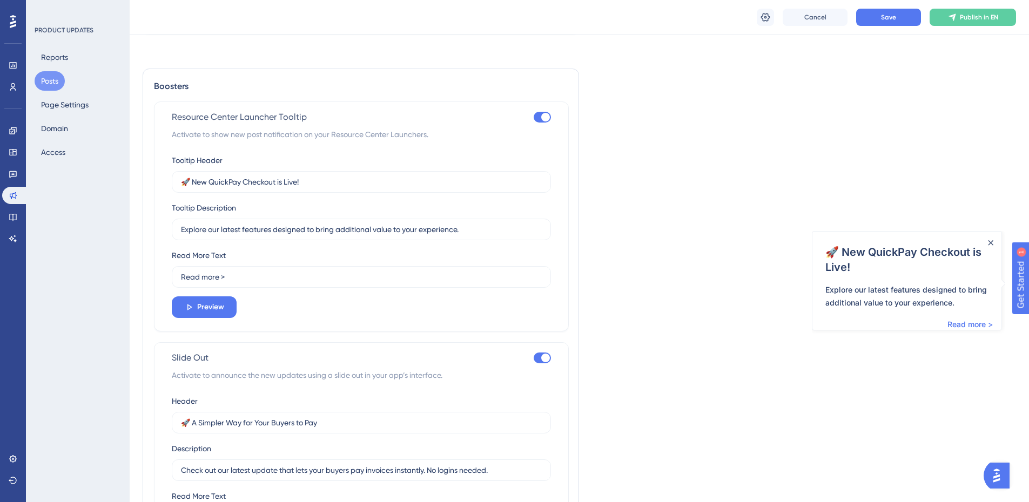
scroll to position [812, 0]
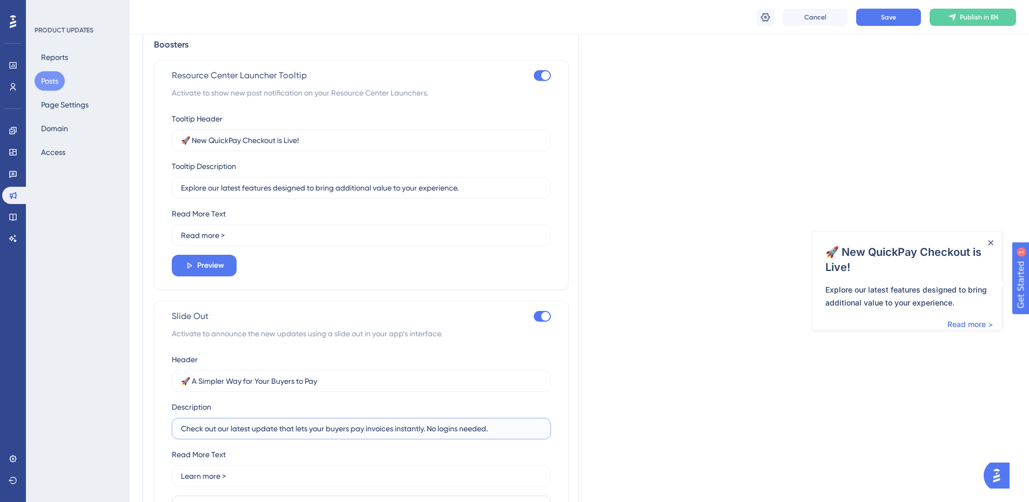
click at [368, 423] on input "Check out our latest update that lets your buyers pay invoices instantly. No lo…" at bounding box center [361, 429] width 361 height 12
click at [548, 322] on label at bounding box center [542, 316] width 17 height 13
click at [534, 317] on input "checkbox" at bounding box center [533, 316] width 1 height 1
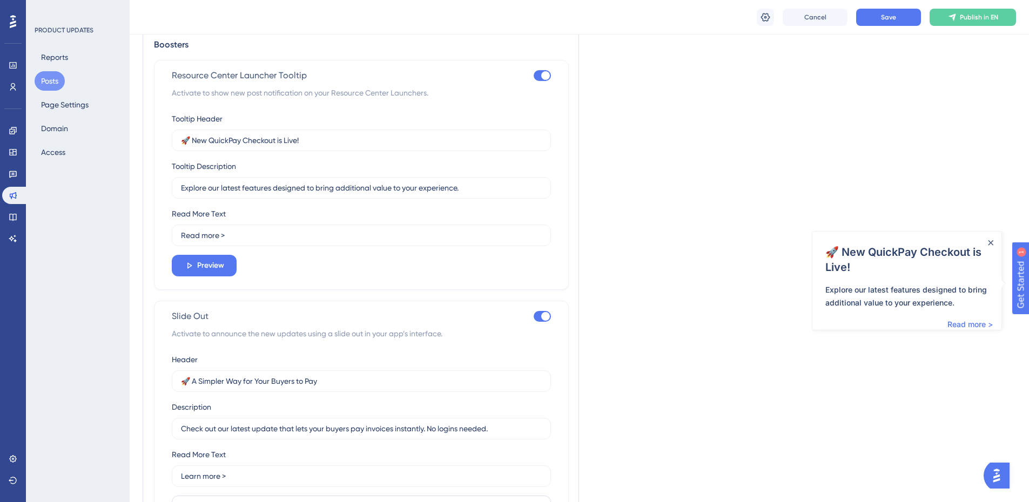
checkbox input "false"
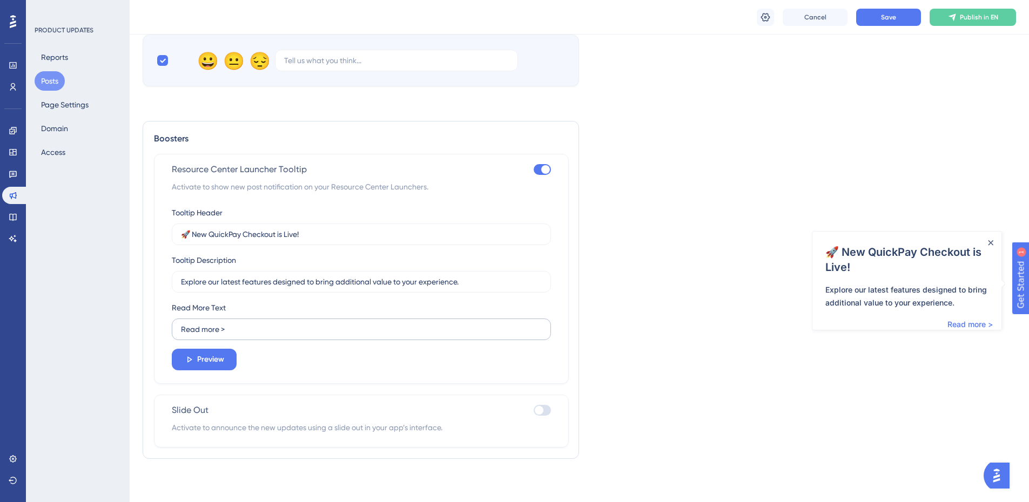
scroll to position [718, 0]
click at [349, 284] on input "Explore our latest features designed to bring additional value to your experien…" at bounding box center [361, 282] width 361 height 12
paste input "Check out our latest update that lets your buyers pay invoices instantly. No lo…"
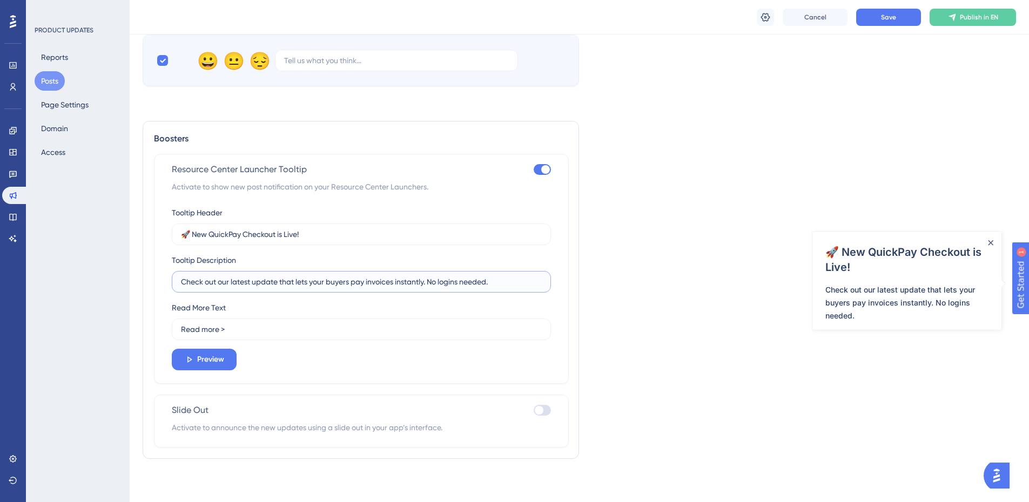
drag, startPoint x: 517, startPoint y: 282, endPoint x: 436, endPoint y: 284, distance: 81.0
click at [436, 284] on input "Check out our latest update that lets your buyers pay invoices instantly. No lo…" at bounding box center [361, 282] width 361 height 12
click at [413, 282] on input "Check out our latest update that lets your buyers pay invoices instantly. No lo…" at bounding box center [361, 282] width 361 height 12
drag, startPoint x: 295, startPoint y: 281, endPoint x: 160, endPoint y: 287, distance: 134.6
click at [160, 287] on div "Resource Center Launcher Tooltip Activate to show new post notification on your…" at bounding box center [361, 269] width 415 height 230
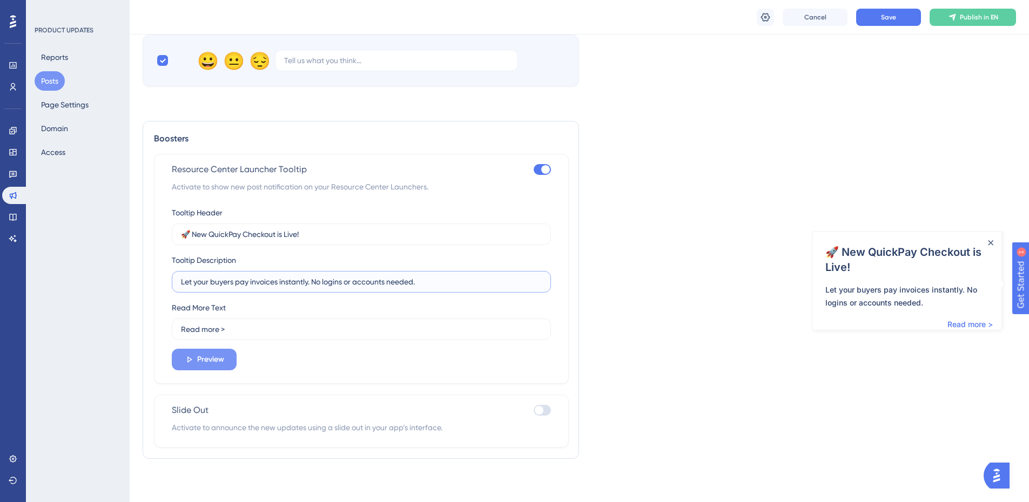
type input "Let your buyers pay invoices instantly. No logins or accounts needed."
click at [215, 363] on span "Preview" at bounding box center [210, 359] width 27 height 13
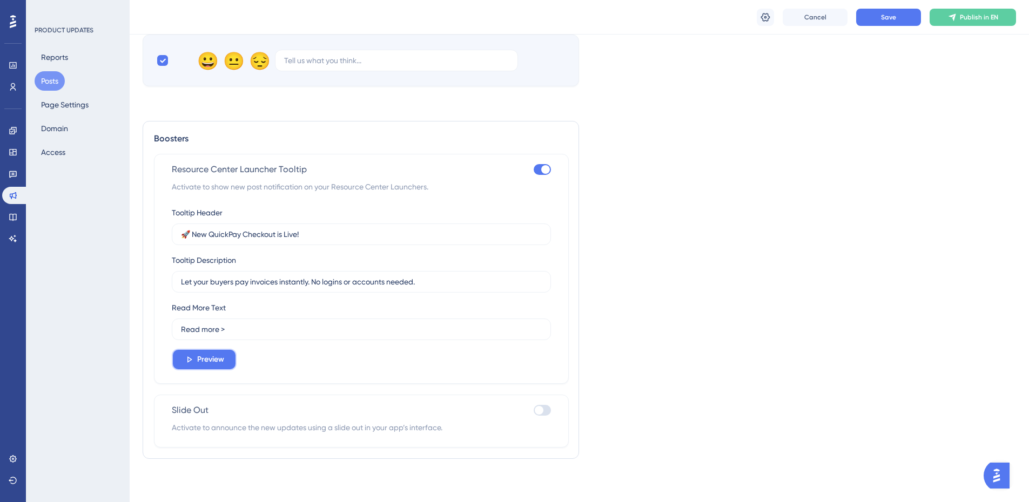
click at [215, 363] on span "Preview" at bounding box center [210, 359] width 27 height 13
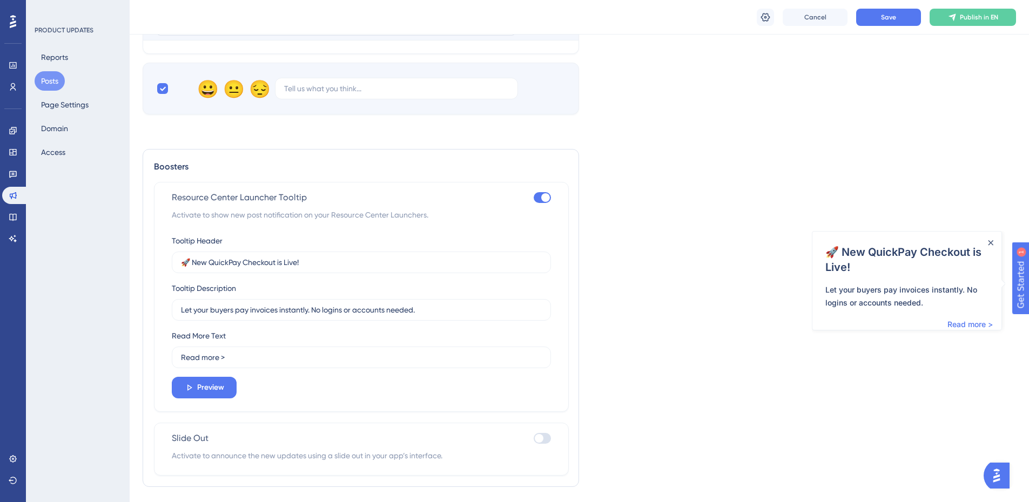
scroll to position [664, 0]
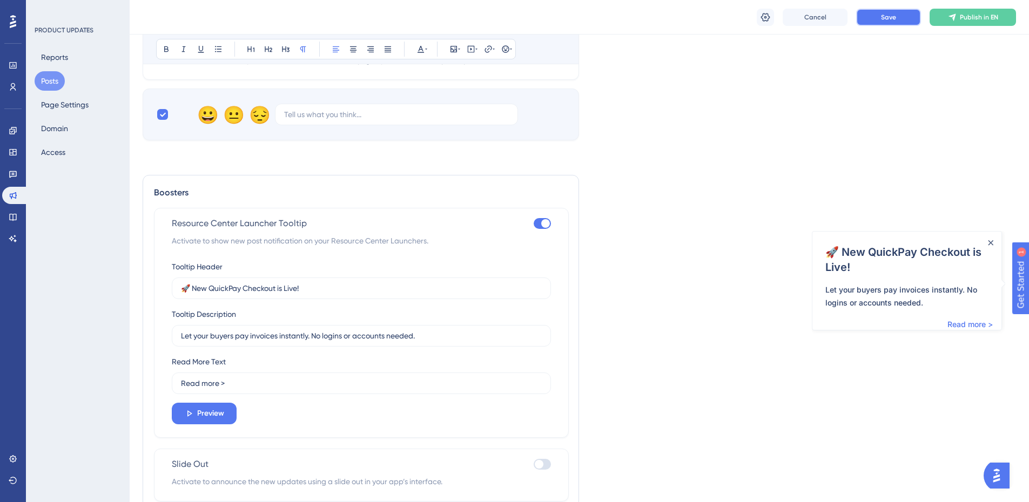
click at [876, 18] on button "Save" at bounding box center [888, 17] width 65 height 17
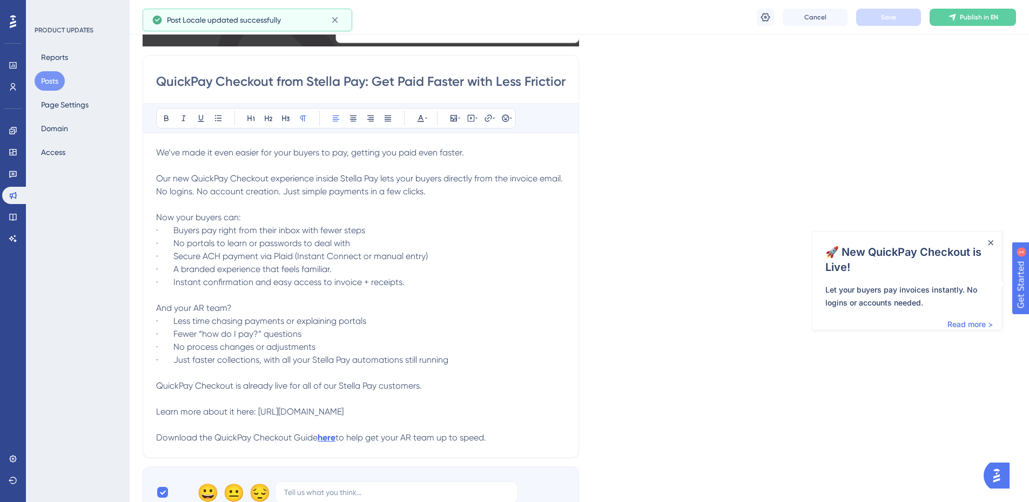
scroll to position [0, 0]
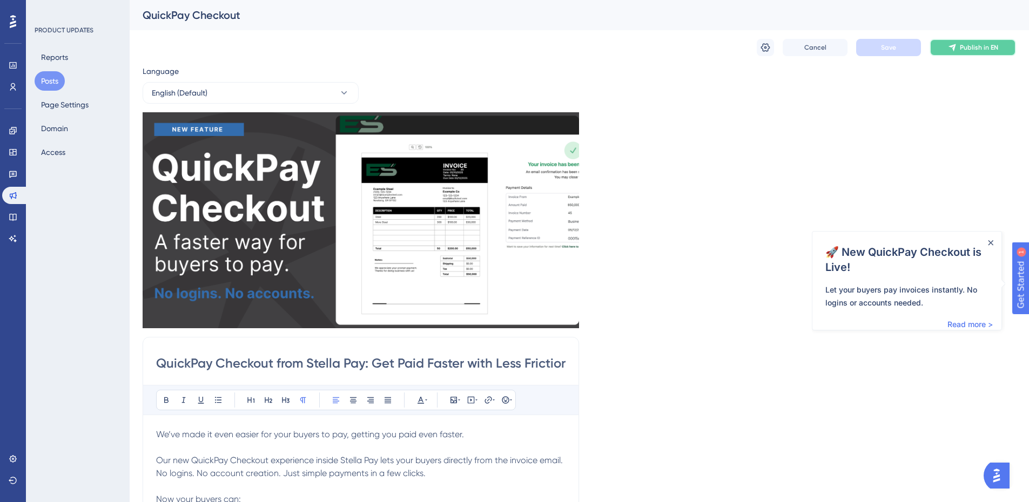
click at [981, 54] on button "Publish in EN" at bounding box center [972, 47] width 86 height 17
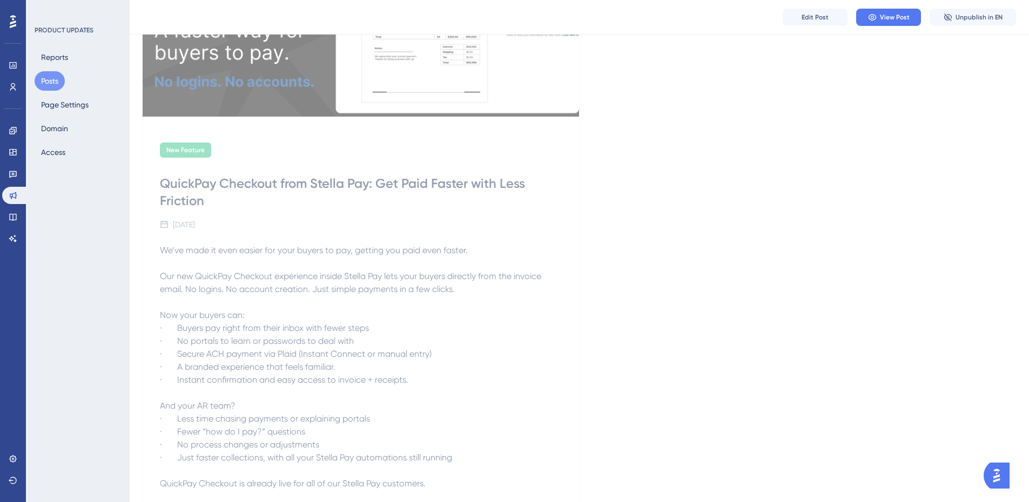
scroll to position [353, 0]
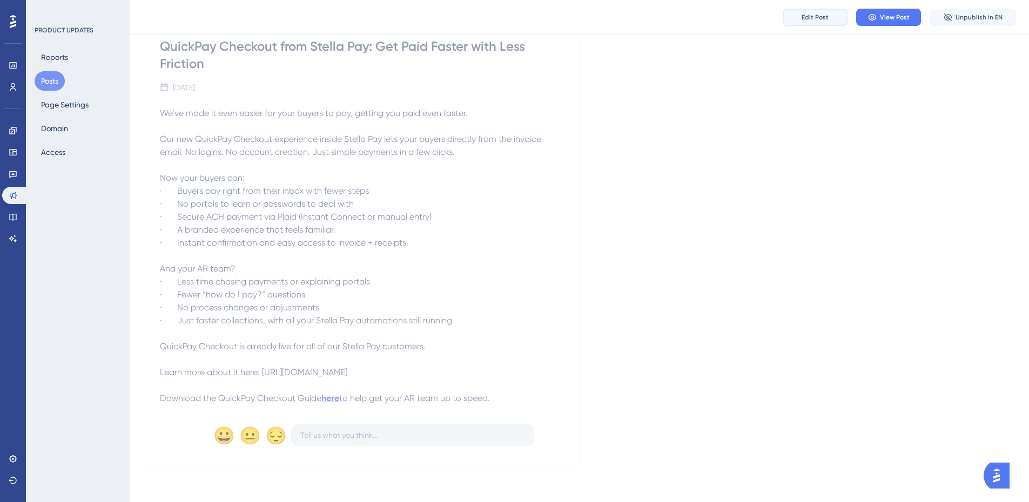
click at [807, 17] on span "Edit Post" at bounding box center [814, 17] width 27 height 9
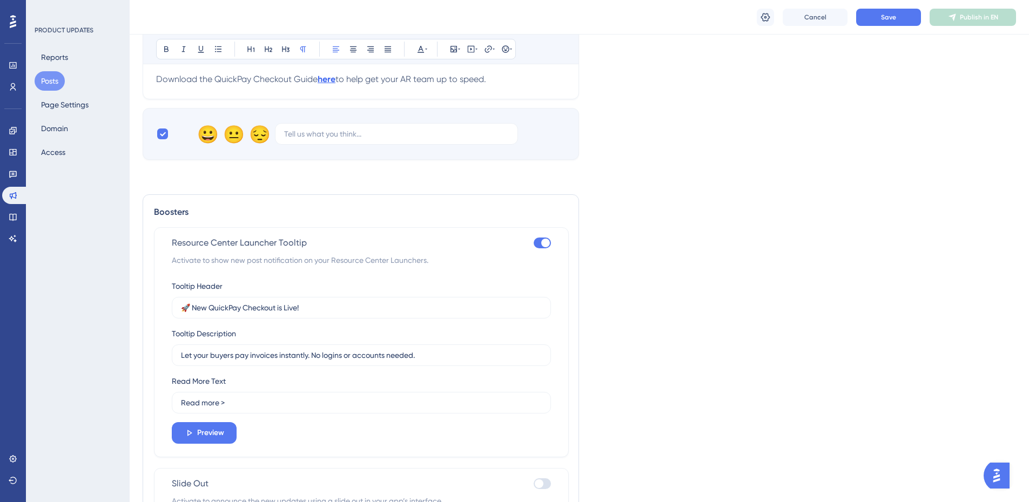
scroll to position [718, 0]
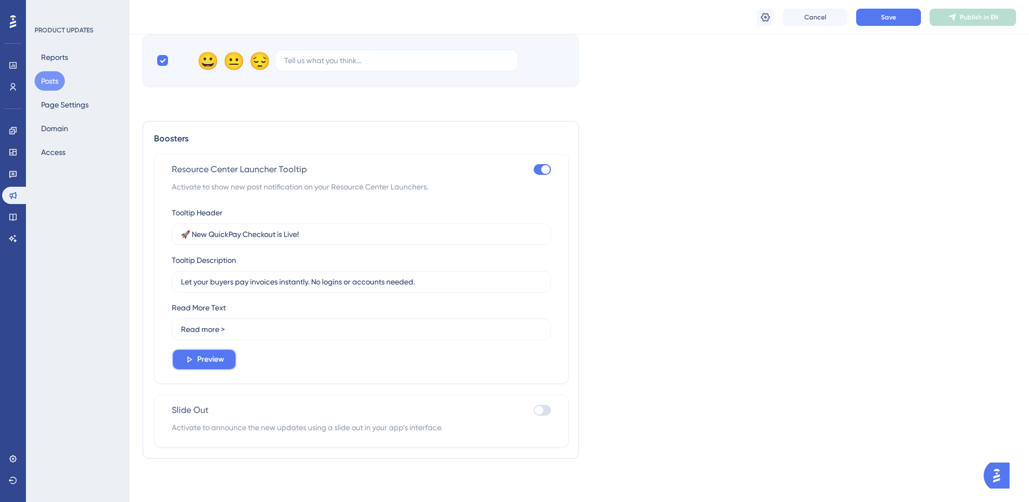
click at [203, 353] on span "Preview" at bounding box center [210, 359] width 27 height 13
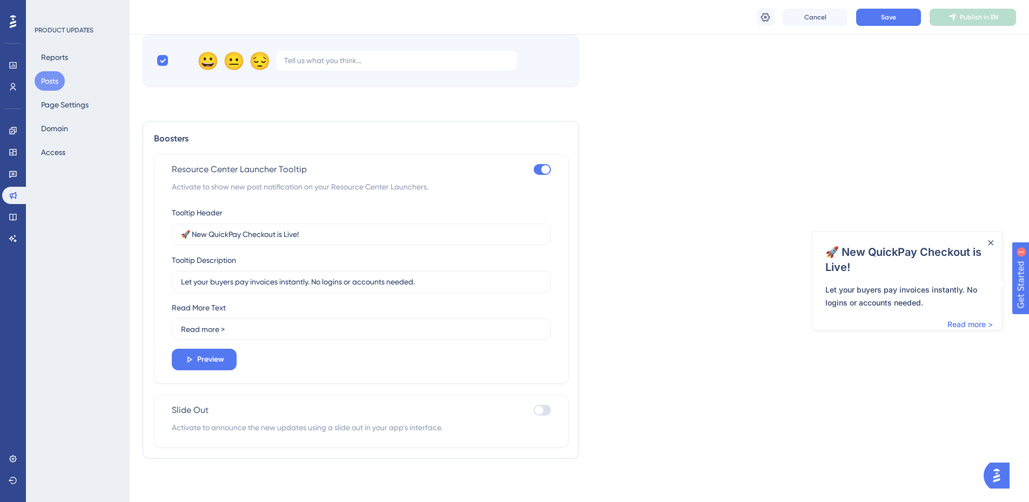
click at [48, 80] on button "Posts" at bounding box center [50, 80] width 30 height 19
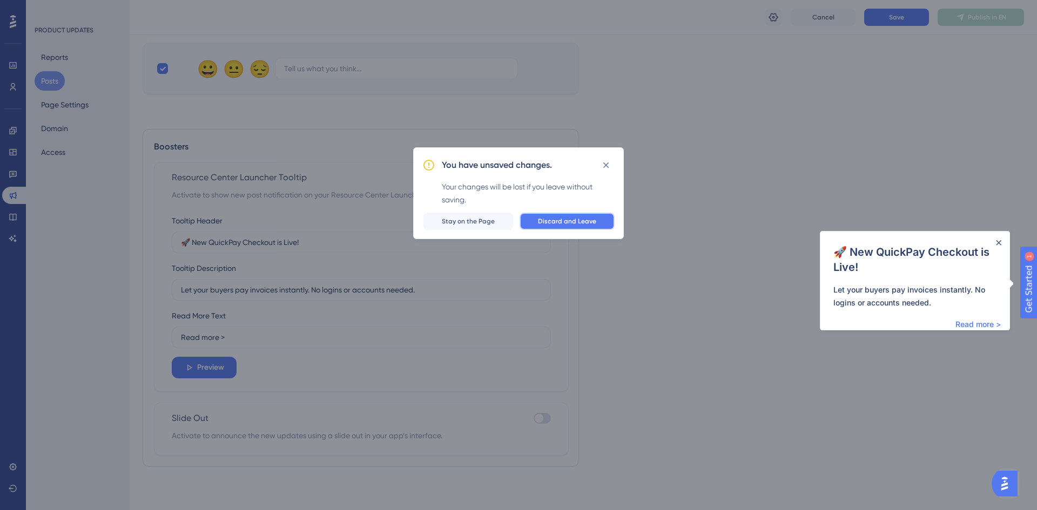
click at [567, 219] on span "Discard and Leave" at bounding box center [567, 221] width 58 height 9
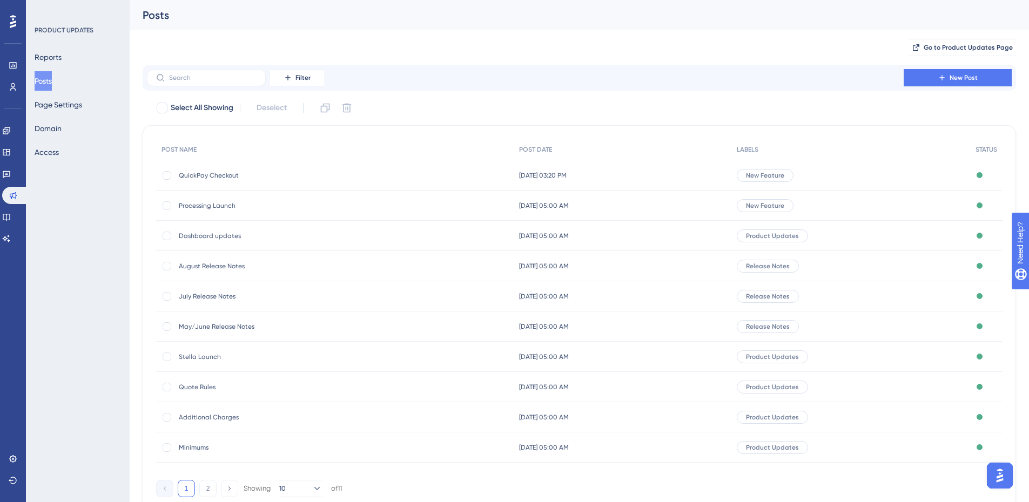
click at [198, 172] on span "QuickPay Checkout" at bounding box center [265, 175] width 173 height 9
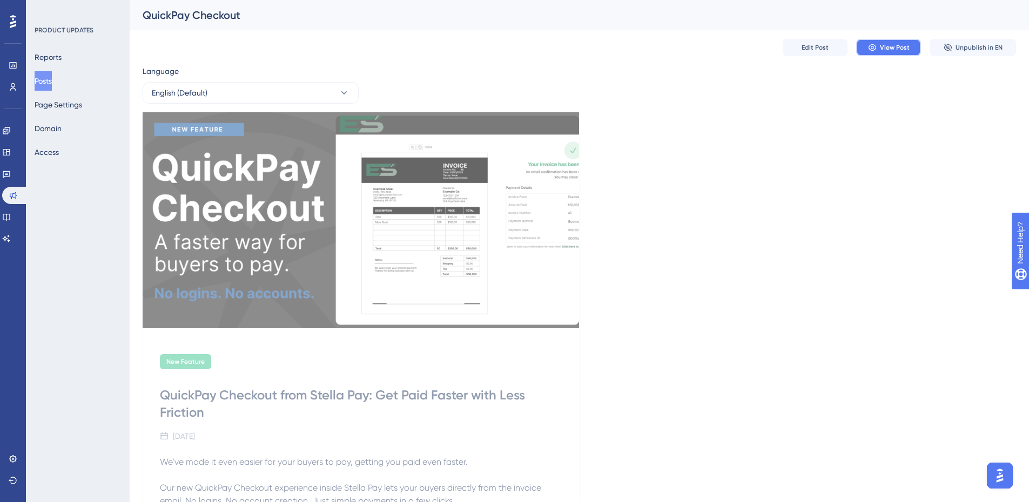
click at [896, 51] on span "View Post" at bounding box center [895, 47] width 30 height 9
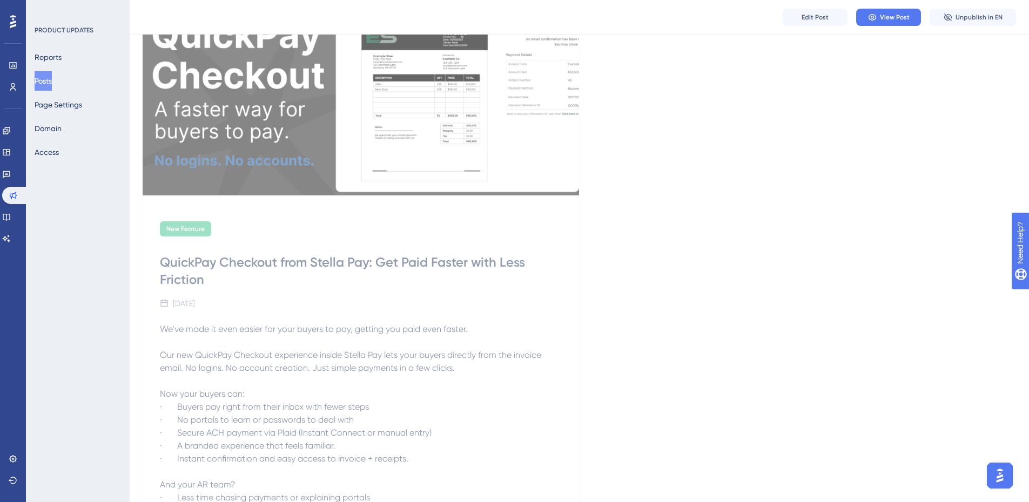
click at [787, 27] on div "Edit Post View Post Unpublish in EN" at bounding box center [579, 17] width 899 height 35
click at [797, 19] on button "Edit Post" at bounding box center [815, 17] width 65 height 17
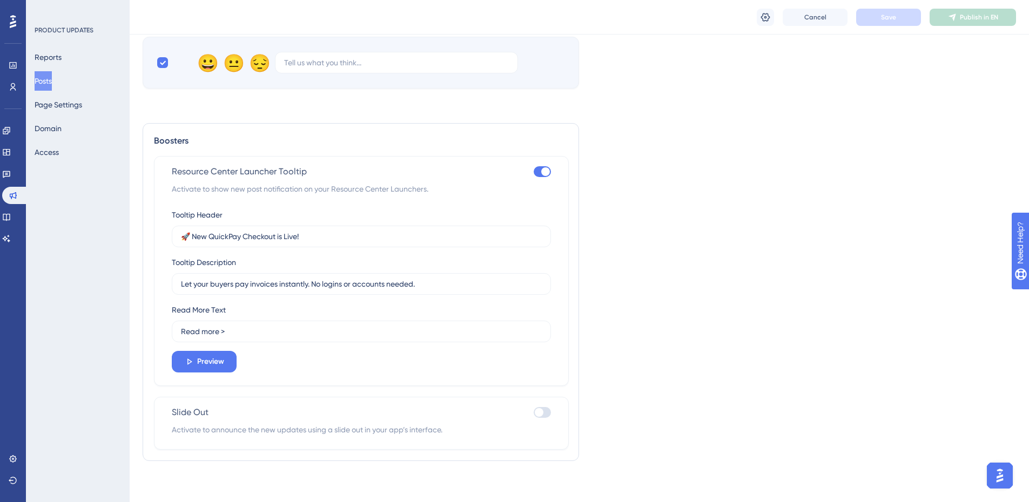
scroll to position [718, 0]
click at [206, 359] on span "Preview" at bounding box center [210, 359] width 27 height 13
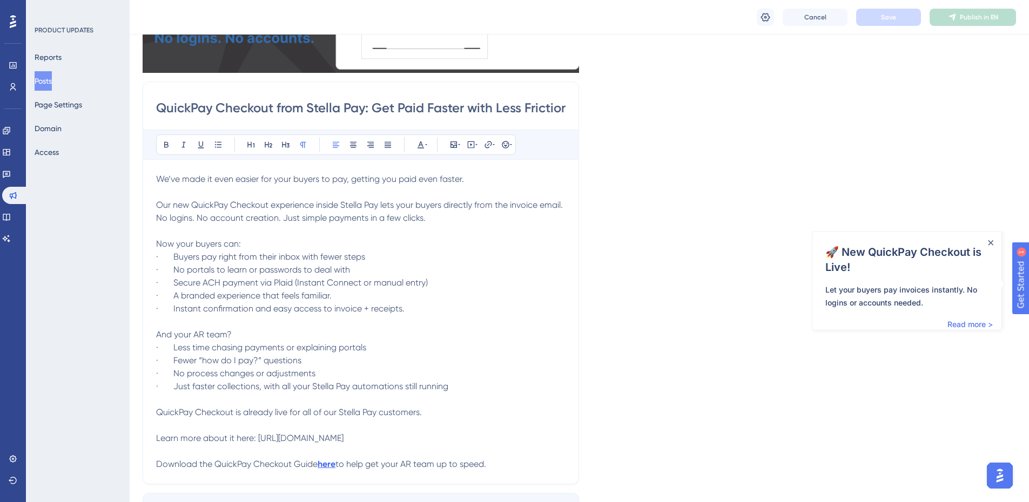
scroll to position [270, 0]
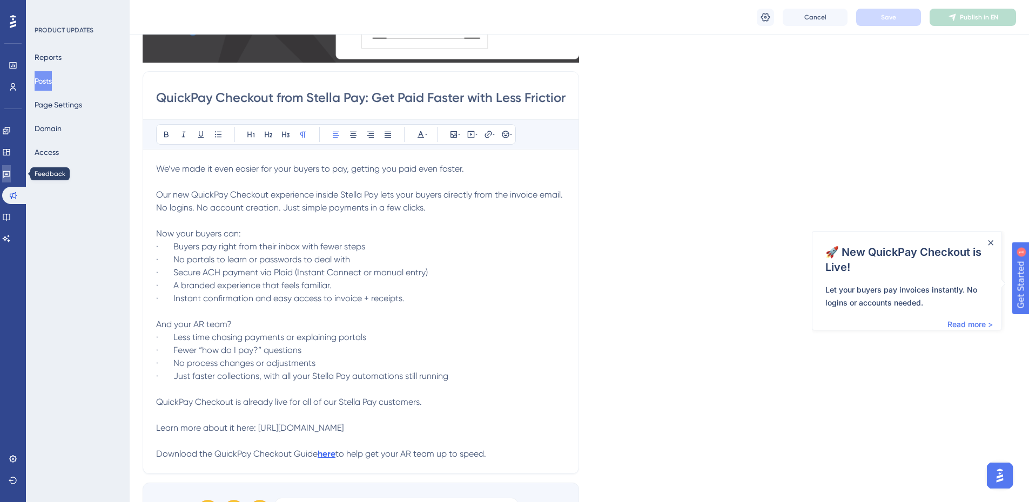
click at [11, 179] on link at bounding box center [6, 173] width 9 height 17
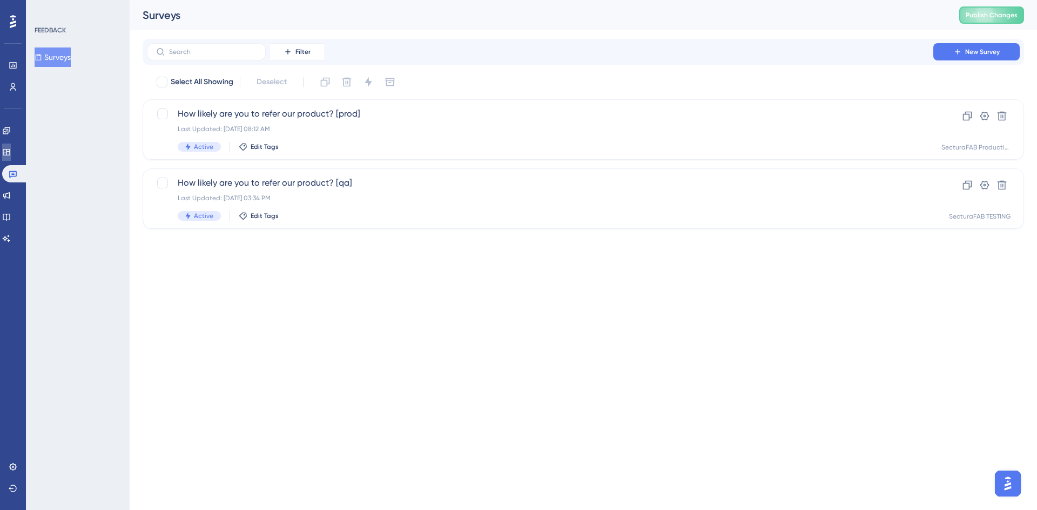
click at [11, 154] on icon at bounding box center [6, 152] width 9 height 9
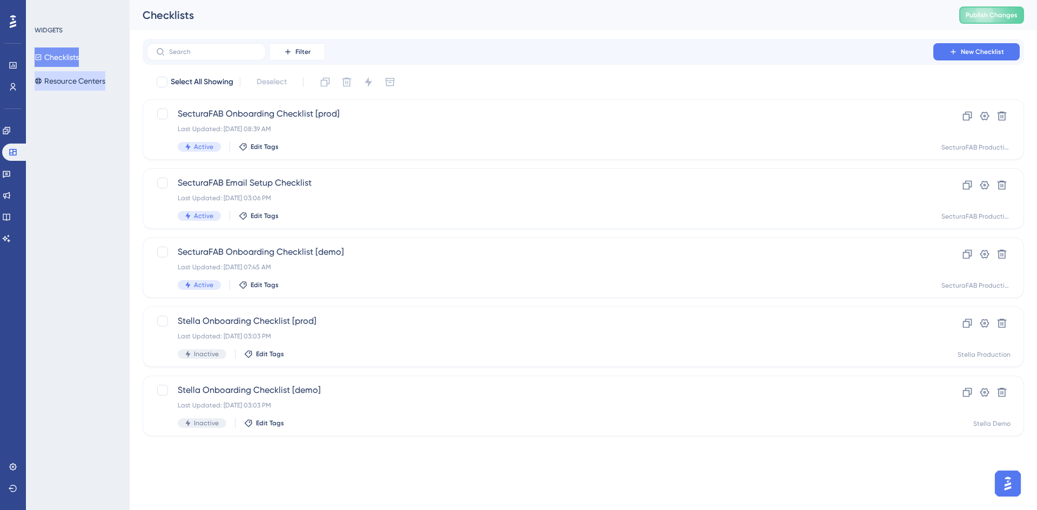
click at [75, 82] on button "Resource Centers" at bounding box center [70, 80] width 71 height 19
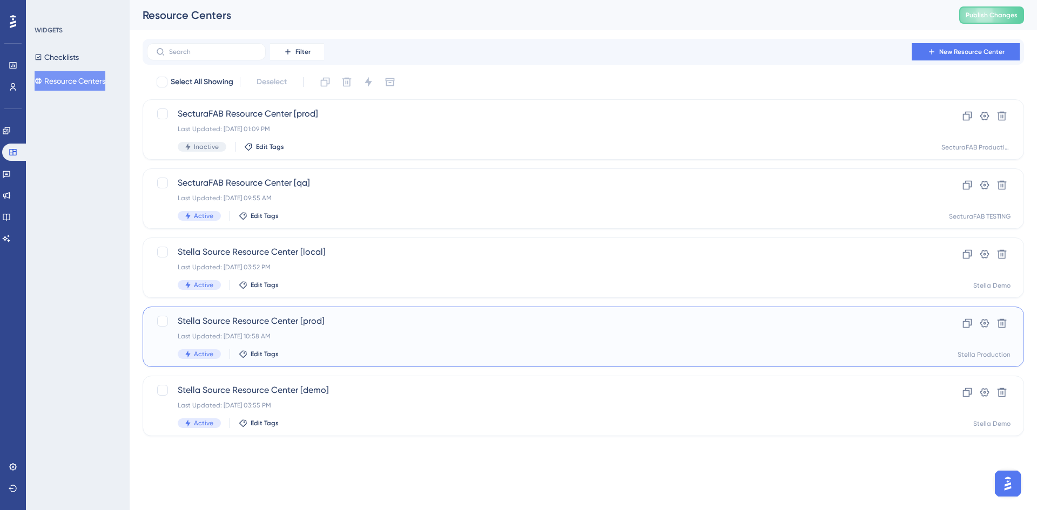
click at [356, 331] on div "Stella Source Resource Center [prod] Last Updated: [DATE] 10:58 AM Active Edit …" at bounding box center [540, 337] width 725 height 44
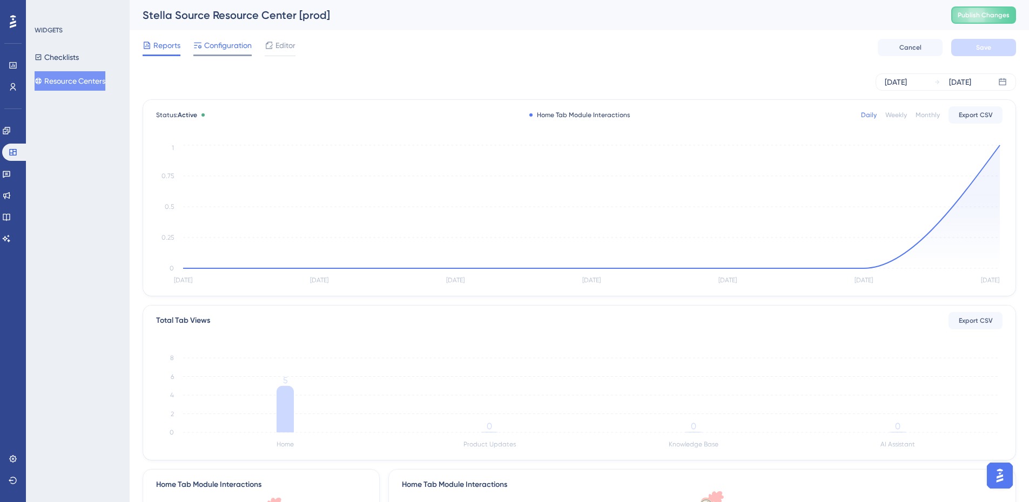
click at [210, 46] on span "Configuration" at bounding box center [228, 45] width 48 height 13
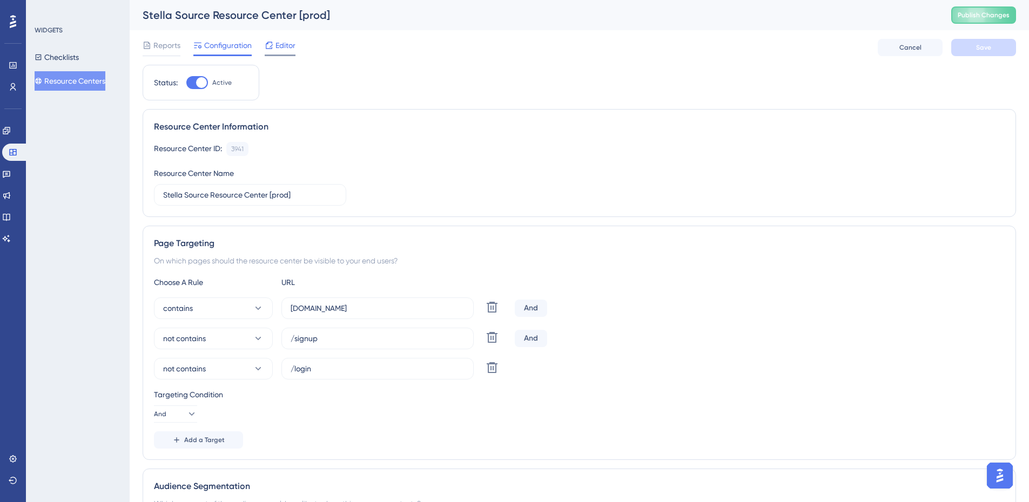
click at [282, 53] on div "Editor" at bounding box center [280, 47] width 31 height 17
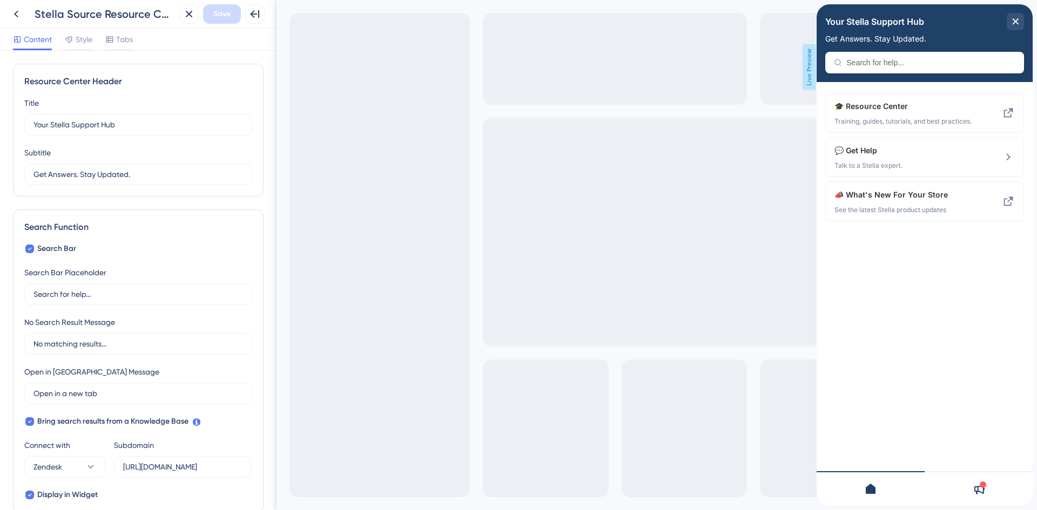
click at [980, 489] on icon at bounding box center [978, 489] width 13 height 13
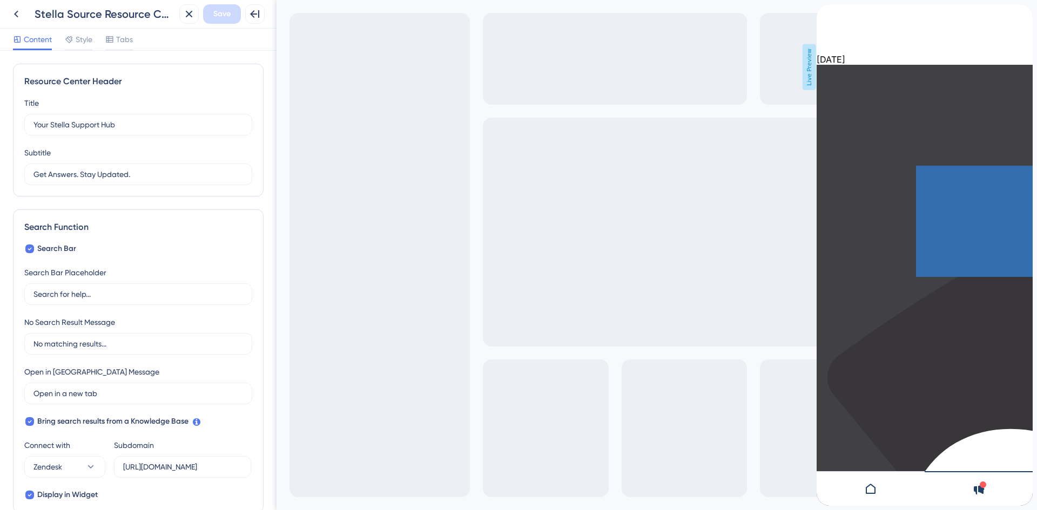
click at [876, 486] on icon at bounding box center [870, 489] width 13 height 13
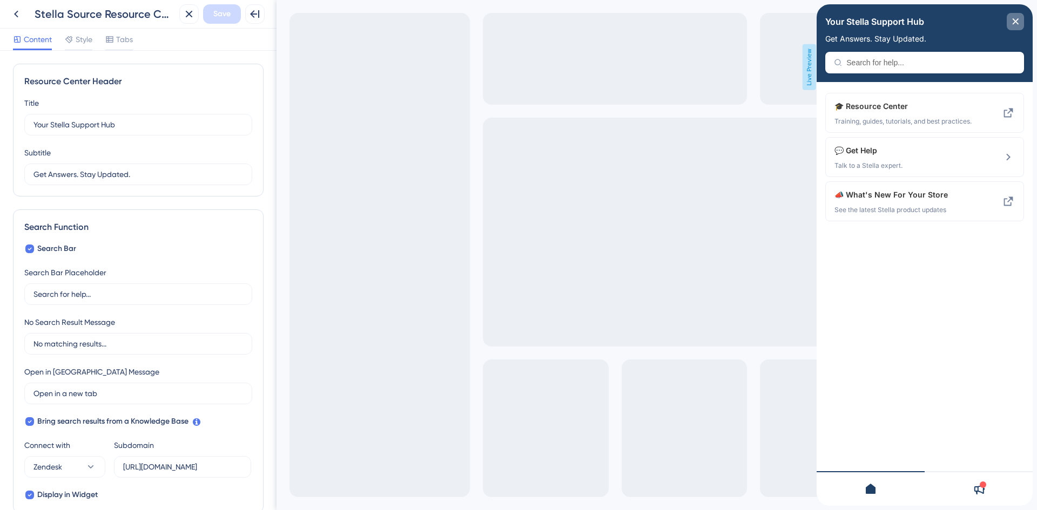
click at [1017, 22] on icon "close resource center" at bounding box center [1015, 21] width 6 height 6
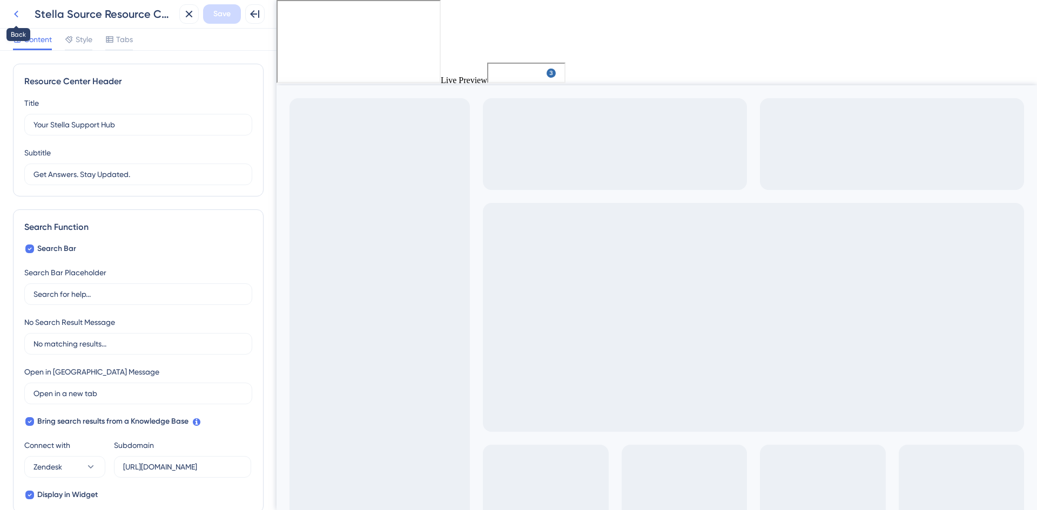
click at [15, 15] on icon at bounding box center [16, 14] width 4 height 7
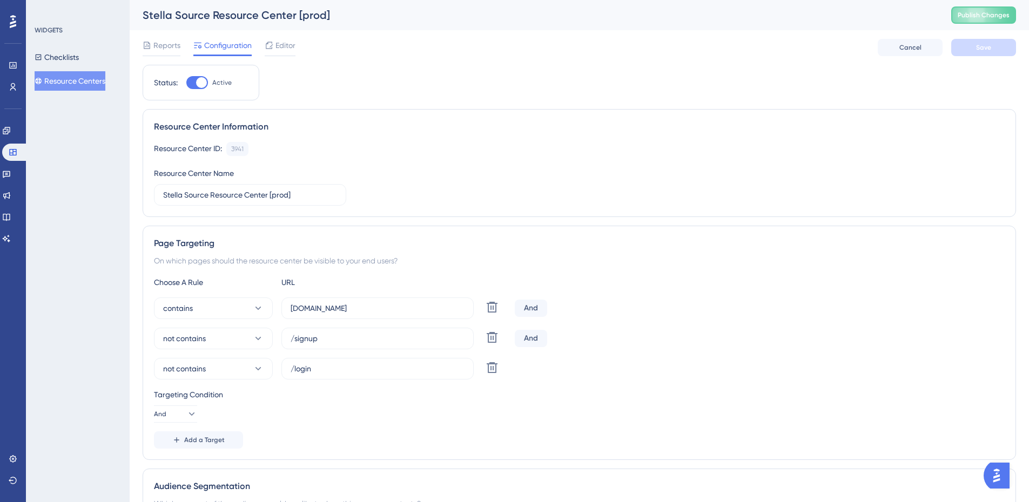
click at [69, 85] on button "Resource Centers" at bounding box center [70, 80] width 71 height 19
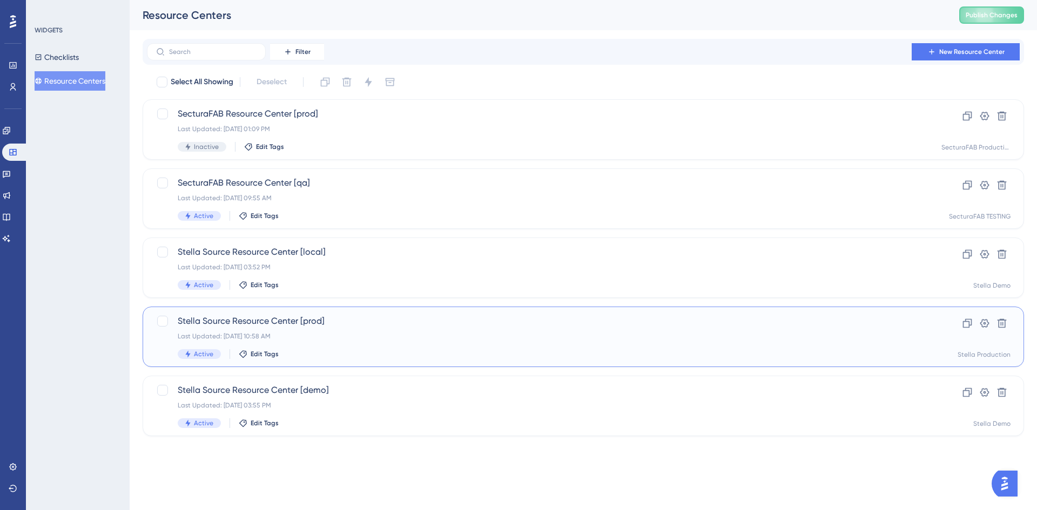
click at [382, 327] on span "Stella Source Resource Center [prod]" at bounding box center [540, 321] width 725 height 13
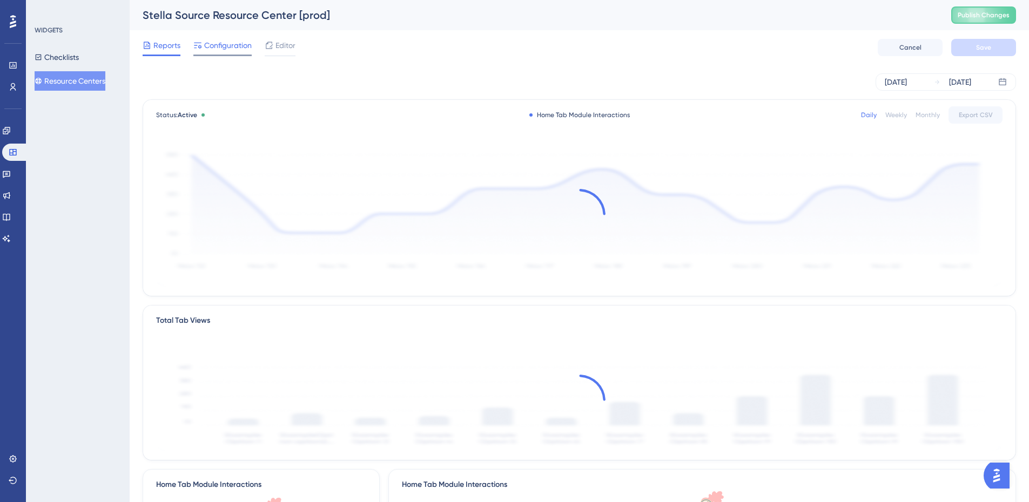
click at [235, 50] on span "Configuration" at bounding box center [228, 45] width 48 height 13
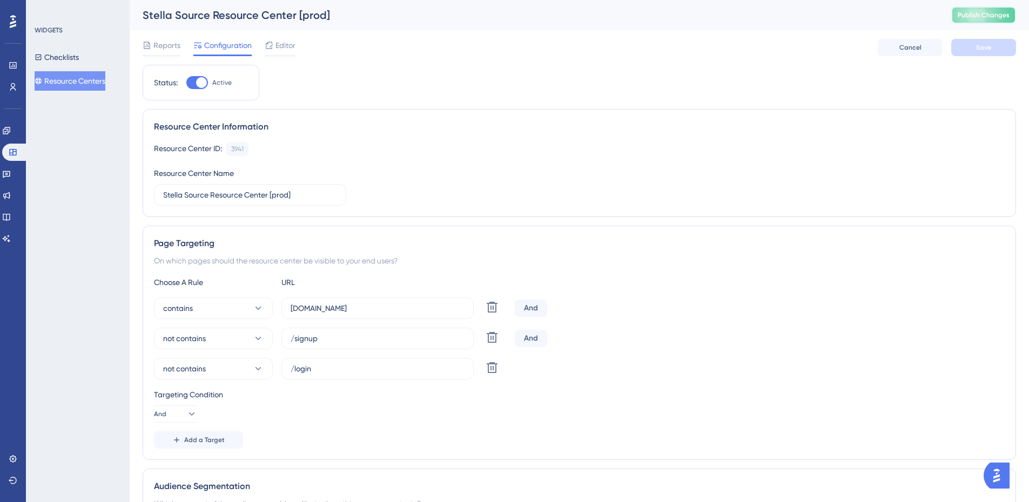
click at [986, 15] on span "Publish Changes" at bounding box center [983, 15] width 52 height 9
click at [273, 46] on icon at bounding box center [269, 45] width 9 height 9
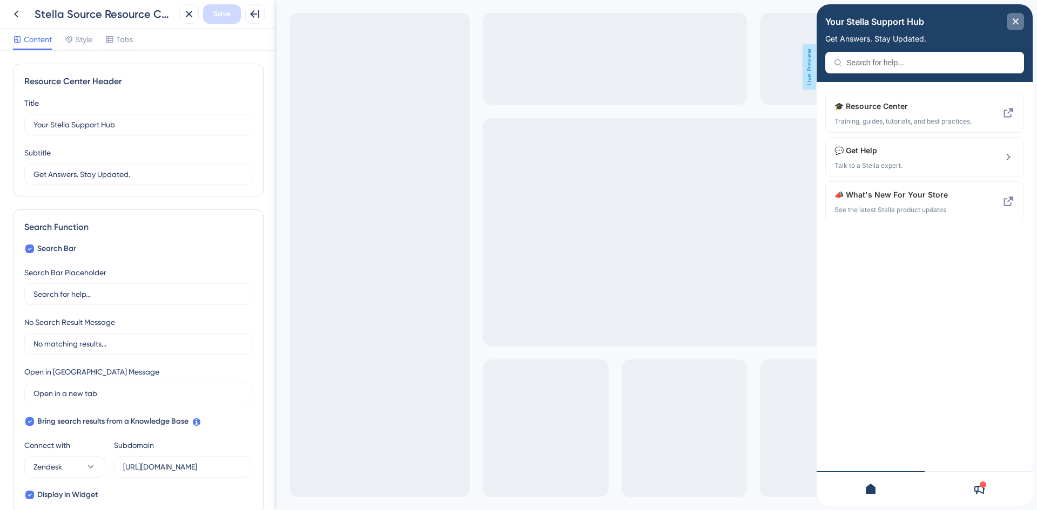
click at [1016, 22] on icon "close resource center" at bounding box center [1015, 21] width 6 height 6
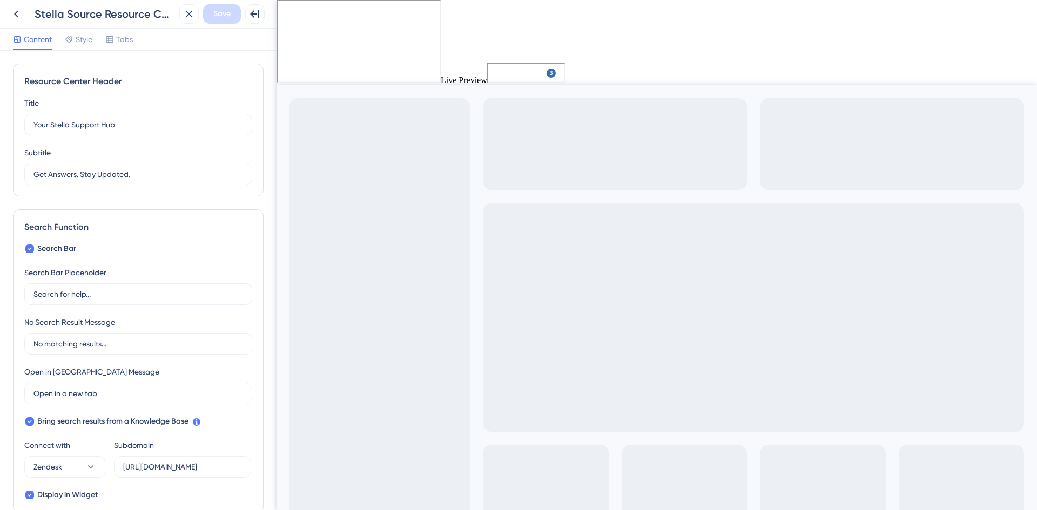
click at [524, 70] on span "Need Help?" at bounding box center [518, 71] width 45 height 13
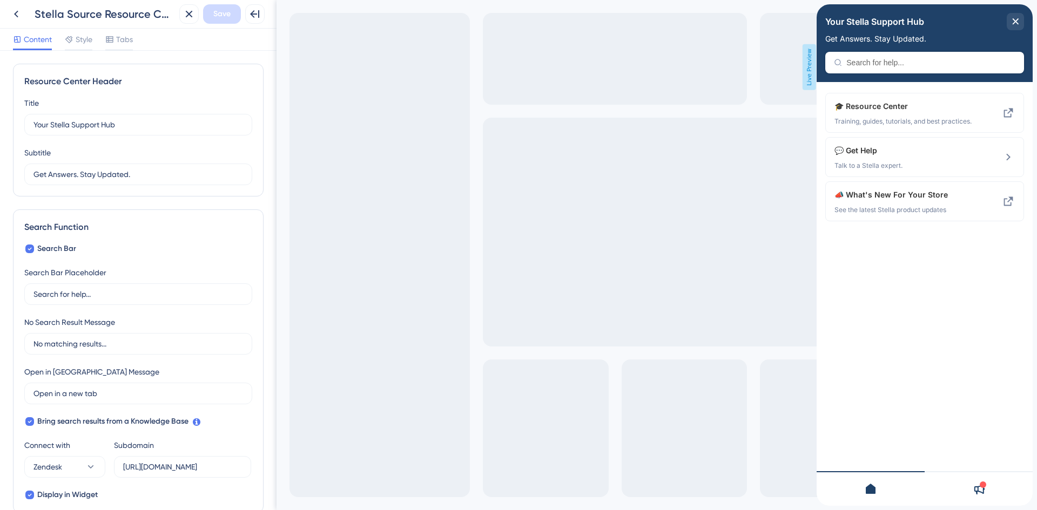
click at [979, 489] on icon at bounding box center [978, 489] width 13 height 13
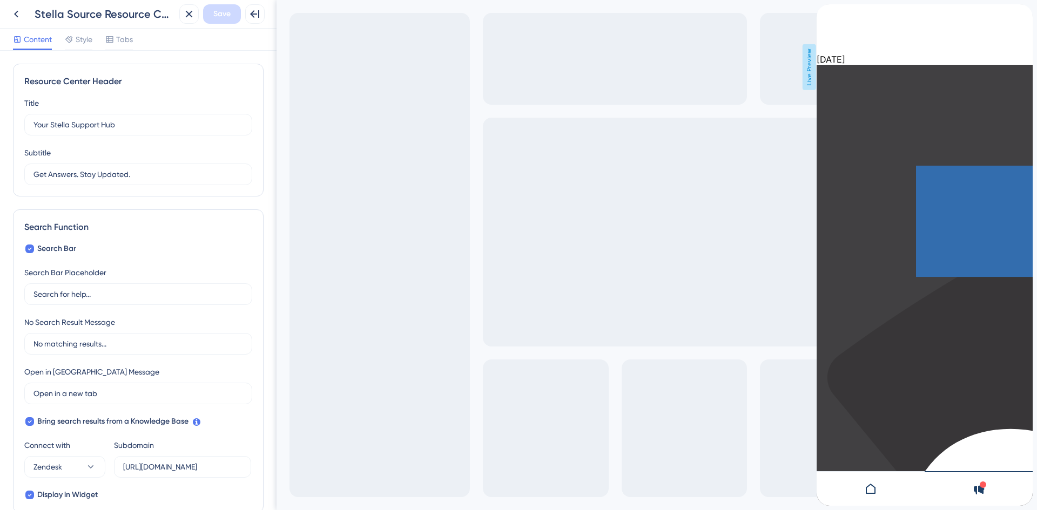
scroll to position [6489, 0]
click at [828, 42] on icon "close resource center" at bounding box center [825, 45] width 6 height 6
